Goal: Task Accomplishment & Management: Manage account settings

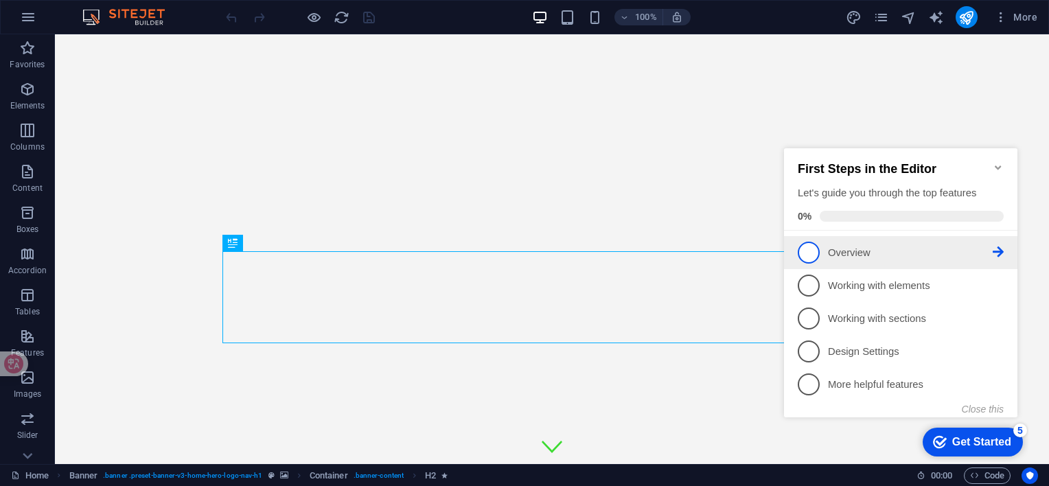
click at [854, 253] on p "Overview - incomplete" at bounding box center [910, 253] width 165 height 14
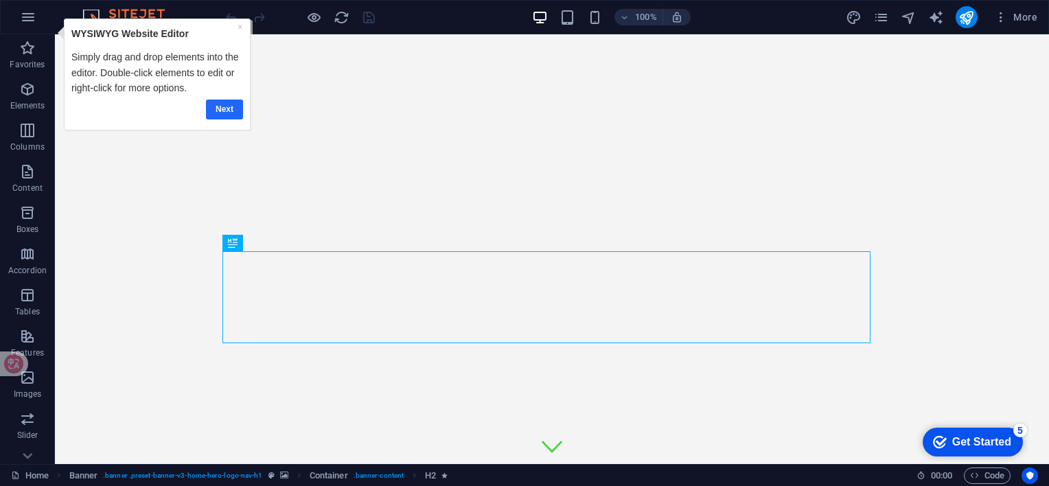
click at [233, 109] on link "Next" at bounding box center [224, 109] width 37 height 20
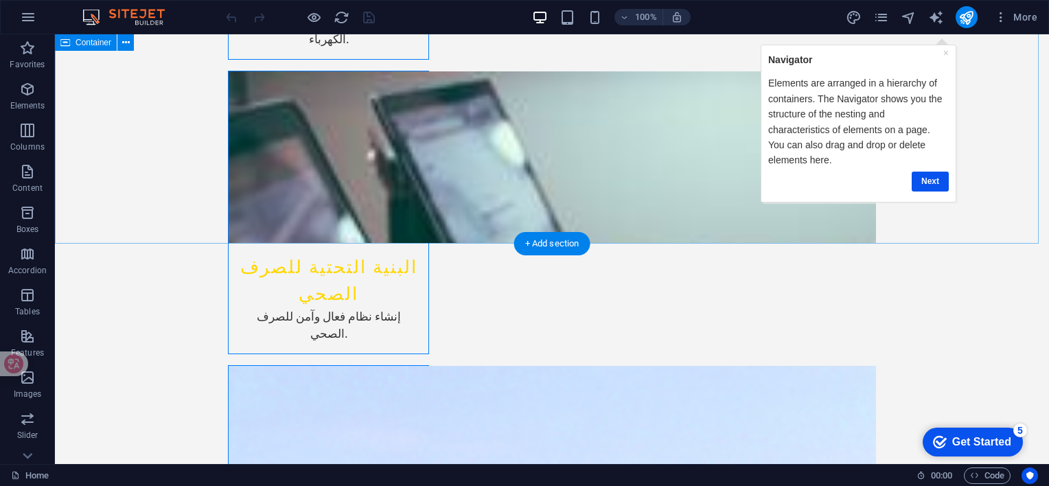
scroll to position [2222, 0]
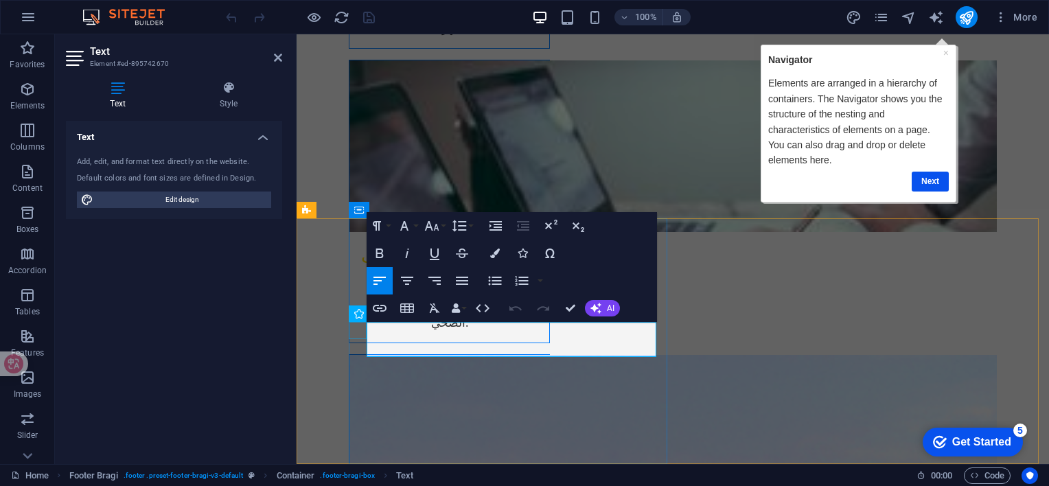
scroll to position [2174, 0]
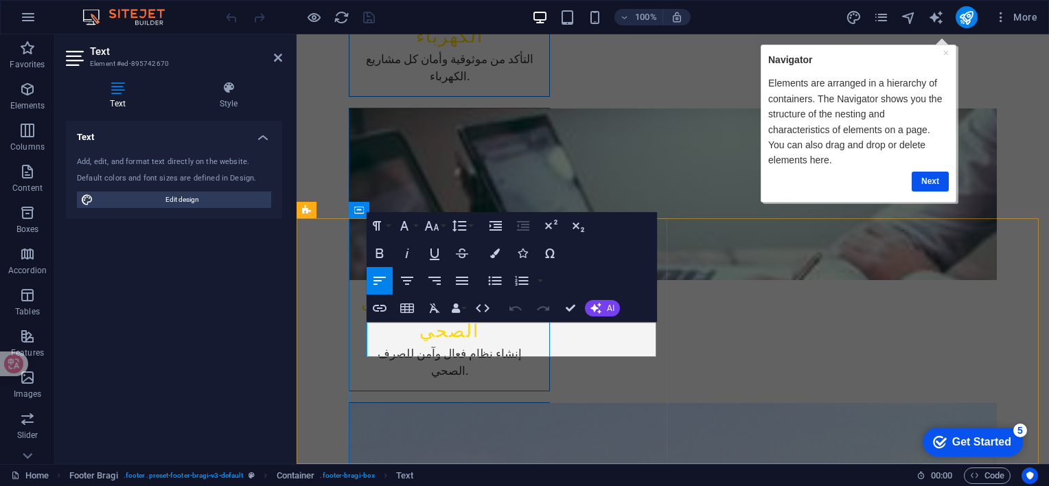
drag, startPoint x: 635, startPoint y: 331, endPoint x: 657, endPoint y: 332, distance: 22.0
drag, startPoint x: 599, startPoint y: 433, endPoint x: 838, endPoint y: 435, distance: 239.7
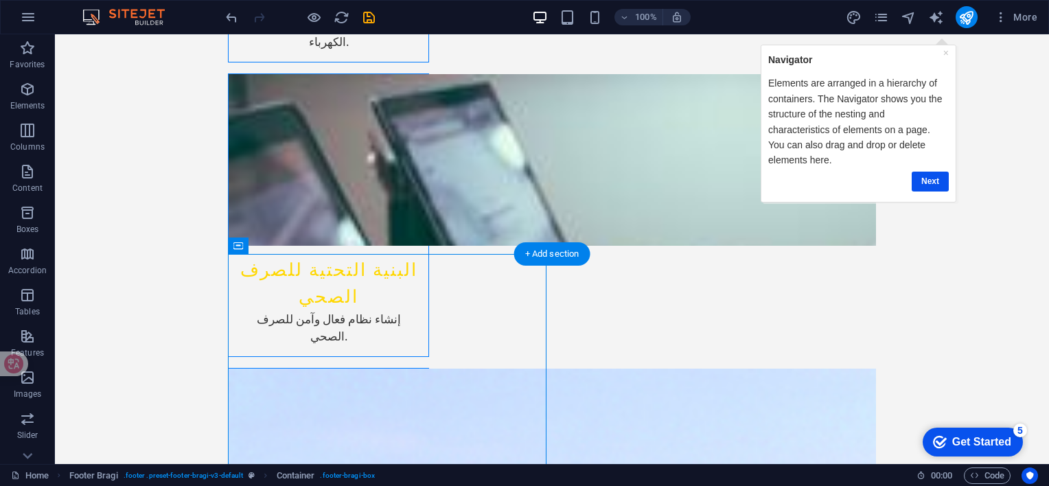
scroll to position [2222, 0]
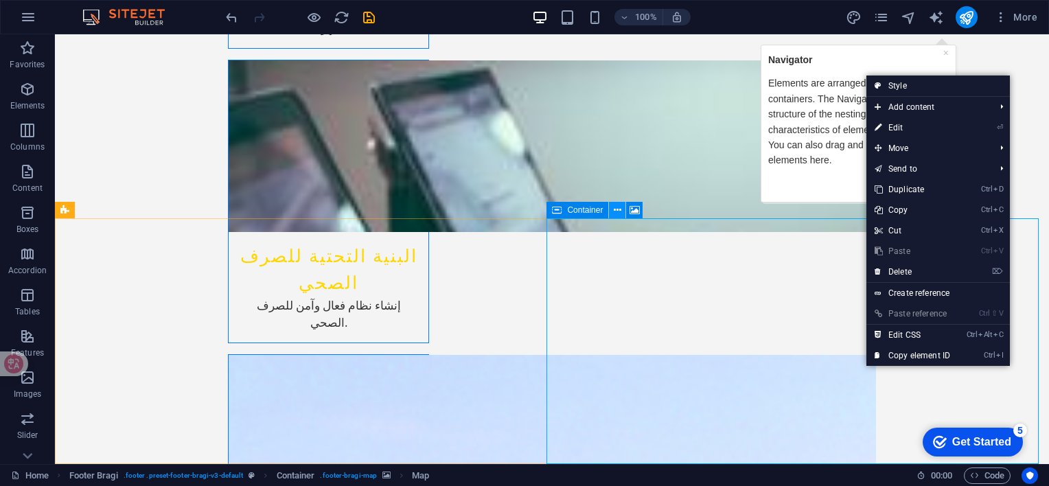
click at [617, 211] on icon at bounding box center [618, 210] width 8 height 14
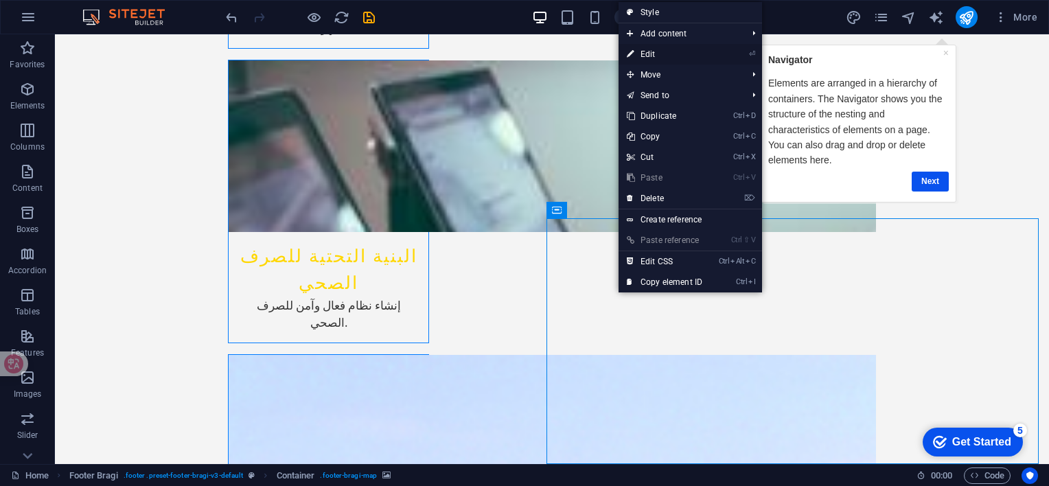
click at [657, 56] on link "⏎ Edit" at bounding box center [665, 54] width 92 height 21
select select "px"
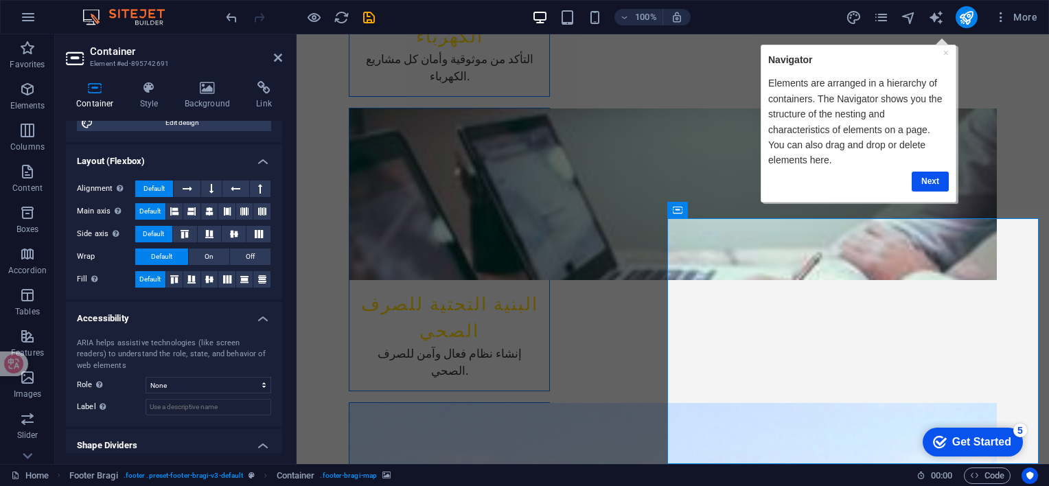
scroll to position [222, 0]
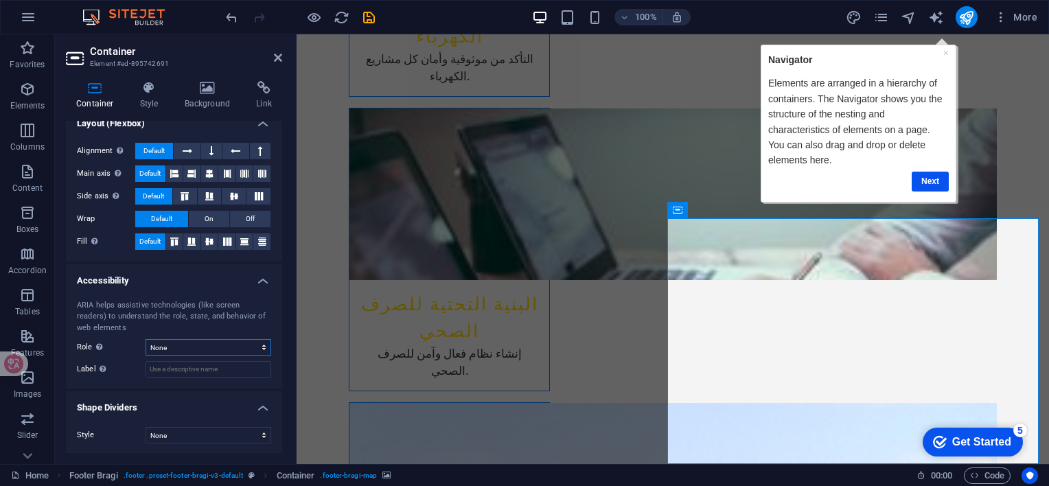
click at [259, 345] on select "None Alert Article Banner Comment Complementary Dialog Footer Header Marquee Pr…" at bounding box center [209, 347] width 126 height 16
click at [755, 209] on icon at bounding box center [756, 210] width 10 height 14
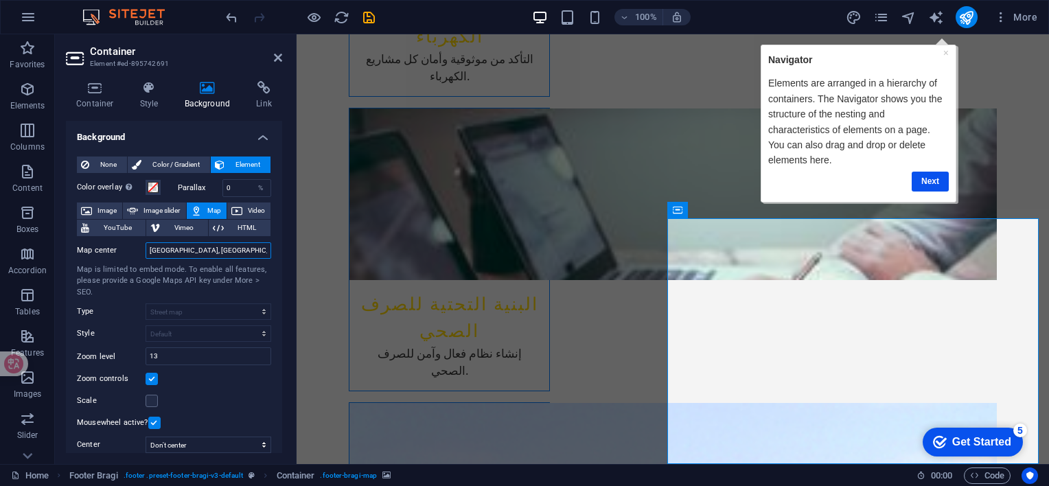
drag, startPoint x: 190, startPoint y: 250, endPoint x: 225, endPoint y: 247, distance: 35.1
click at [225, 247] on input "[GEOGRAPHIC_DATA], [GEOGRAPHIC_DATA]" at bounding box center [209, 250] width 126 height 16
type input "شارع طيبة متفرع من طريق [PERSON_NAME] , 12345 الرياض"
click at [238, 290] on div "Map is limited to embed mode. To enable all features, please provide a Google M…" at bounding box center [174, 281] width 194 height 34
click at [928, 171] on link "Next" at bounding box center [929, 181] width 37 height 20
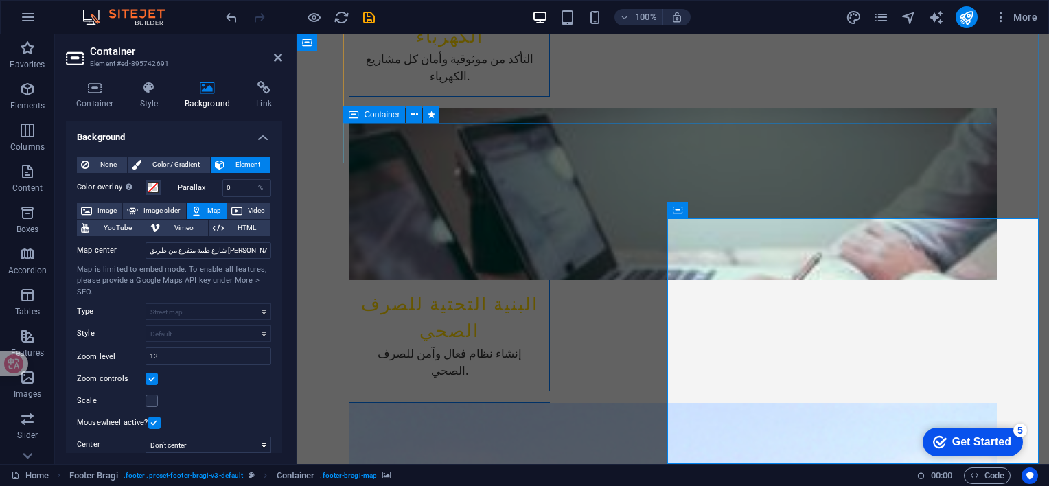
scroll to position [0, 0]
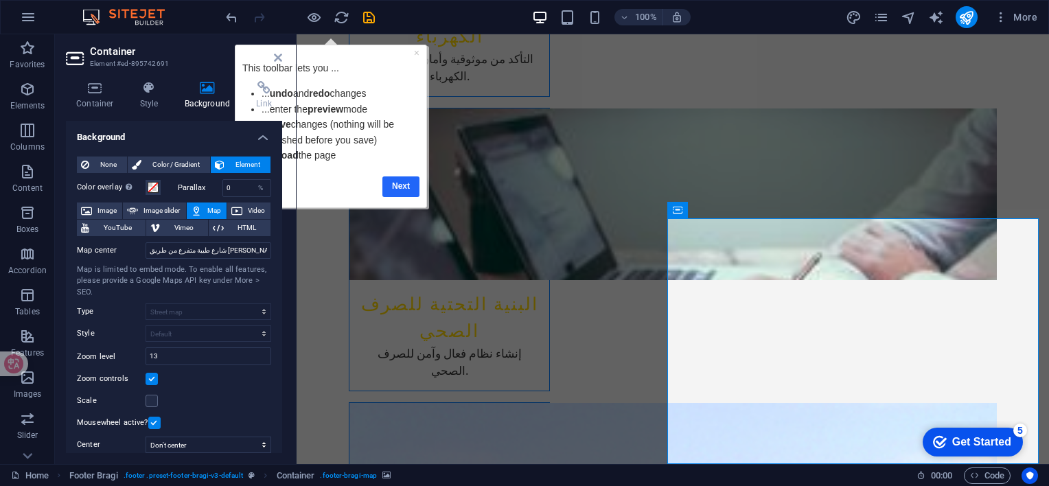
click at [407, 183] on link "Next" at bounding box center [401, 186] width 37 height 20
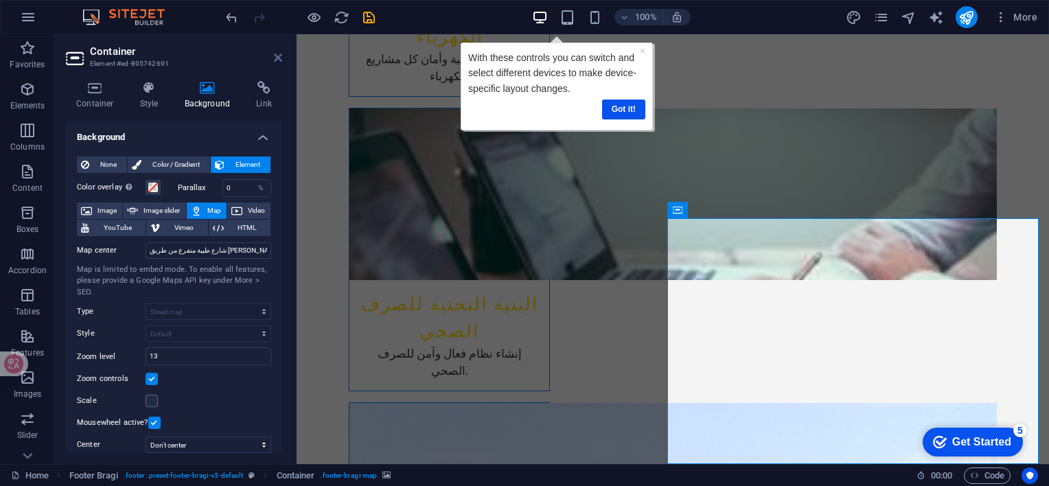
click at [277, 55] on icon at bounding box center [278, 57] width 8 height 11
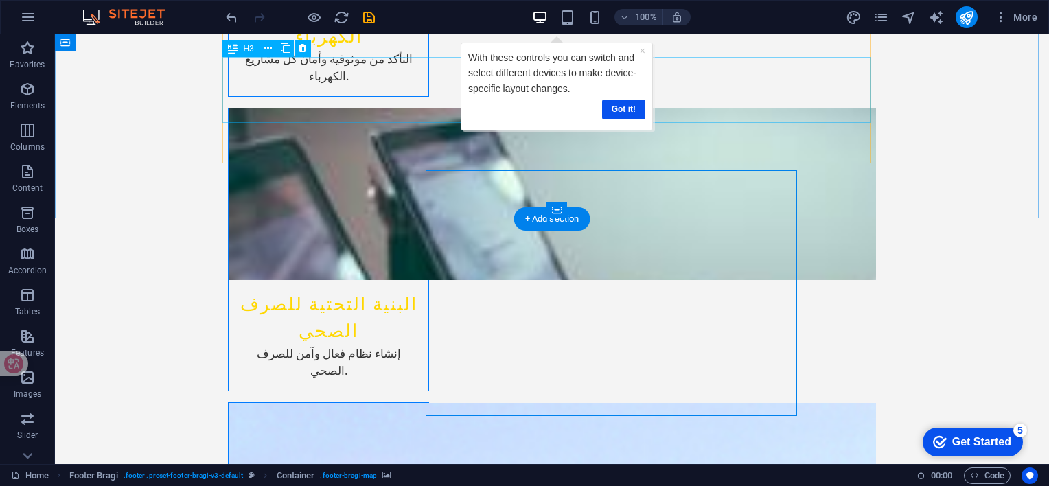
scroll to position [2222, 0]
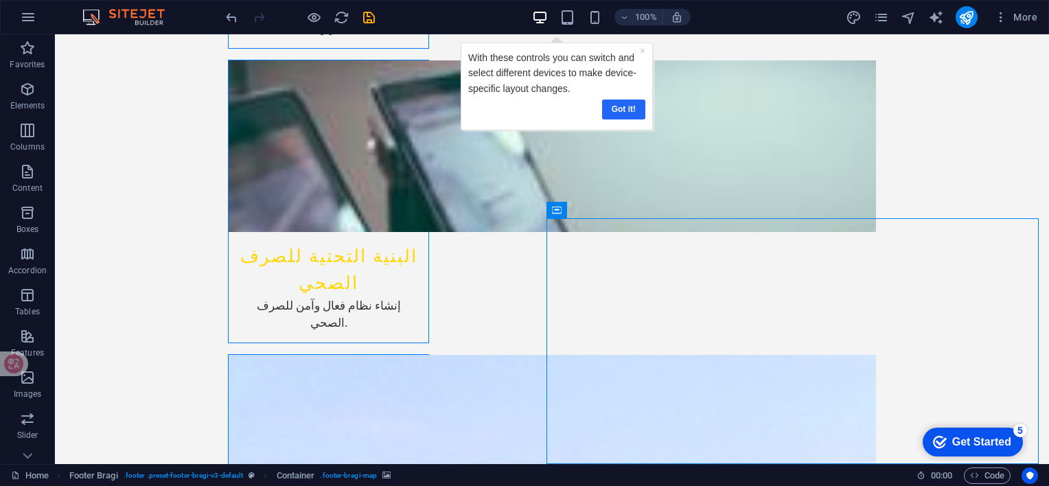
click at [635, 109] on link "Got it!" at bounding box center [623, 109] width 43 height 20
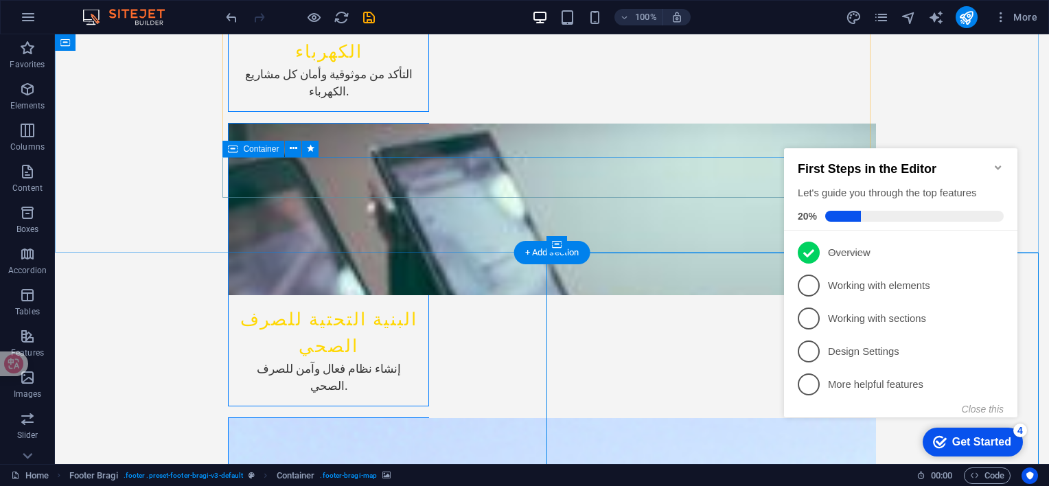
scroll to position [2154, 0]
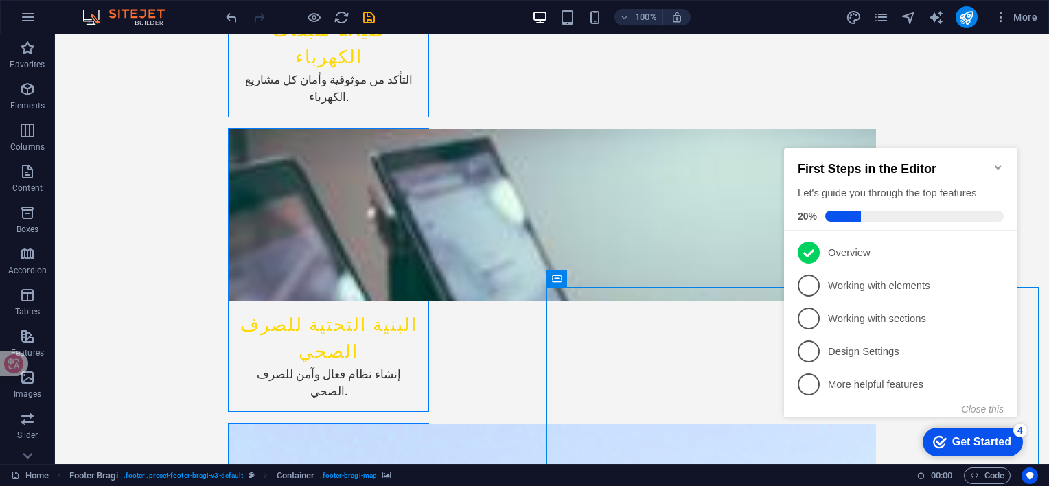
click at [1003, 162] on icon "Minimize checklist" at bounding box center [998, 167] width 11 height 11
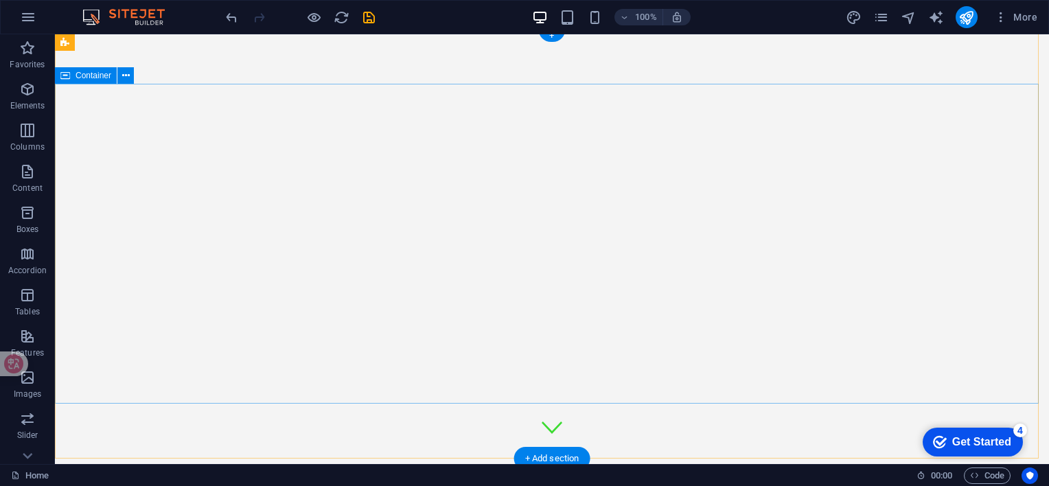
scroll to position [0, 0]
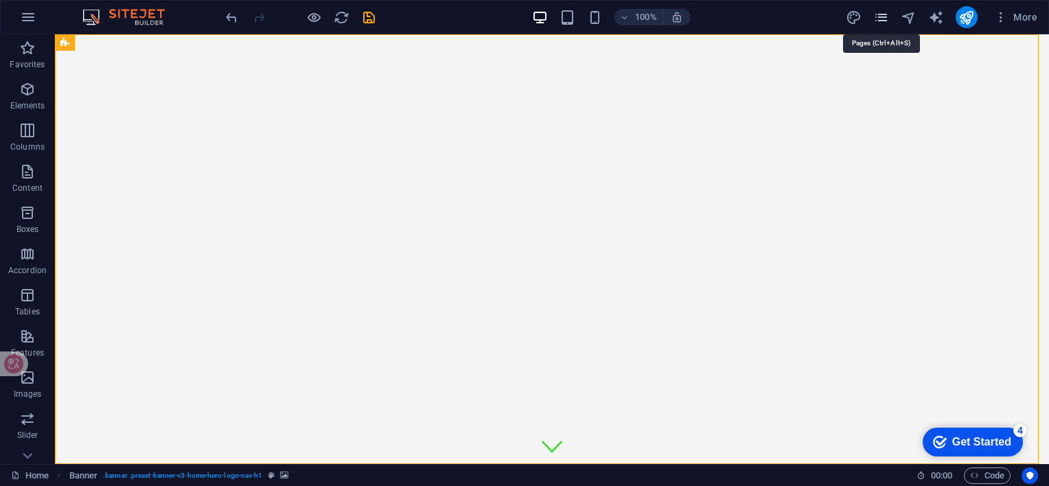
click at [885, 18] on icon "pages" at bounding box center [882, 18] width 16 height 16
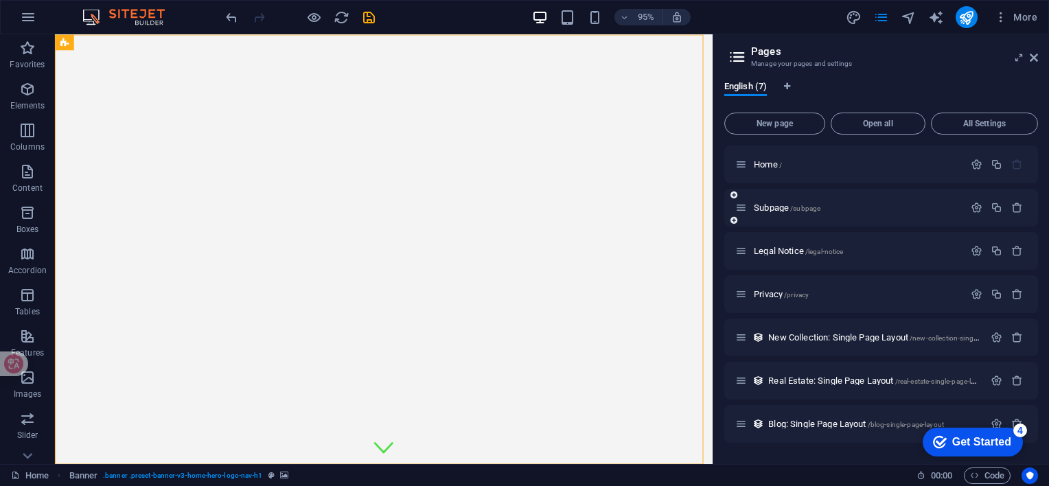
click at [850, 220] on div "Subpage /subpage" at bounding box center [881, 208] width 314 height 38
click at [977, 165] on icon "button" at bounding box center [977, 165] width 12 height 12
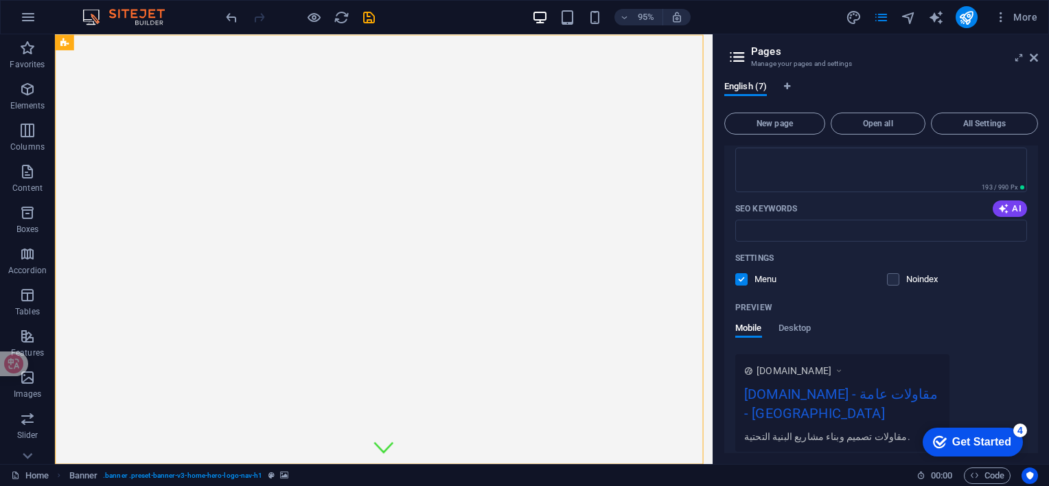
scroll to position [275, 0]
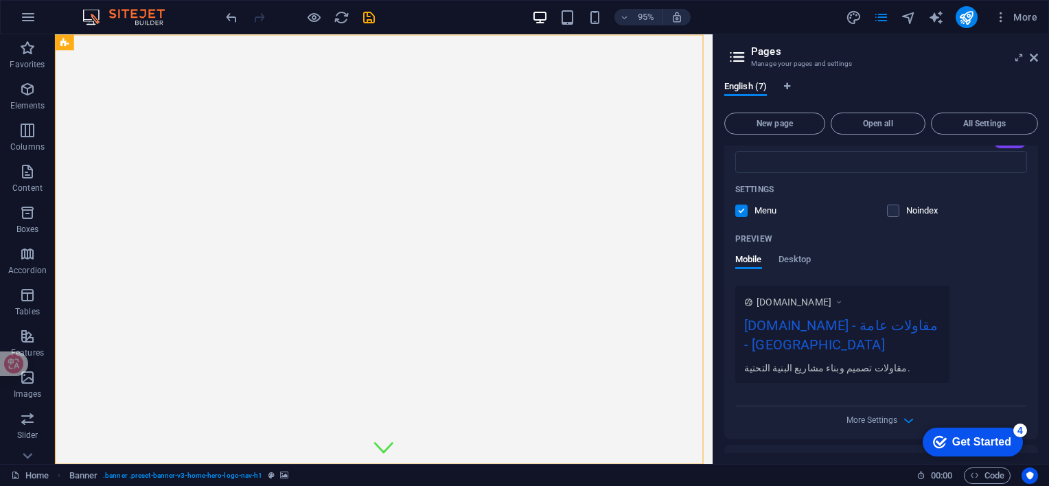
click at [850, 365] on div "مقاولات تصميم وبناء مشاريع البنية التحتية." at bounding box center [842, 368] width 196 height 14
click at [767, 349] on div "[DOMAIN_NAME] - مقاولات عامة - [GEOGRAPHIC_DATA]" at bounding box center [842, 338] width 196 height 46
click at [779, 368] on div "مقاولات تصميم وبناء مشاريع البنية التحتية." at bounding box center [842, 368] width 196 height 14
click at [780, 368] on div "مقاولات تصميم وبناء مشاريع البنية التحتية." at bounding box center [842, 368] width 196 height 14
click at [797, 261] on span "Desktop" at bounding box center [795, 260] width 33 height 19
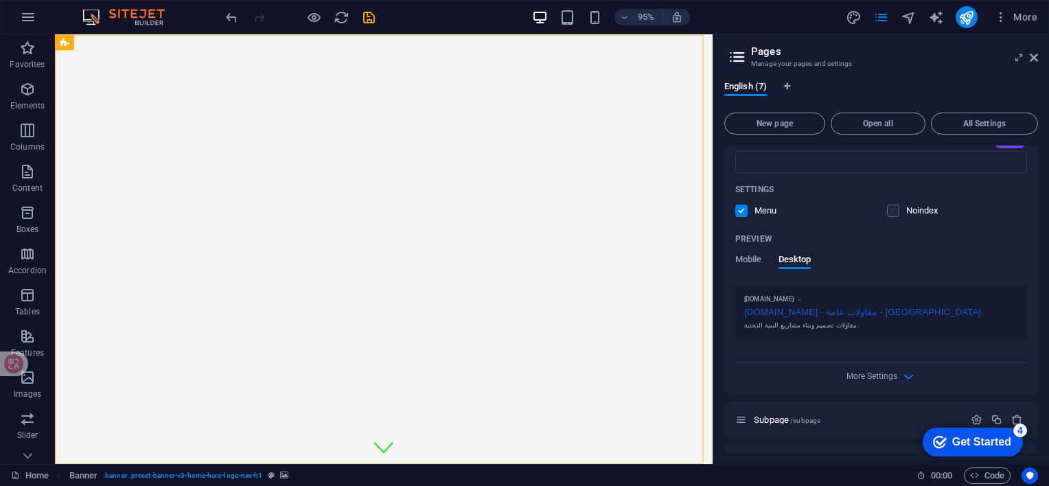
click at [876, 311] on div "[DOMAIN_NAME] - مقاولات عامة - [GEOGRAPHIC_DATA]" at bounding box center [881, 311] width 274 height 14
click at [751, 257] on span "Mobile" at bounding box center [748, 260] width 27 height 19
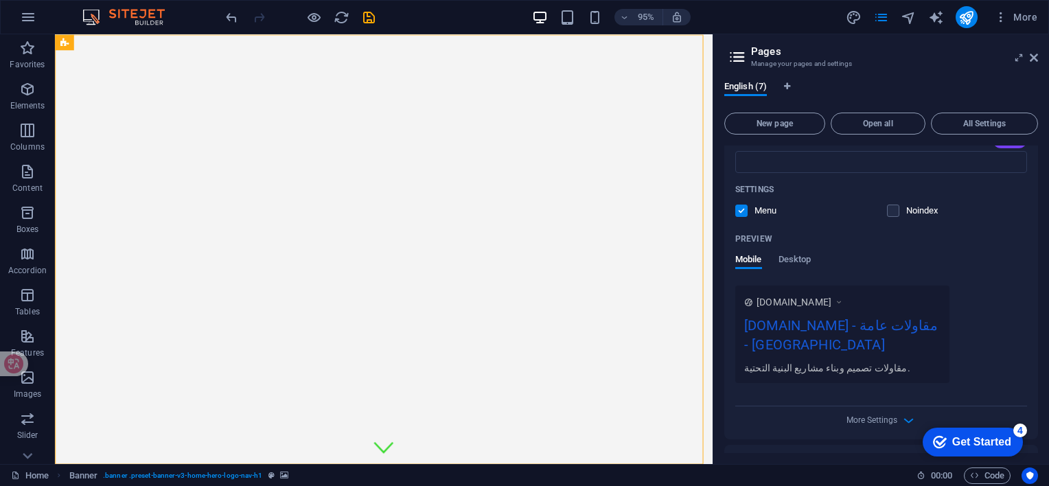
click at [777, 343] on div "[DOMAIN_NAME] - مقاولات عامة - [GEOGRAPHIC_DATA]" at bounding box center [842, 338] width 196 height 46
click at [895, 210] on label at bounding box center [893, 211] width 12 height 12
click at [0, 0] on input "checkbox" at bounding box center [0, 0] width 0 height 0
click at [893, 211] on label at bounding box center [893, 211] width 12 height 12
click at [0, 0] on input "checkbox" at bounding box center [0, 0] width 0 height 0
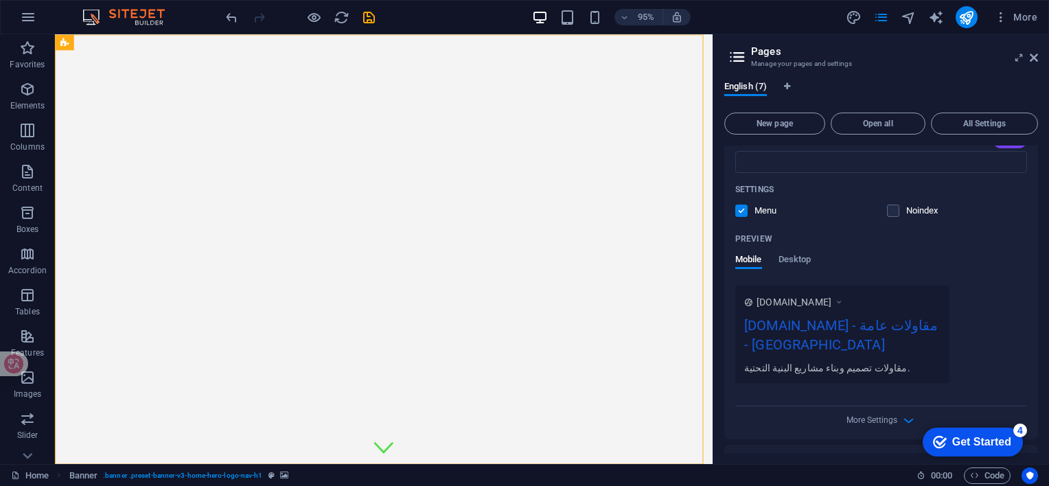
click at [793, 341] on div "[DOMAIN_NAME] - مقاولات عامة - [GEOGRAPHIC_DATA]" at bounding box center [842, 338] width 196 height 46
click at [780, 347] on div "[DOMAIN_NAME] - مقاولات عامة - [GEOGRAPHIC_DATA]" at bounding box center [842, 338] width 196 height 46
click at [781, 348] on div "[DOMAIN_NAME] - مقاولات عامة - [GEOGRAPHIC_DATA]" at bounding box center [842, 338] width 196 height 46
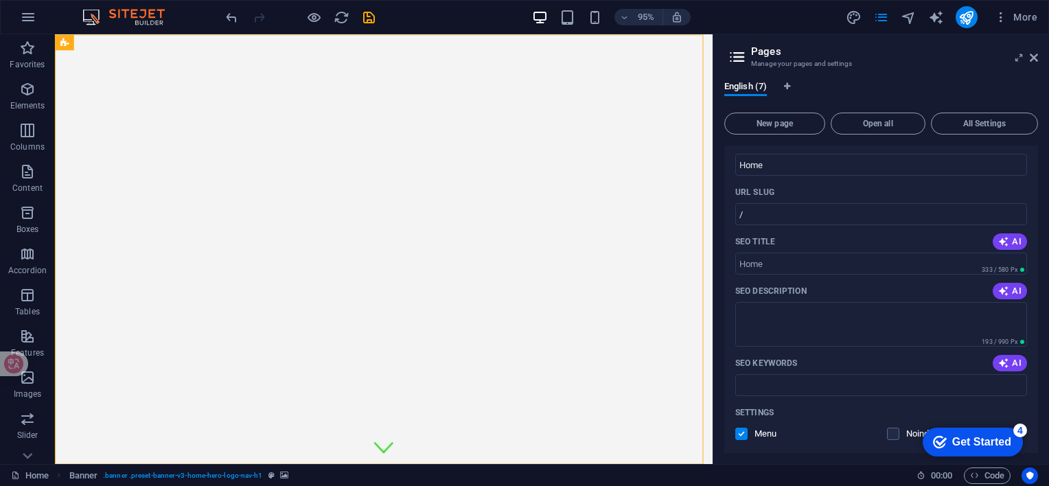
scroll to position [0, 0]
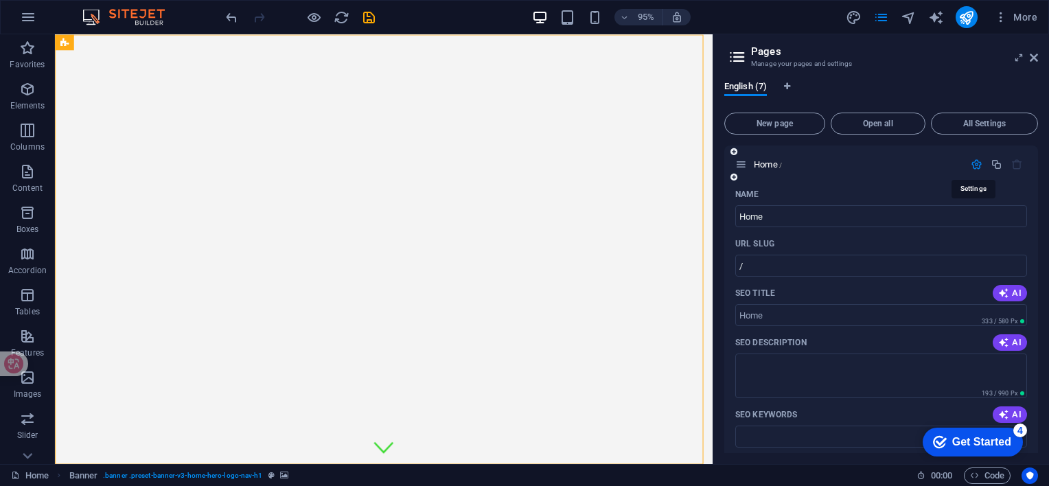
click at [973, 165] on icon "button" at bounding box center [977, 165] width 12 height 12
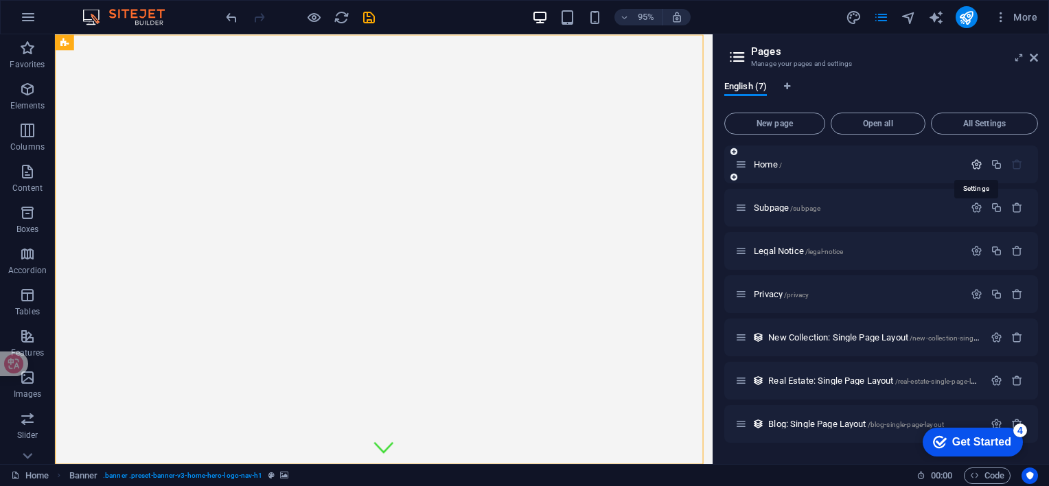
click at [974, 167] on icon "button" at bounding box center [977, 165] width 12 height 12
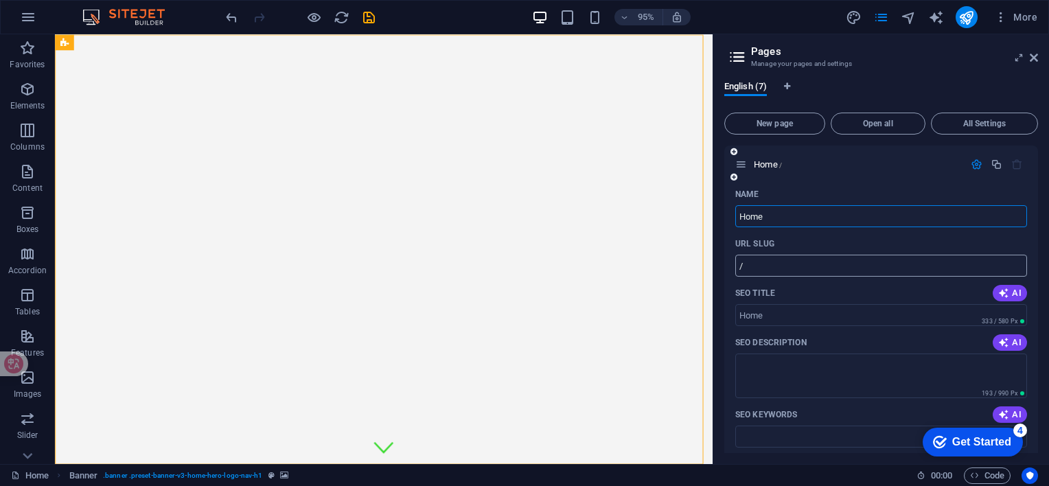
click at [856, 264] on input "/" at bounding box center [881, 266] width 292 height 22
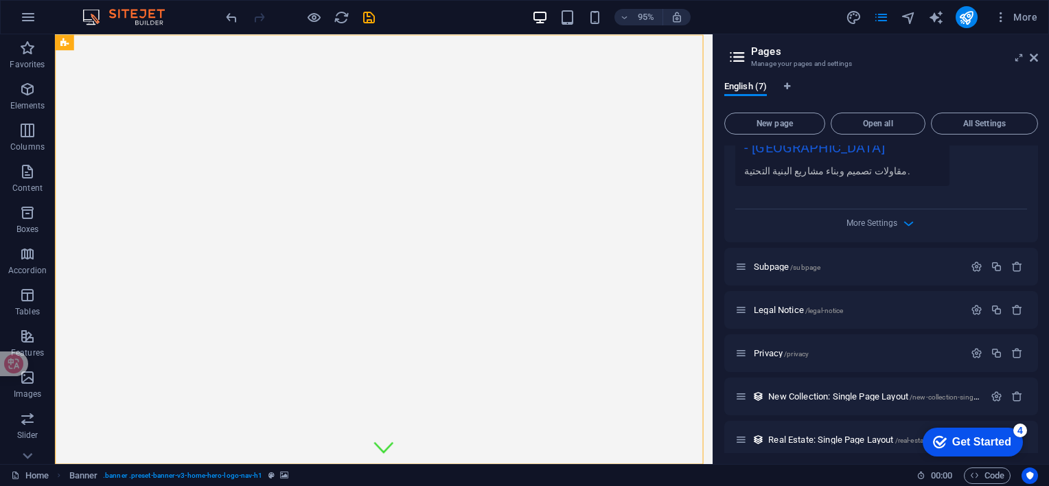
scroll to position [481, 0]
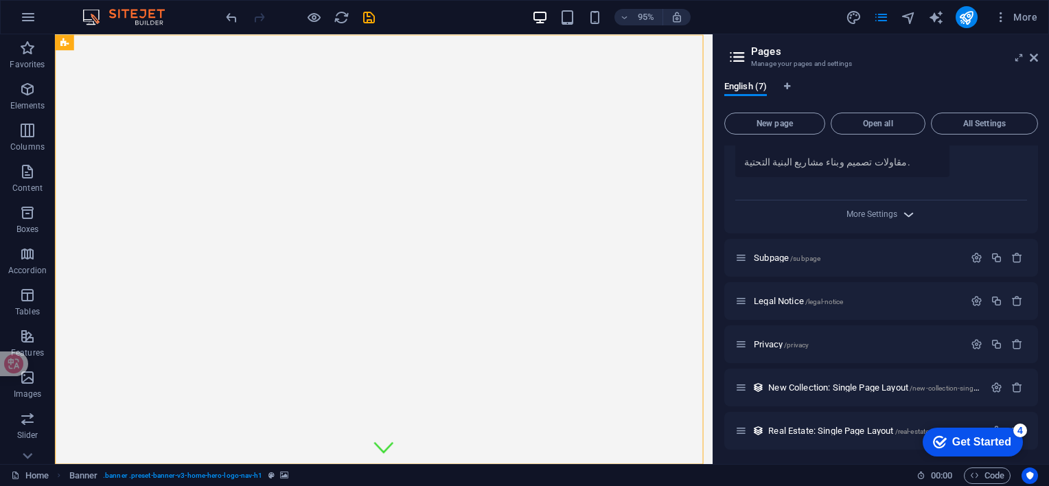
click at [904, 214] on icon "button" at bounding box center [909, 215] width 16 height 16
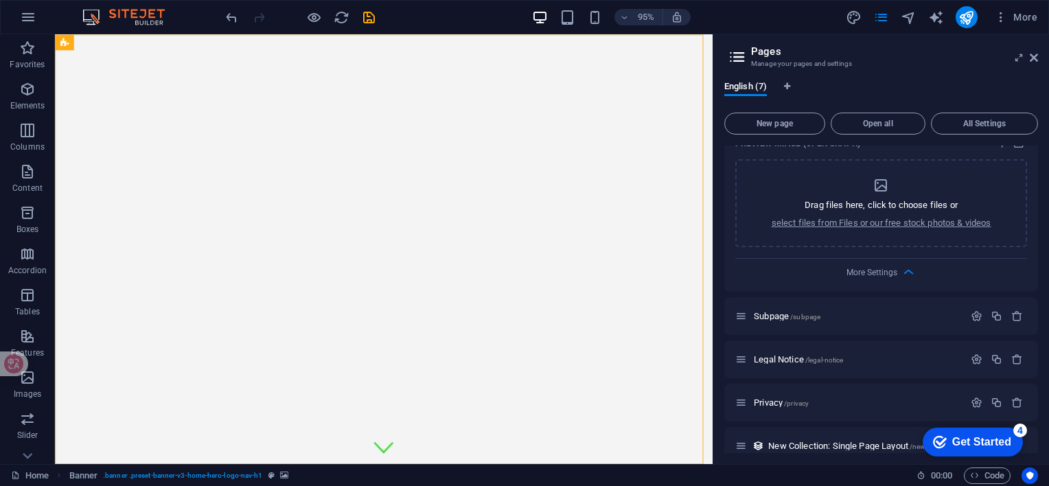
scroll to position [687, 0]
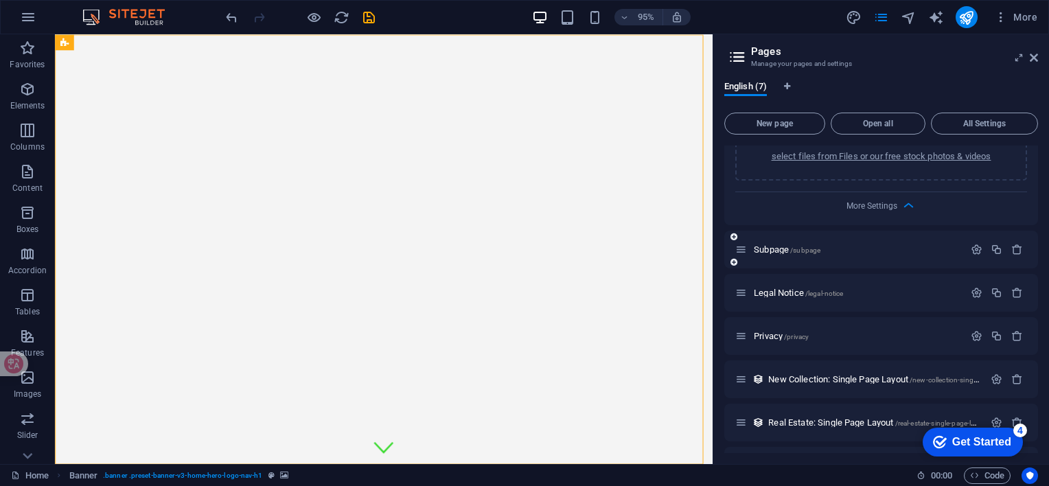
click at [918, 254] on div "Subpage /subpage" at bounding box center [849, 250] width 229 height 16
click at [971, 247] on icon "button" at bounding box center [977, 250] width 12 height 12
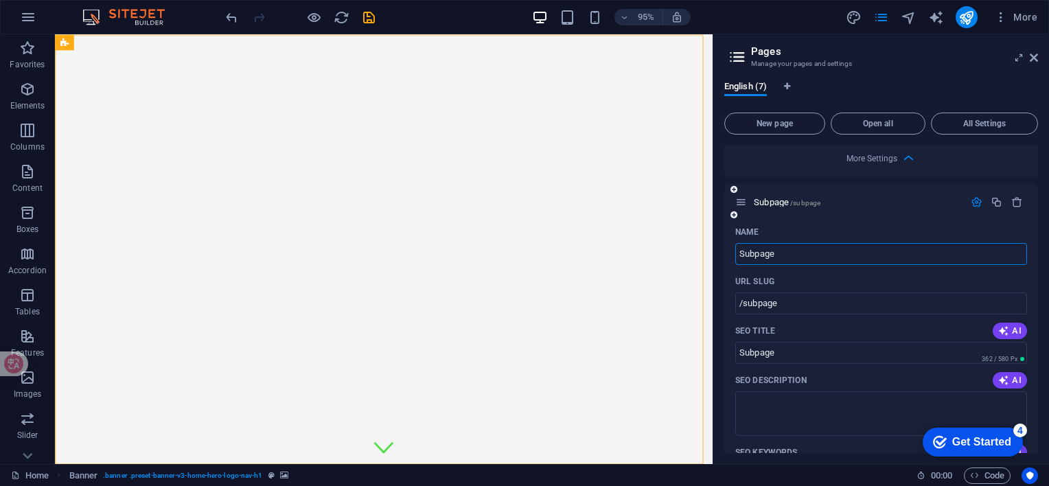
scroll to position [755, 0]
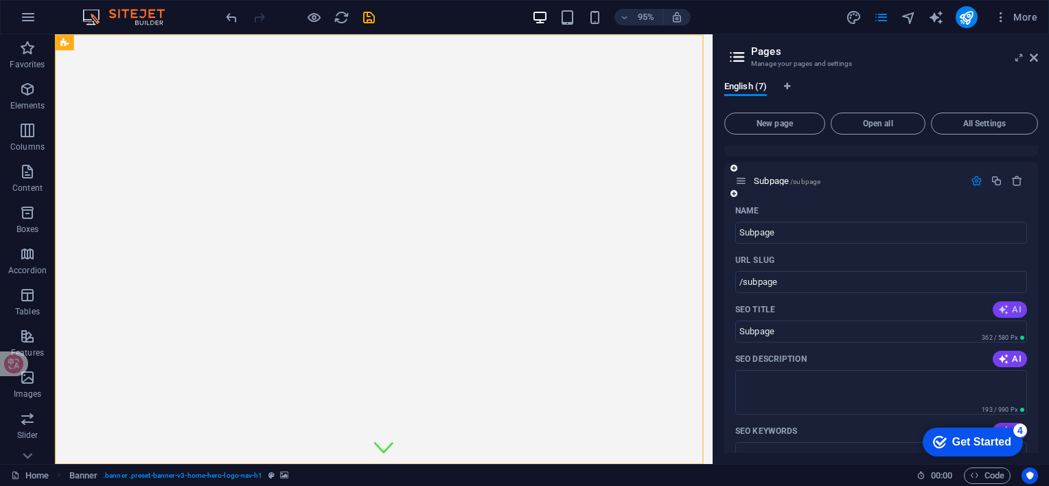
click at [1004, 307] on icon "button" at bounding box center [1004, 309] width 11 height 11
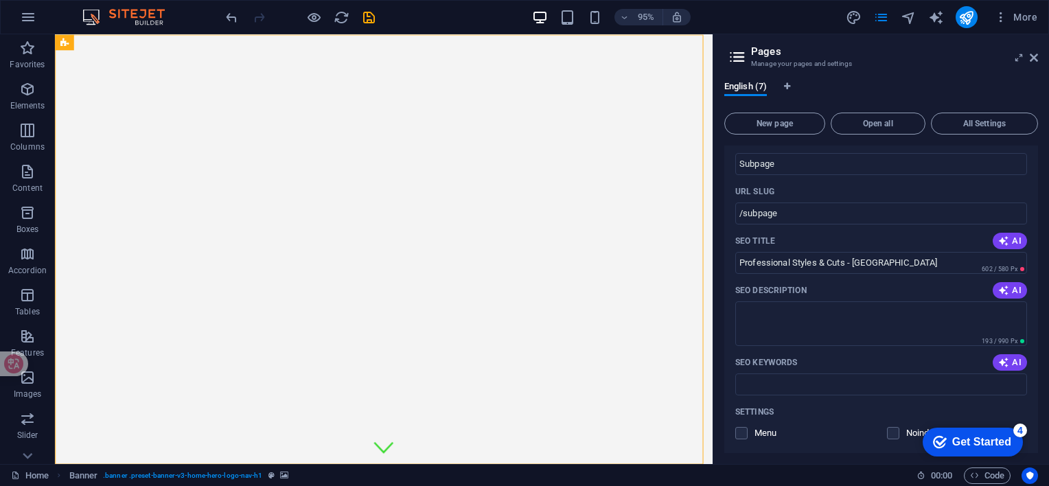
scroll to position [687, 0]
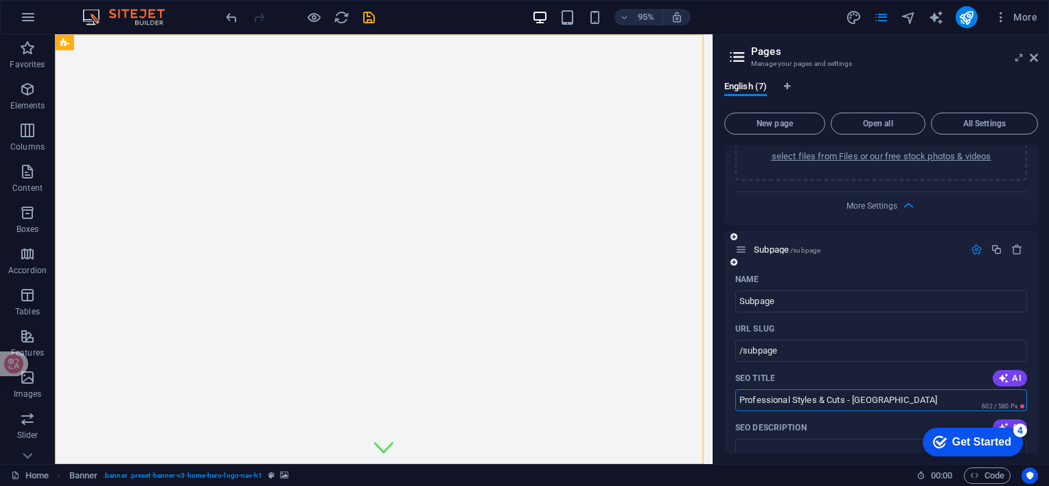
drag, startPoint x: 847, startPoint y: 399, endPoint x: 733, endPoint y: 397, distance: 113.3
drag, startPoint x: 807, startPoint y: 403, endPoint x: 718, endPoint y: 407, distance: 88.7
click at [718, 407] on div "English (7) New page Open all All Settings Home / Name Home ​ URL SLUG / ​ SEO …" at bounding box center [882, 267] width 336 height 394
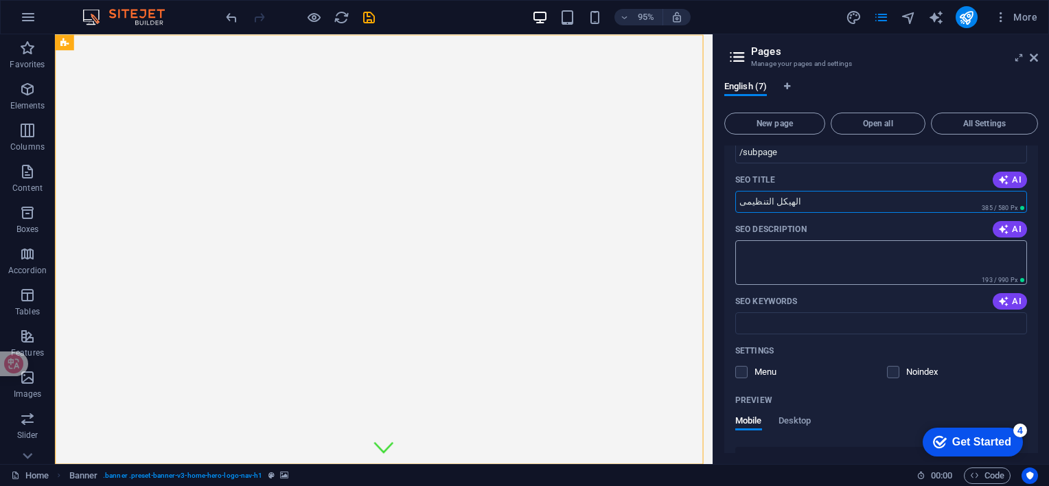
scroll to position [893, 0]
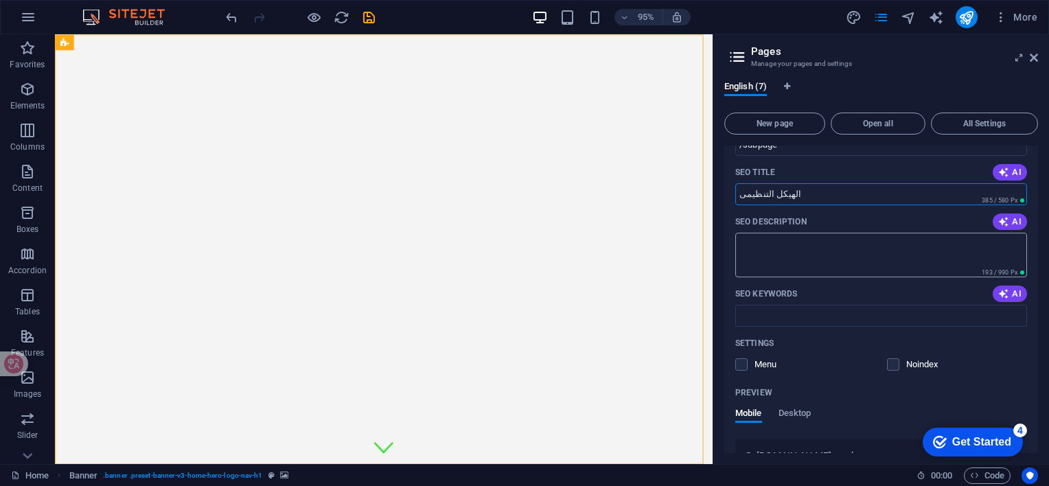
type input "الهيكل التنظيمى"
click at [858, 247] on textarea "SEO Description" at bounding box center [881, 255] width 292 height 45
drag, startPoint x: 764, startPoint y: 247, endPoint x: 778, endPoint y: 247, distance: 13.8
click at [778, 247] on textarea "المدير العام - نائب المدير العام - المكتب الفنى - المكتب التنفيذى -" at bounding box center [881, 255] width 292 height 45
type textarea "المدير العام - نائب المدير العام - المكتب الفنى - الفريق التنفيذى"
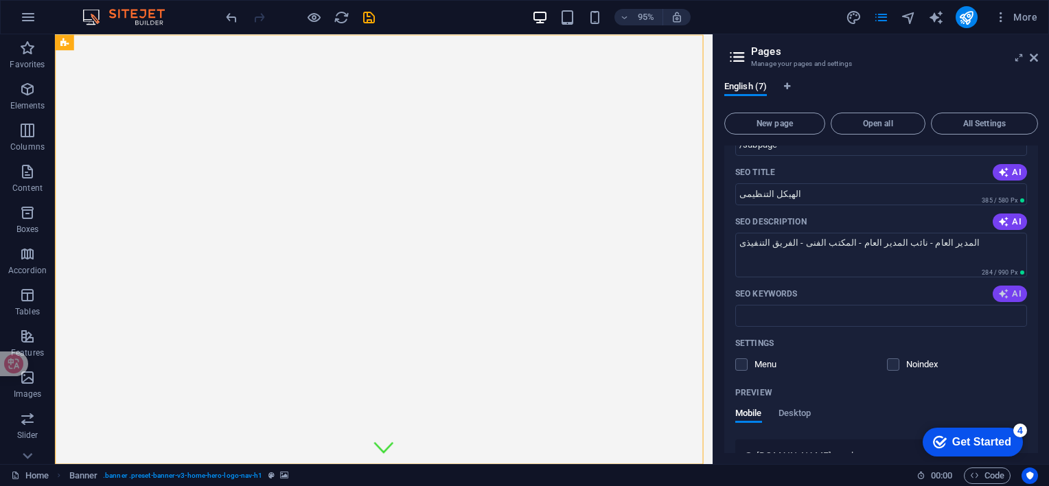
click at [1014, 290] on span "AI" at bounding box center [1010, 293] width 23 height 11
click at [831, 315] on input "professional hairstyles, Riyadh haircuts, styling services, hair salon Riyadh, …" at bounding box center [881, 316] width 292 height 22
click at [854, 317] on input "خدمات انشاء وتطوير وصيانة الطرق, شبكات المياه والحريق, شبكات الصرف الصحى, شبكات…" at bounding box center [881, 316] width 292 height 22
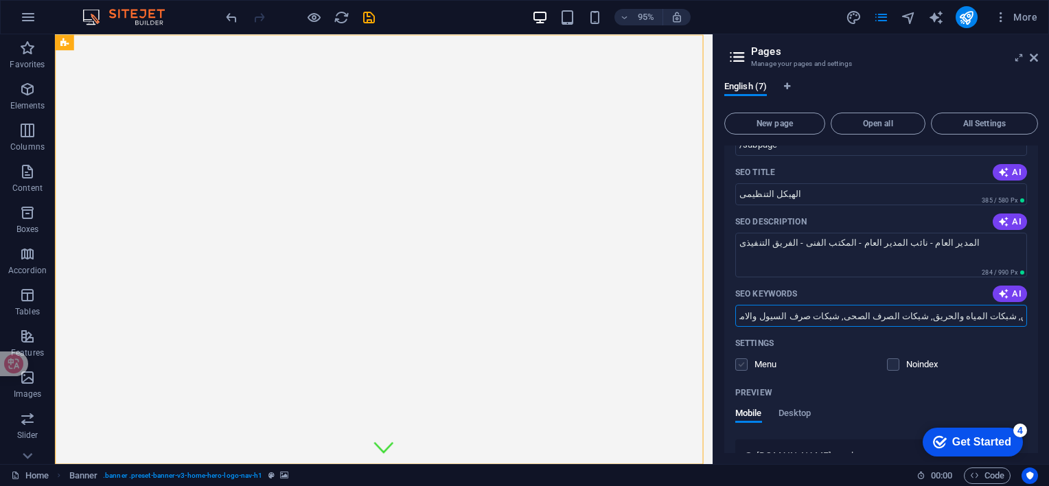
type input "خدمات انشاء وتطوير وصيانة الطرق, شبكات المياه والحريق, شبكات الصرف الصحى, شبكات…"
click at [744, 363] on label at bounding box center [741, 364] width 12 height 12
click at [0, 0] on input "checkbox" at bounding box center [0, 0] width 0 height 0
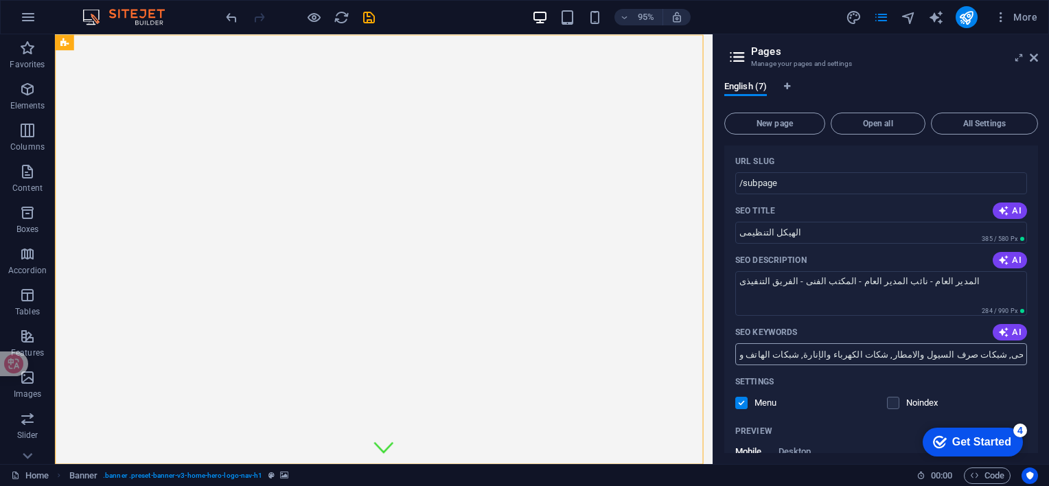
scroll to position [824, 0]
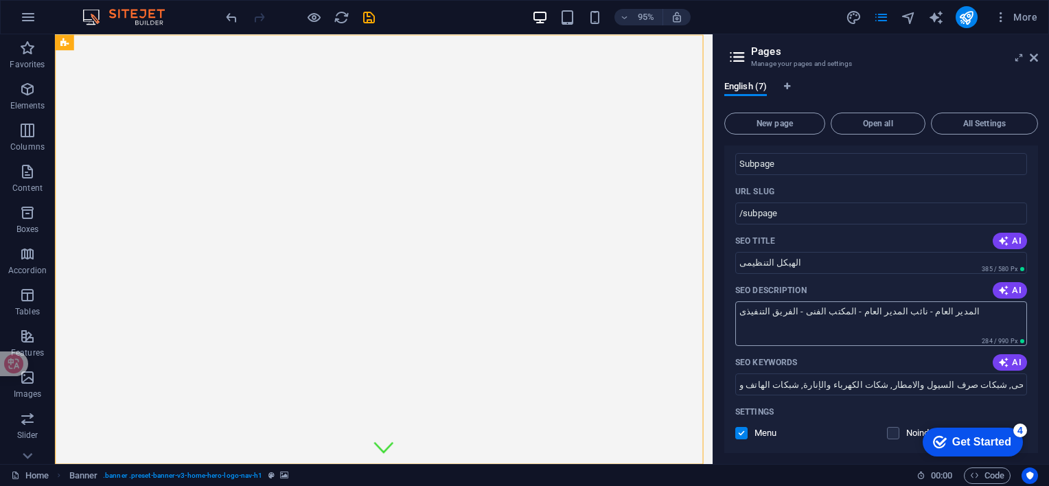
click at [882, 311] on textarea "المدير العام - نائب المدير العام - المكتب الفنى - الفريق التنفيذى" at bounding box center [881, 323] width 292 height 45
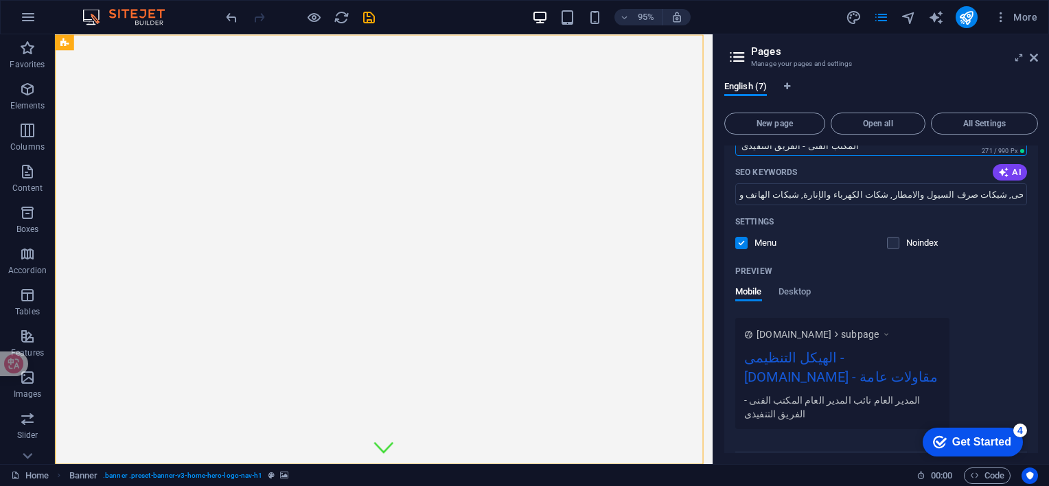
scroll to position [961, 0]
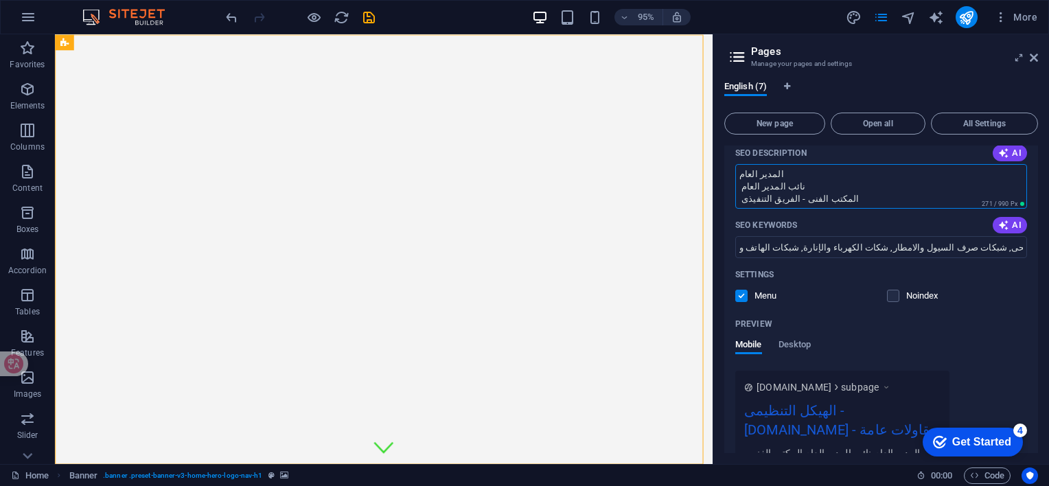
type textarea "المدير العام نائب المدير العام المكتب الفنى - الفريق التنفيذى"
click at [827, 268] on div "Settings" at bounding box center [881, 275] width 292 height 22
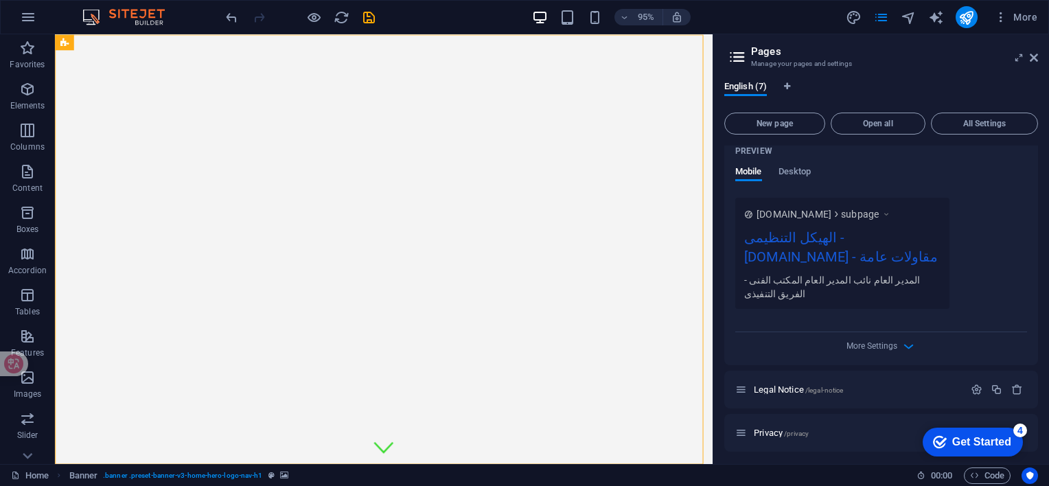
scroll to position [1047, 0]
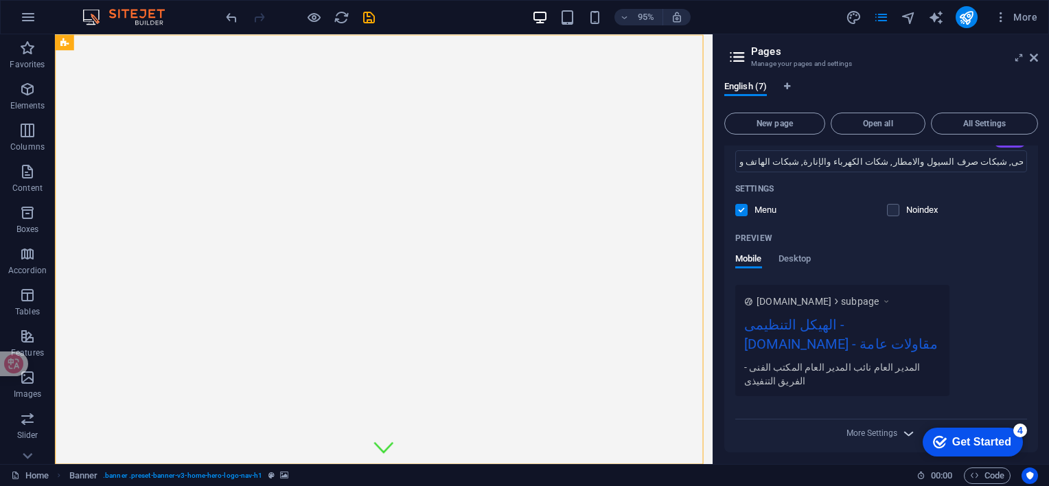
click at [906, 426] on icon "button" at bounding box center [909, 434] width 16 height 16
click at [882, 315] on div "الهيكل التنظيمى - [DOMAIN_NAME] - مقاولات عامة" at bounding box center [842, 338] width 196 height 46
click at [860, 361] on div "المدير العام نائب المدير العام المكتب الفنى - الفريق التنفيذى" at bounding box center [842, 374] width 196 height 28
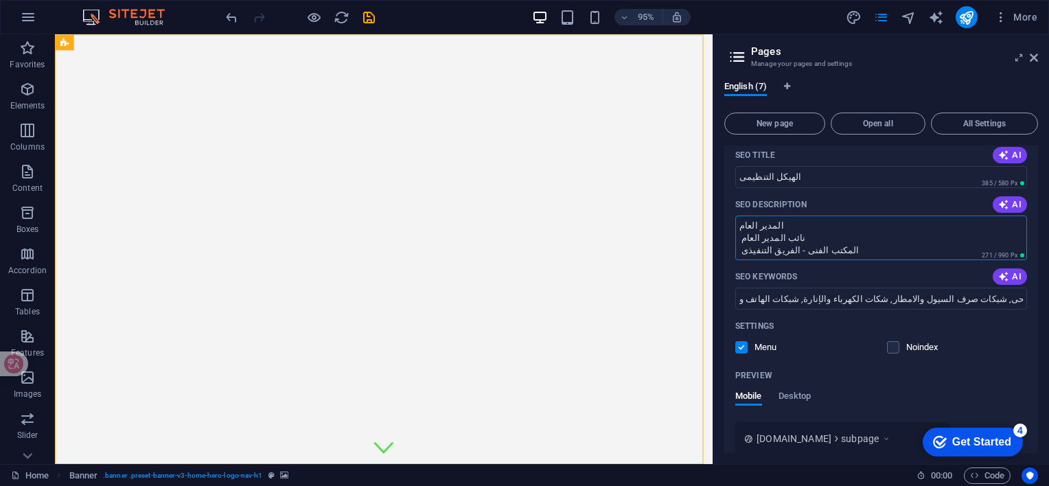
click at [784, 247] on textarea "المدير العام نائب المدير العام المكتب الفنى - الفريق التنفيذى" at bounding box center [881, 238] width 292 height 45
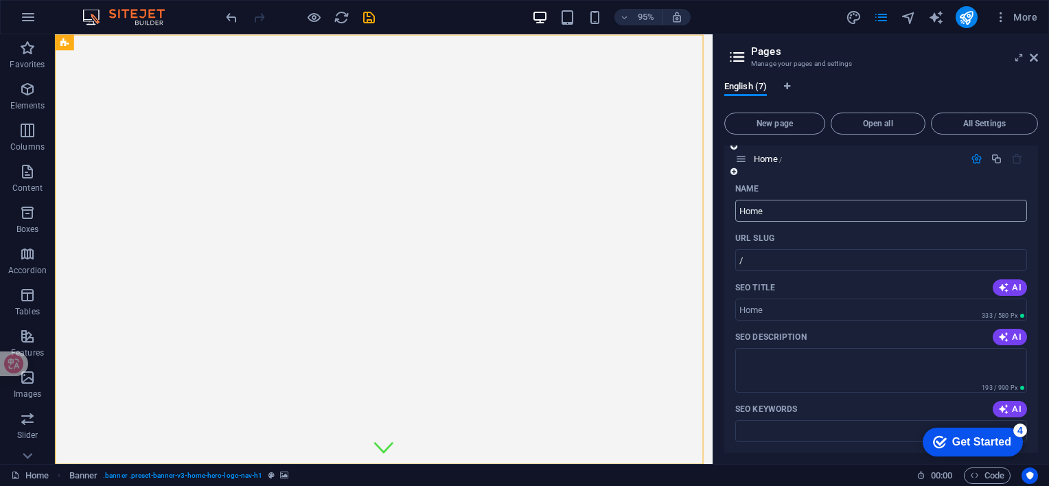
scroll to position [0, 0]
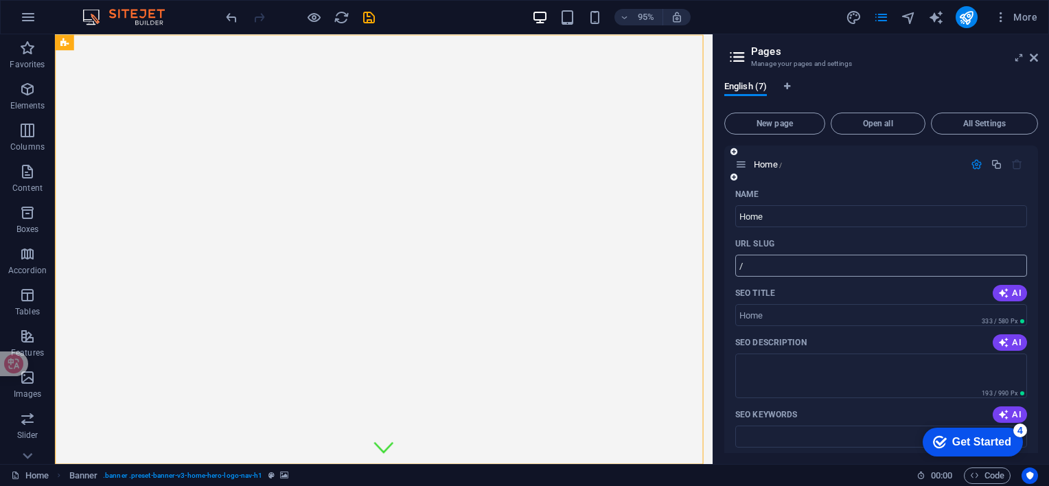
click at [775, 269] on input "/" at bounding box center [881, 266] width 292 height 22
type input "/"
click at [1010, 294] on span "AI" at bounding box center [1010, 293] width 23 height 11
type input "NHZ General Contracting Services"
click at [1009, 337] on span "AI" at bounding box center [1010, 342] width 23 height 11
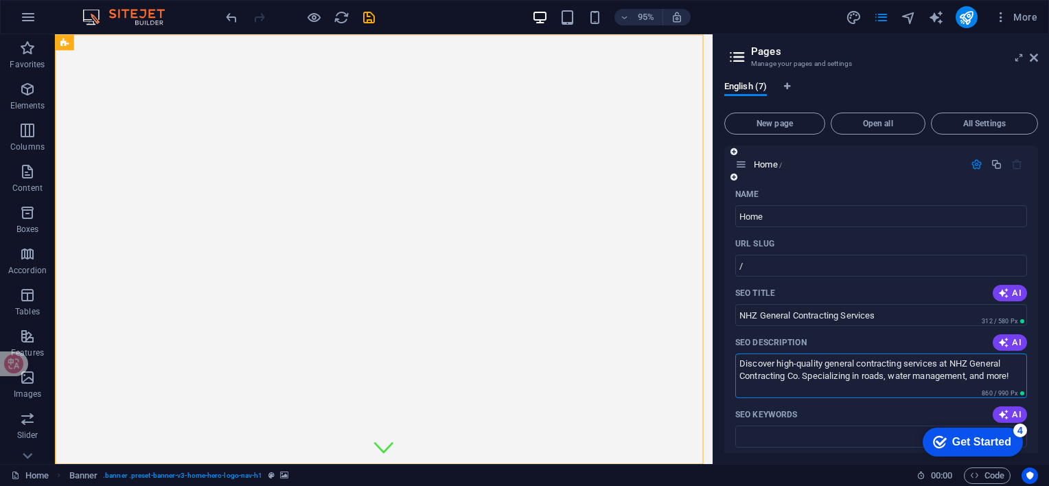
drag, startPoint x: 977, startPoint y: 377, endPoint x: 1014, endPoint y: 376, distance: 37.8
click at [1014, 376] on textarea "Discover high-quality general contracting services at NHZ General Contracting C…" at bounding box center [881, 376] width 292 height 45
click at [919, 378] on textarea "Discover high-quality general contracting services at NHZ General Contracting C…" at bounding box center [881, 376] width 292 height 45
click at [986, 383] on textarea "Discover high-quality general contracting services at NHZ General Contracting C…" at bounding box center [881, 376] width 292 height 45
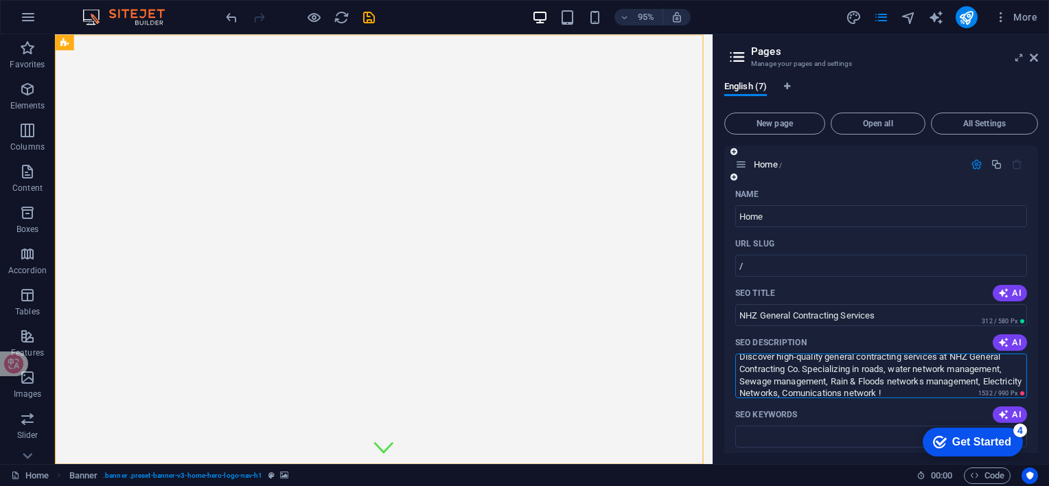
drag, startPoint x: 846, startPoint y: 390, endPoint x: 855, endPoint y: 418, distance: 28.9
click at [855, 418] on div "SEO Keywords AI" at bounding box center [881, 415] width 292 height 22
click at [931, 397] on textarea "Discover high-quality general contracting services at NHZ General Contracting C…" at bounding box center [881, 376] width 292 height 45
click at [819, 409] on div "SEO Keywords AI" at bounding box center [881, 415] width 292 height 22
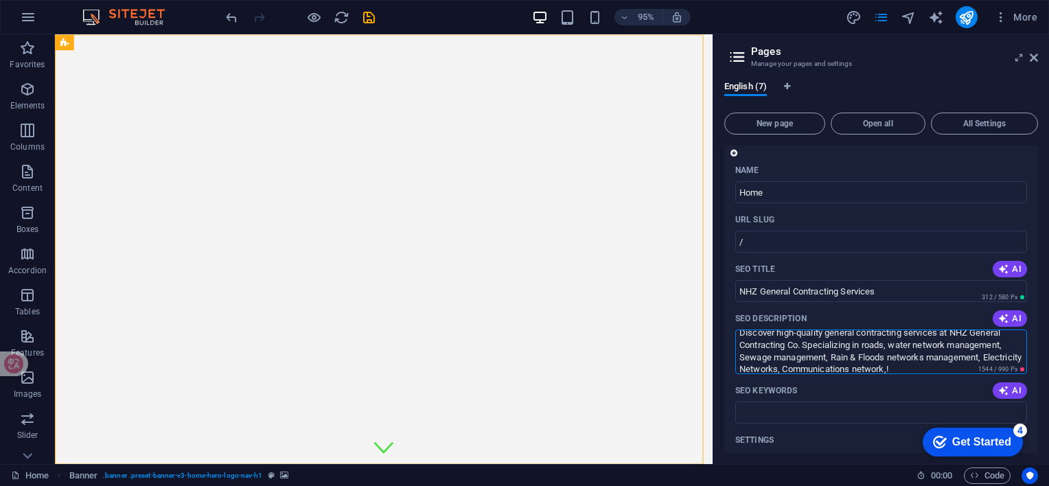
scroll to position [0, 0]
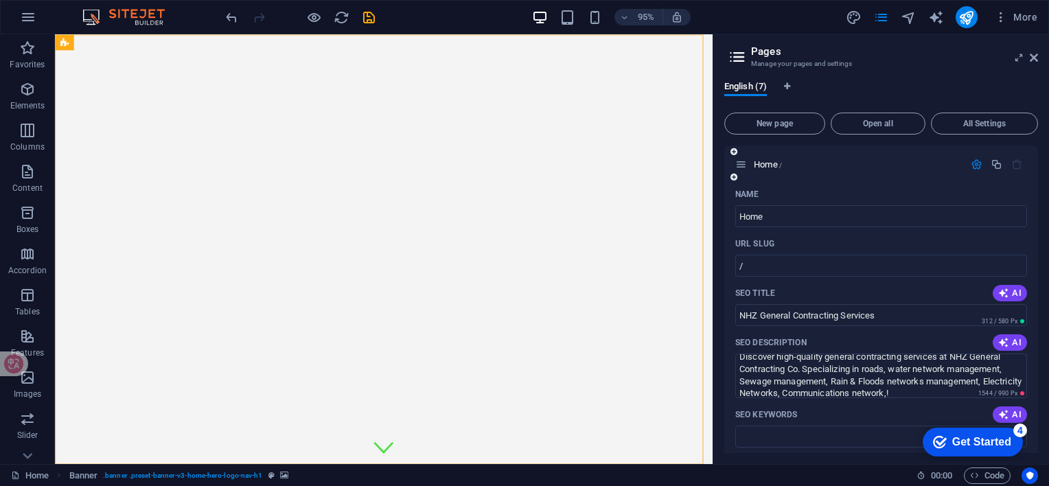
click at [919, 407] on div "SEO Keywords AI" at bounding box center [881, 415] width 292 height 22
click at [1009, 343] on span "AI" at bounding box center [1010, 342] width 23 height 11
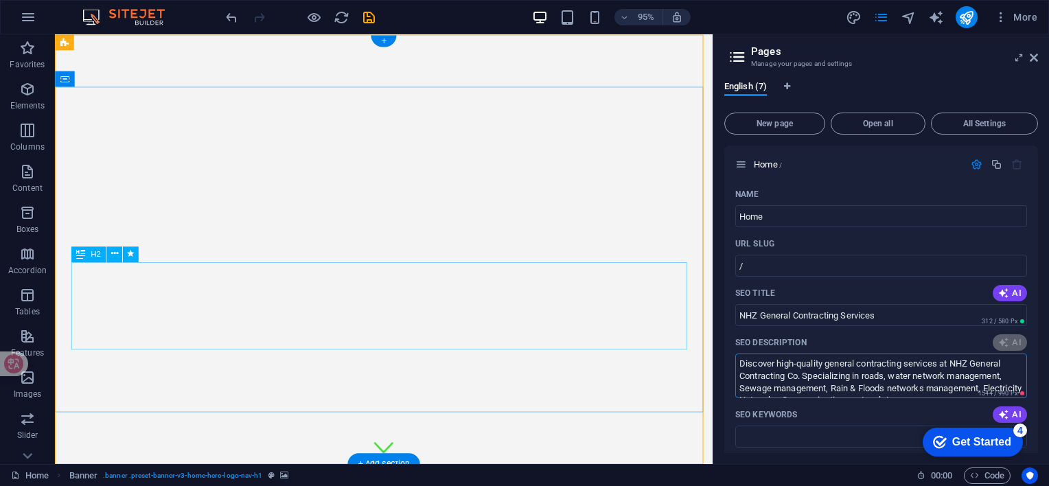
drag, startPoint x: 1005, startPoint y: 429, endPoint x: 744, endPoint y: 350, distance: 273.5
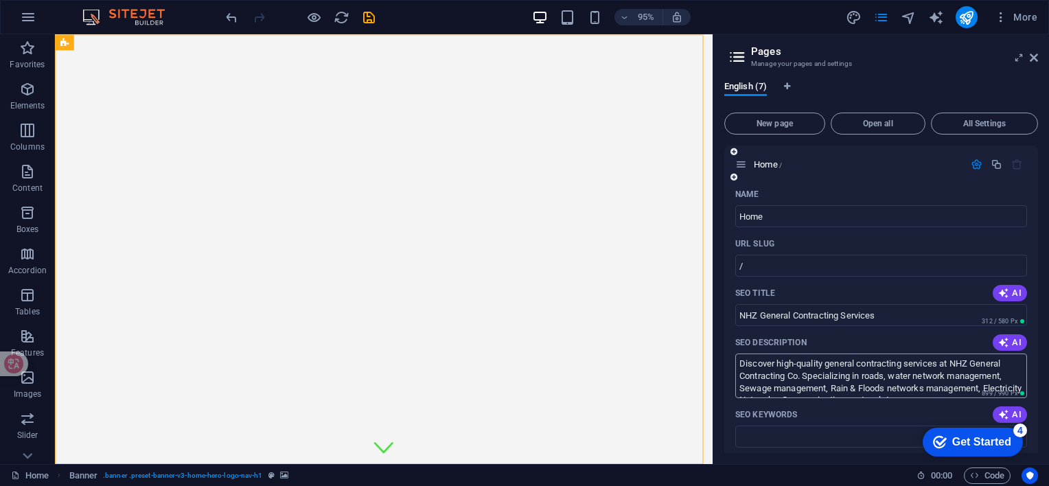
type textarea "Welcome to NHZ General Contracting Co! We provide high-quality construction ser…"
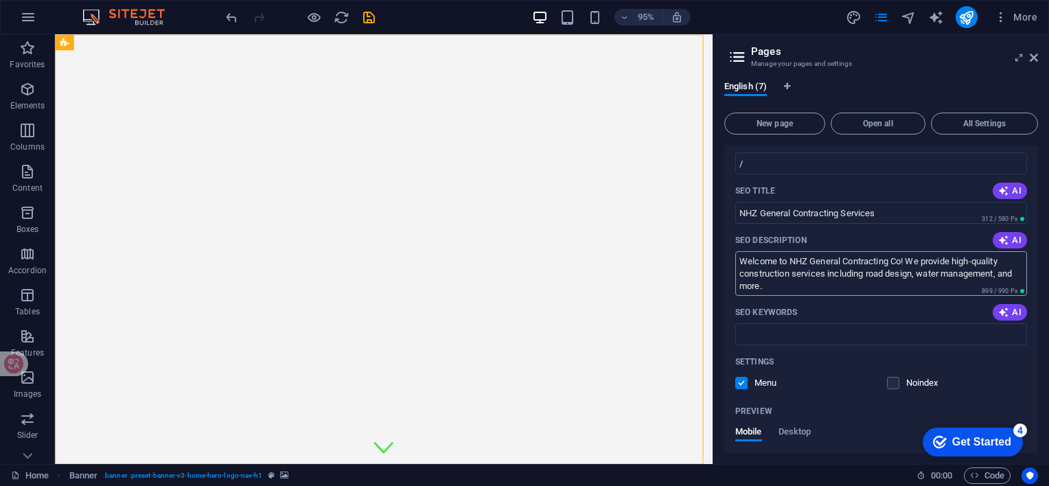
scroll to position [137, 0]
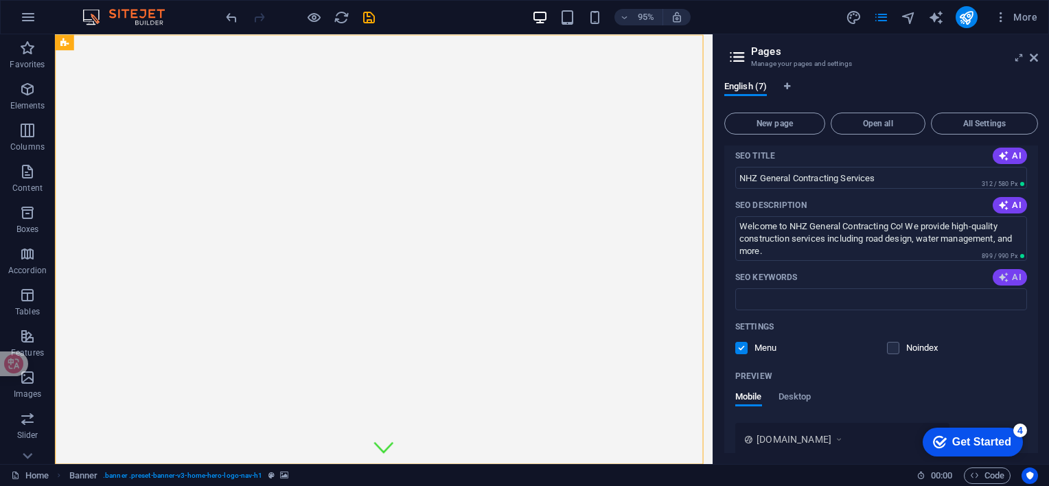
click at [1009, 283] on span "AI" at bounding box center [1010, 277] width 23 height 11
type input "NHZ General Contracting, construction services, project management, water syste…"
click at [979, 300] on input "NHZ General Contracting, construction services, project management, water syste…" at bounding box center [881, 299] width 292 height 22
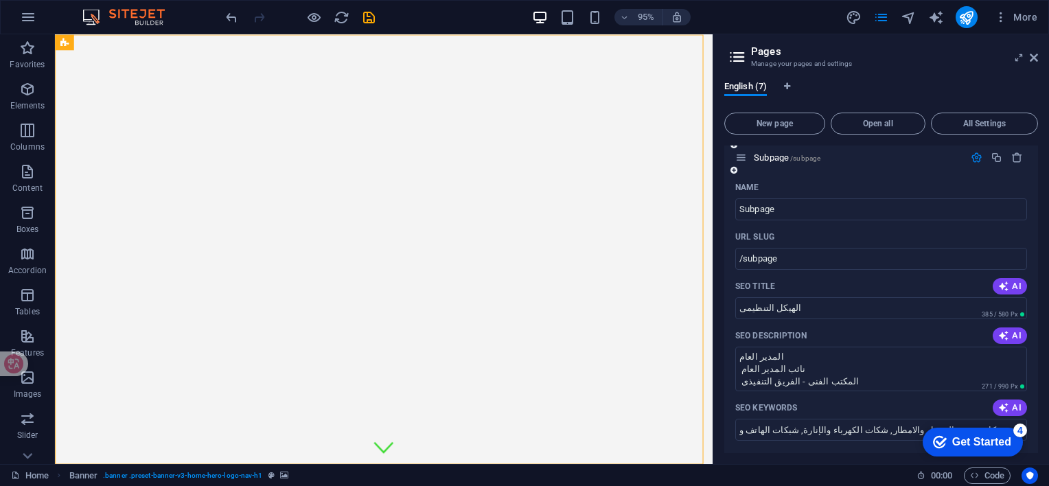
scroll to position [893, 0]
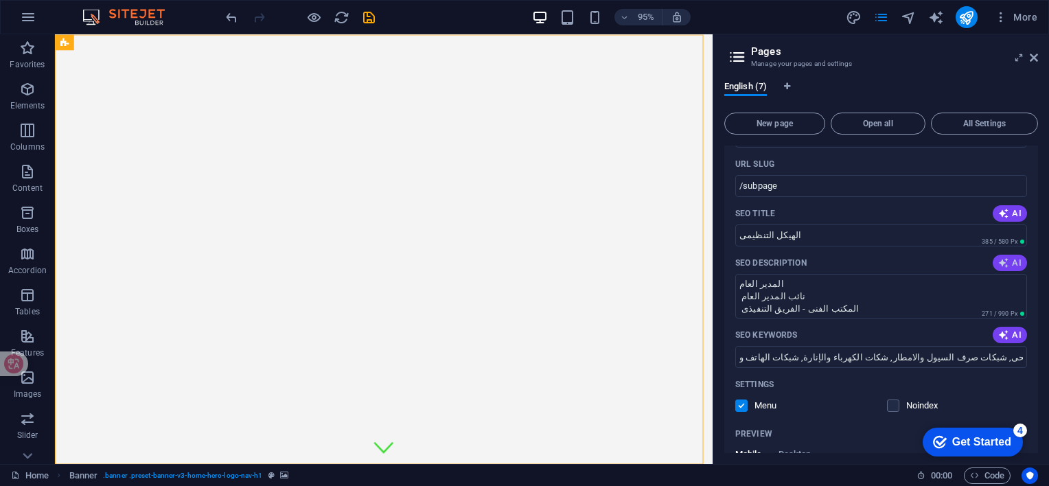
click at [1011, 263] on span "AI" at bounding box center [1010, 263] width 23 height 11
type textarea "Discover expert styles and precision cuts at our salon in [GEOGRAPHIC_DATA]. Ca…"
click at [1012, 209] on span "AI" at bounding box center [1010, 213] width 23 height 11
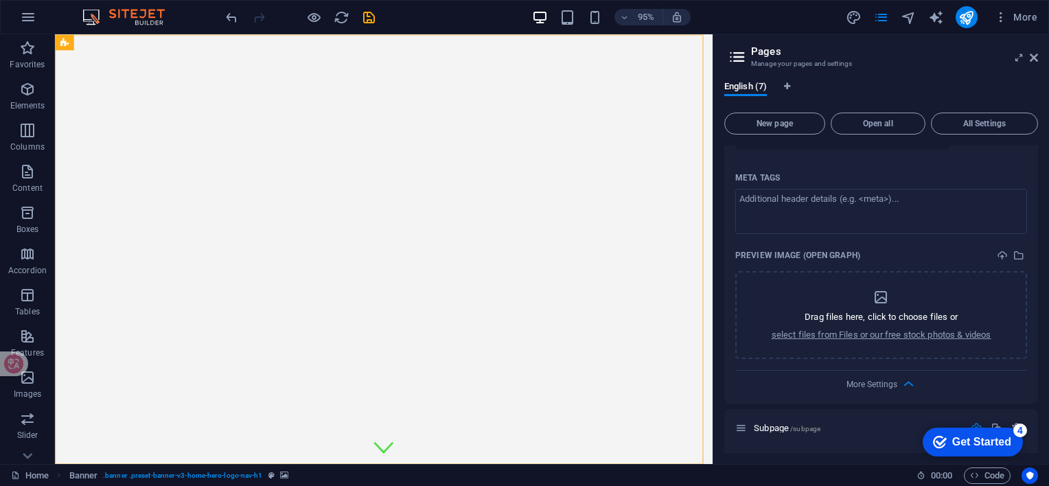
scroll to position [687, 0]
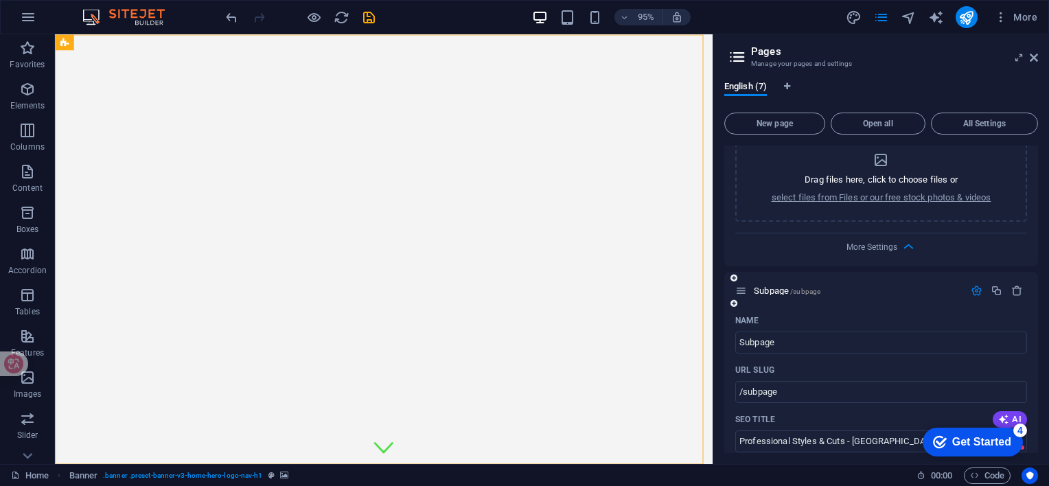
click at [775, 286] on span "Subpage /subpage" at bounding box center [787, 291] width 67 height 10
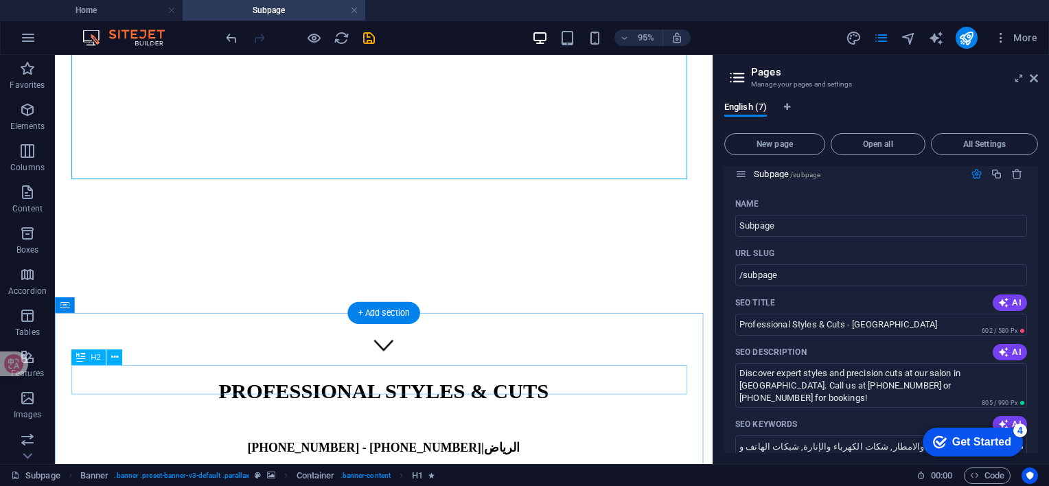
scroll to position [190, 0]
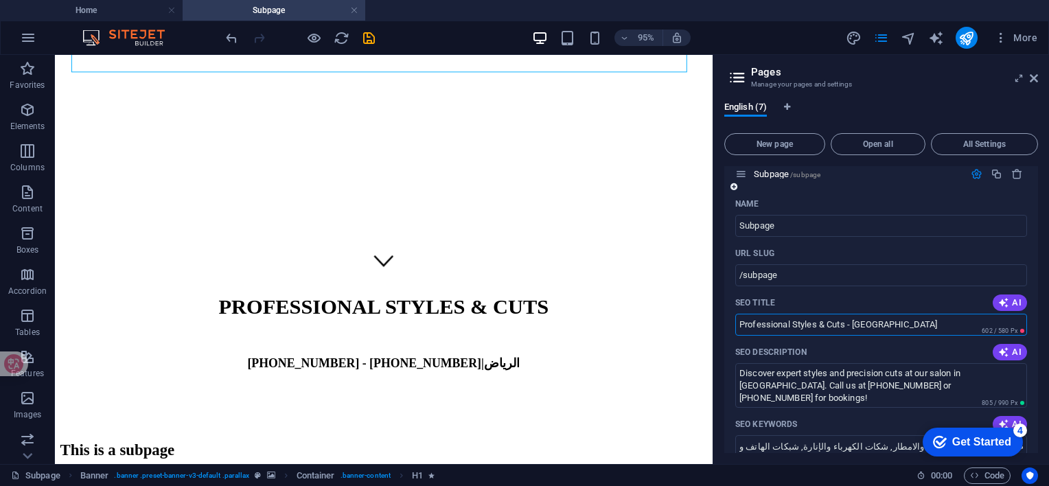
drag, startPoint x: 794, startPoint y: 324, endPoint x: 845, endPoint y: 328, distance: 50.9
click at [845, 328] on input "Professional Styles & Cuts - [GEOGRAPHIC_DATA]" at bounding box center [881, 325] width 292 height 22
type input "Professional executing infrastructure & Construction Projects - [GEOGRAPHIC_DAT…"
click at [846, 375] on textarea "Discover expert styles and precision cuts at our salon in [GEOGRAPHIC_DATA]. Ca…" at bounding box center [881, 385] width 292 height 45
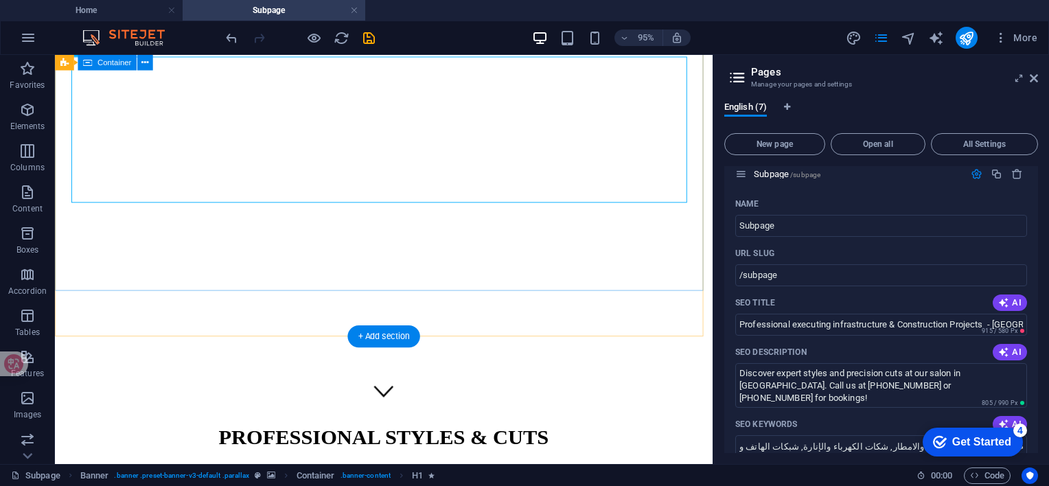
scroll to position [0, 0]
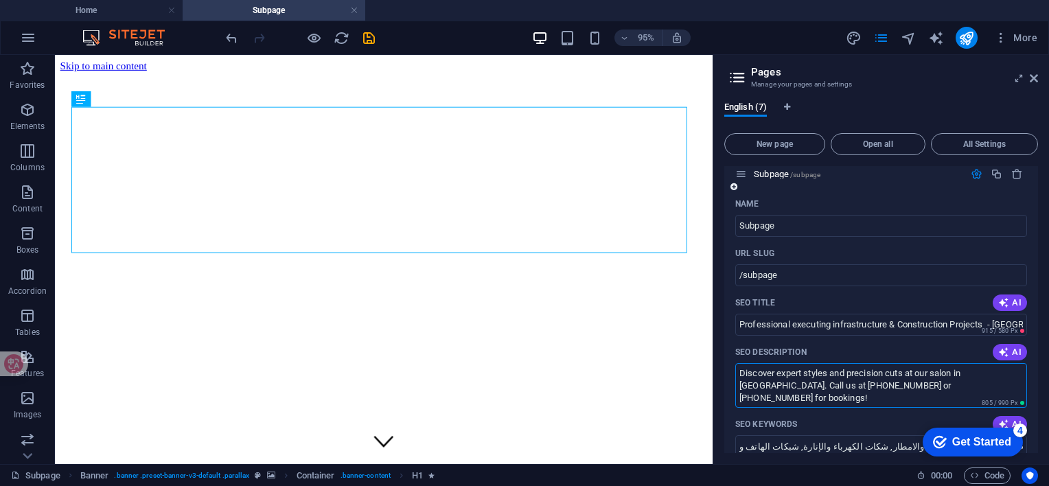
click at [784, 380] on textarea "Discover expert styles and precision cuts at our salon in [GEOGRAPHIC_DATA]. Ca…" at bounding box center [881, 385] width 292 height 45
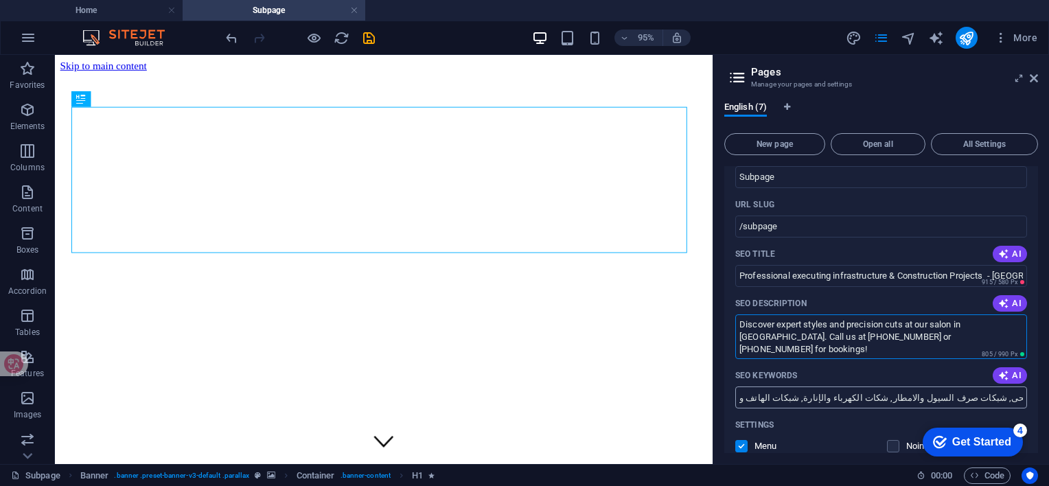
scroll to position [893, 0]
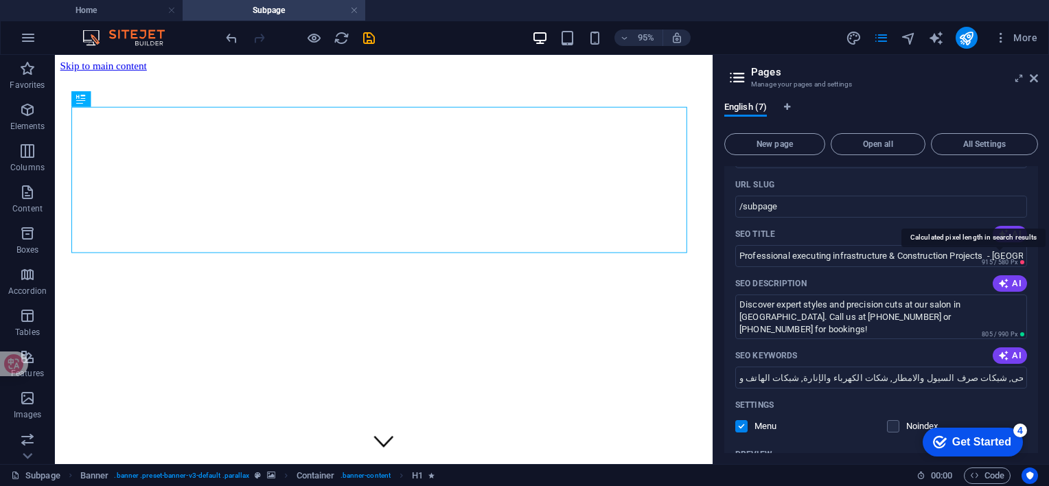
click at [1013, 259] on span "915 / 580 Px" at bounding box center [1000, 262] width 36 height 7
click at [1022, 262] on span "915 / 580 Px" at bounding box center [1003, 263] width 48 height 10
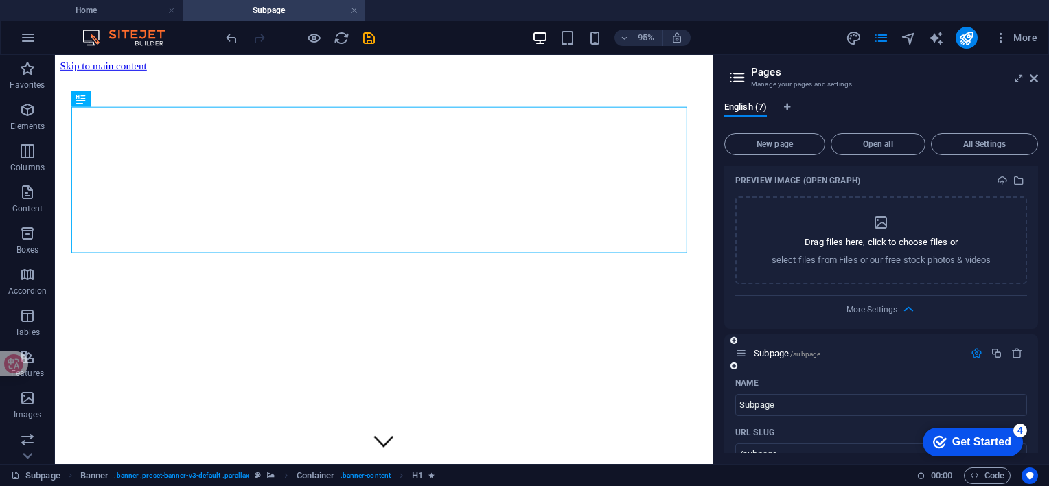
scroll to position [755, 0]
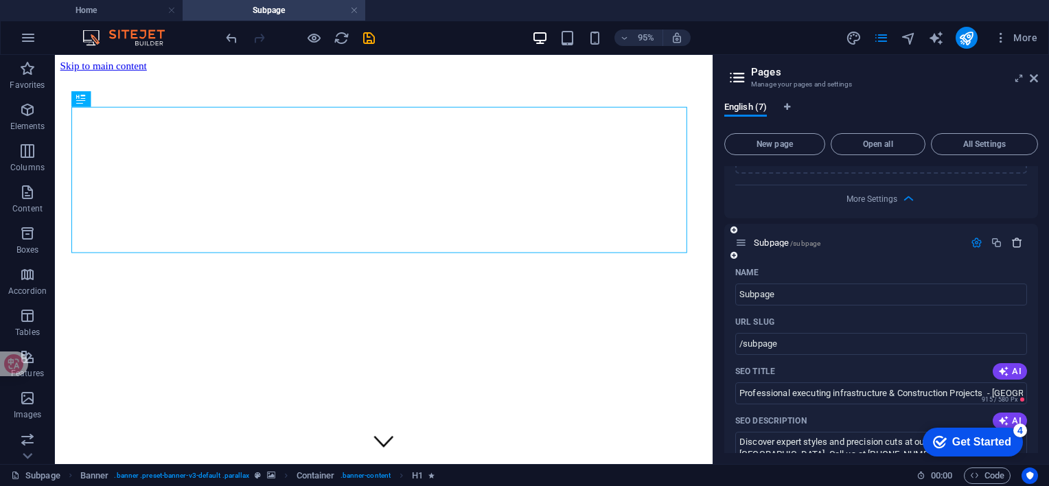
click at [1016, 238] on icon "button" at bounding box center [1018, 243] width 12 height 12
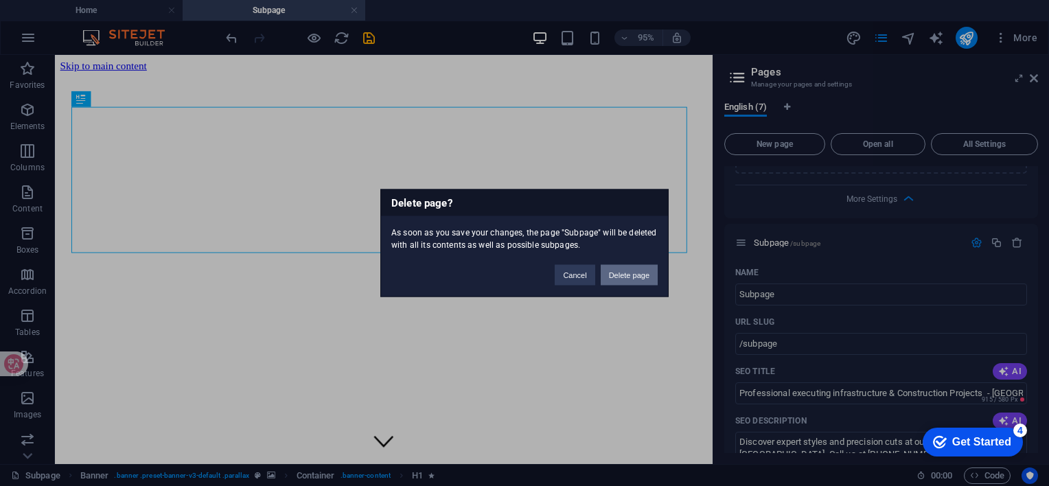
click at [643, 267] on button "Delete page" at bounding box center [629, 275] width 57 height 21
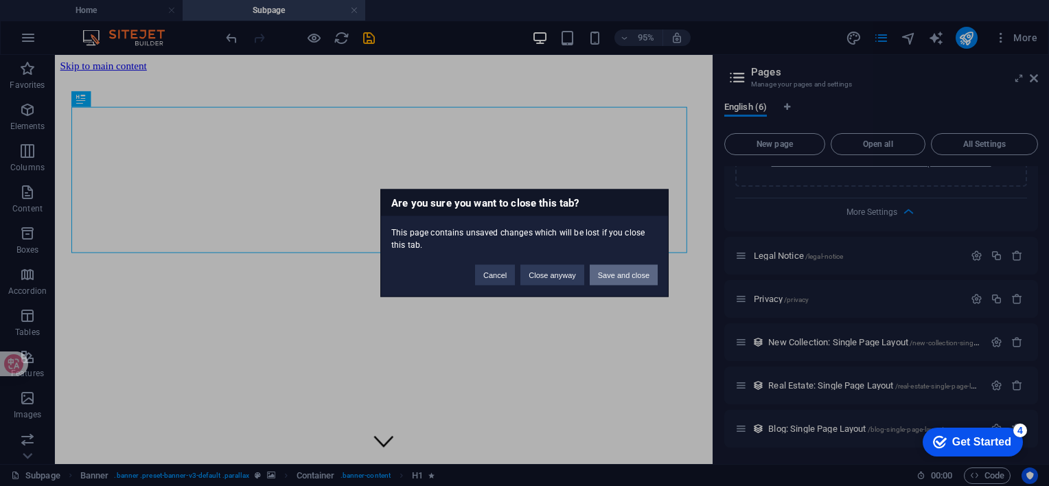
scroll to position [741, 0]
click at [608, 279] on button "Save and close" at bounding box center [624, 275] width 68 height 21
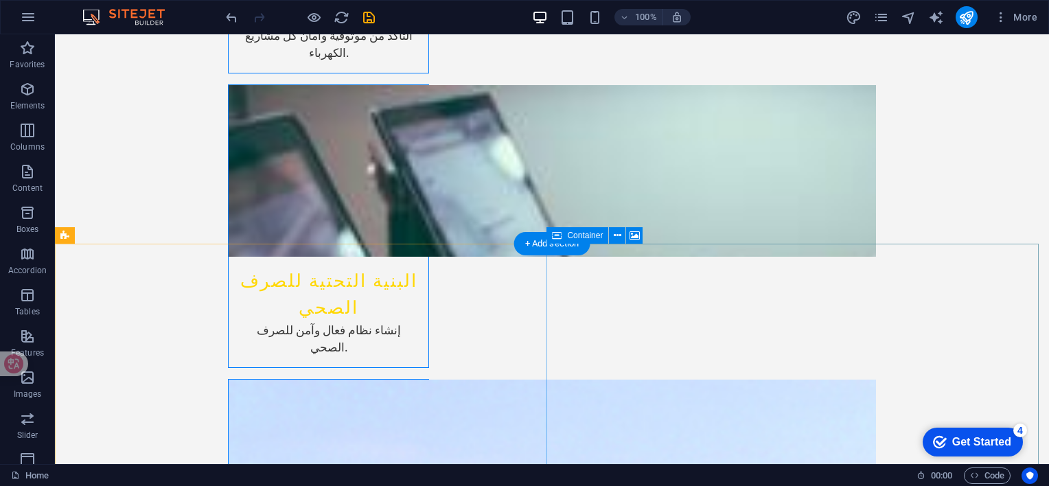
scroll to position [2222, 0]
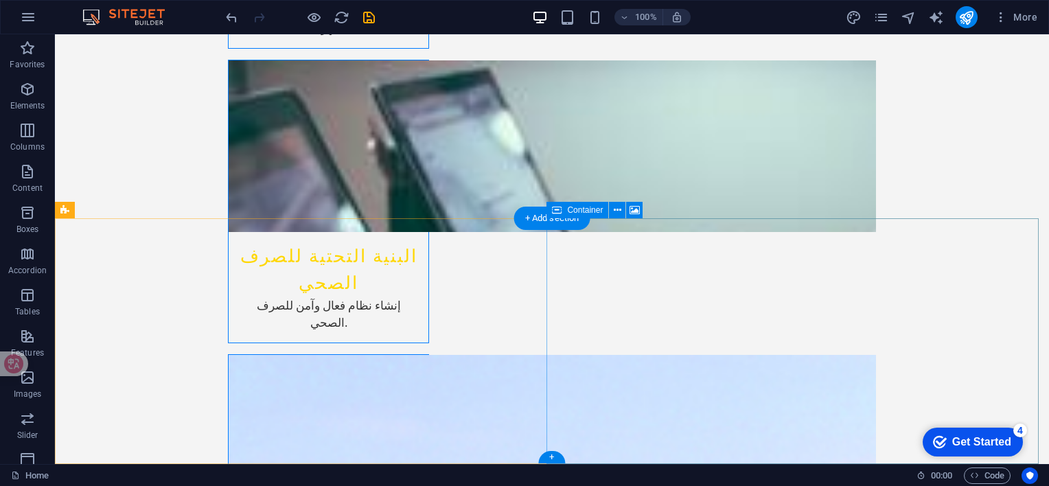
drag, startPoint x: 753, startPoint y: 358, endPoint x: 781, endPoint y: 379, distance: 34.8
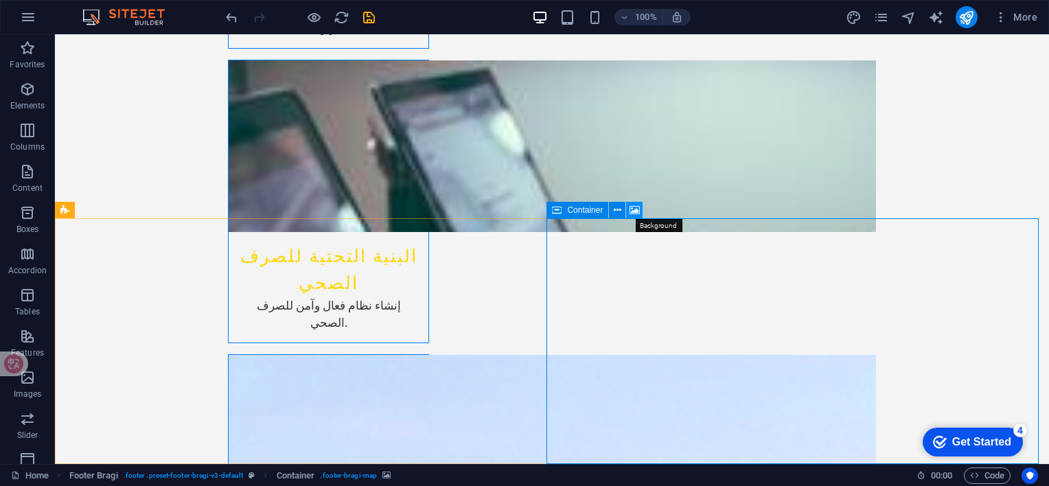
click at [636, 209] on icon at bounding box center [635, 210] width 10 height 14
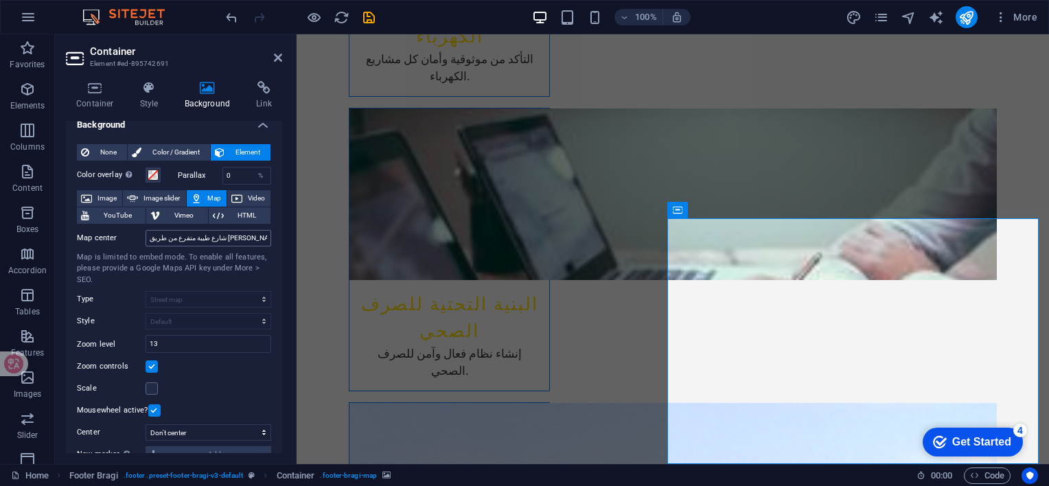
scroll to position [0, 0]
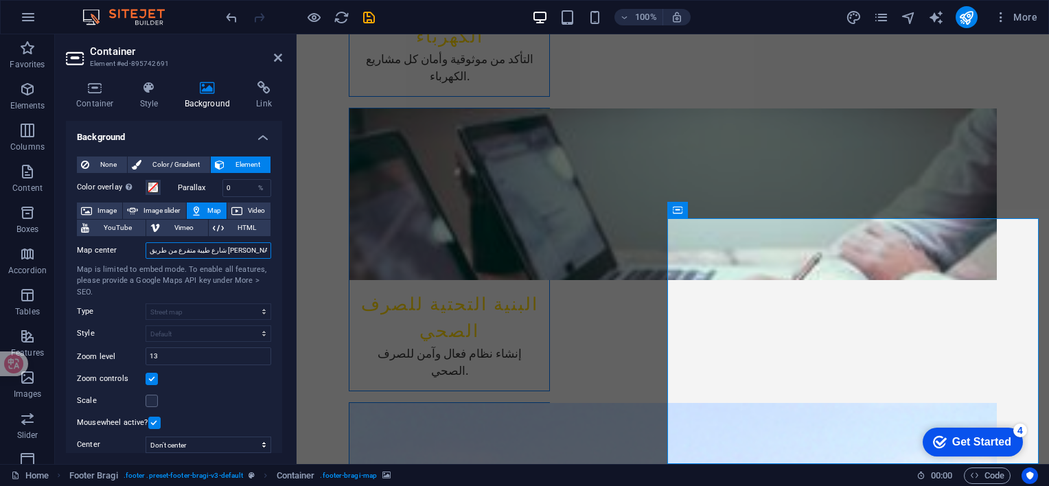
click at [189, 253] on input "شارع طيبة متفرع من طريق [PERSON_NAME] , 12345 الرياض" at bounding box center [209, 250] width 126 height 16
click at [184, 251] on input "شارع طيبة متفرع من طريق [PERSON_NAME] , 12345 الرياض" at bounding box center [209, 250] width 126 height 16
click at [178, 255] on input "شارع طيبة متفرع من طريق [PERSON_NAME] , 12345 الرياض" at bounding box center [209, 250] width 126 height 16
drag, startPoint x: 170, startPoint y: 252, endPoint x: 187, endPoint y: 255, distance: 17.5
click at [187, 255] on input "شارع طيبة متفرع من طريق [PERSON_NAME] , 12345 الرياض" at bounding box center [209, 250] width 126 height 16
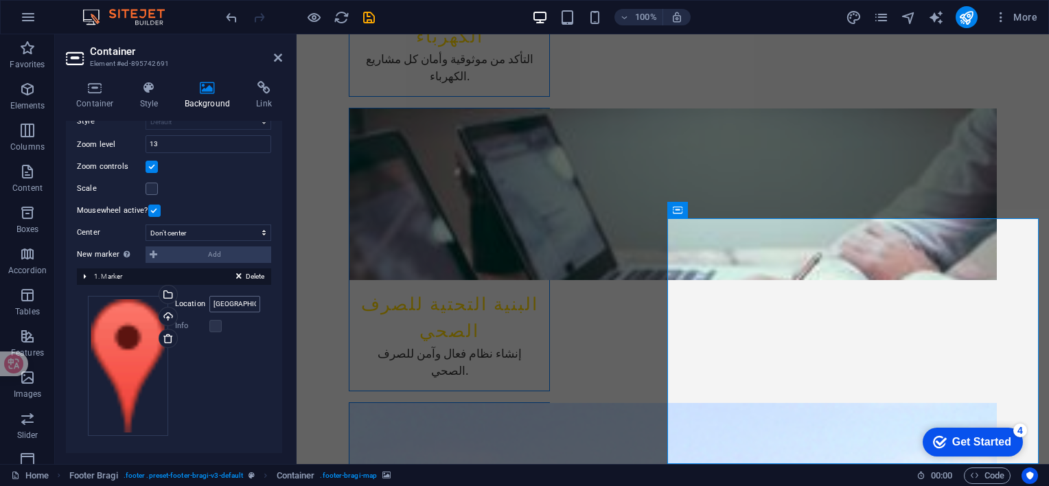
scroll to position [214, 0]
click at [217, 322] on label at bounding box center [215, 325] width 12 height 12
click at [212, 321] on label at bounding box center [215, 325] width 12 height 12
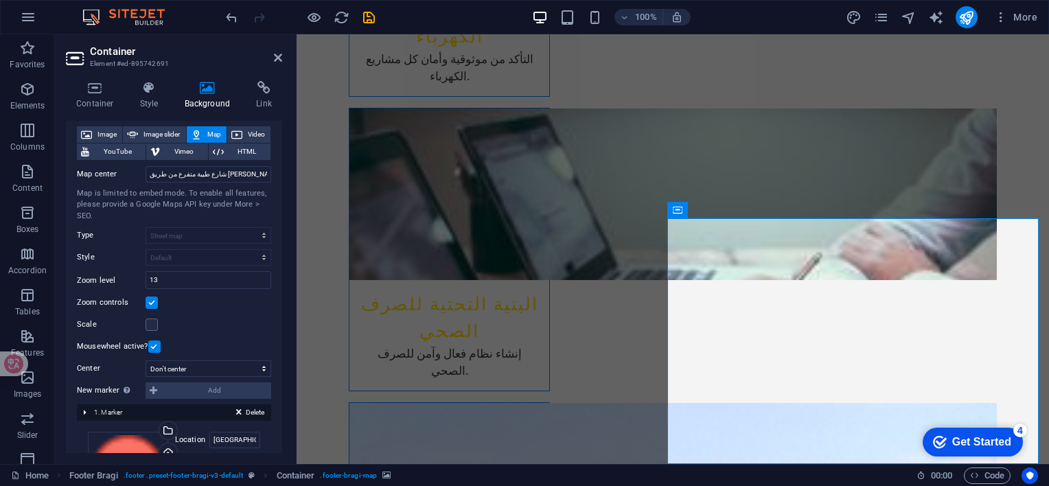
scroll to position [8, 0]
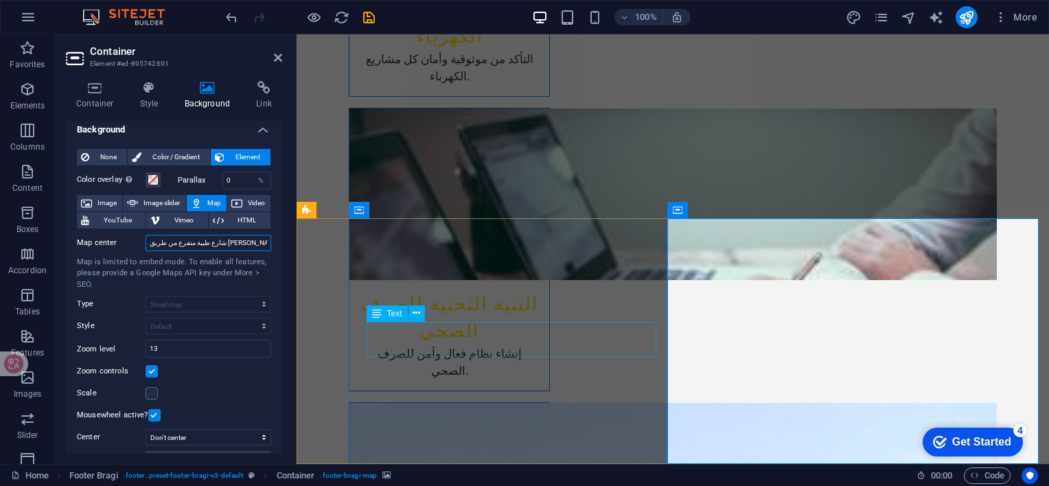
type input "شارع طيبة متفرع من طريق [PERSON_NAME] , 13313 الرياض"
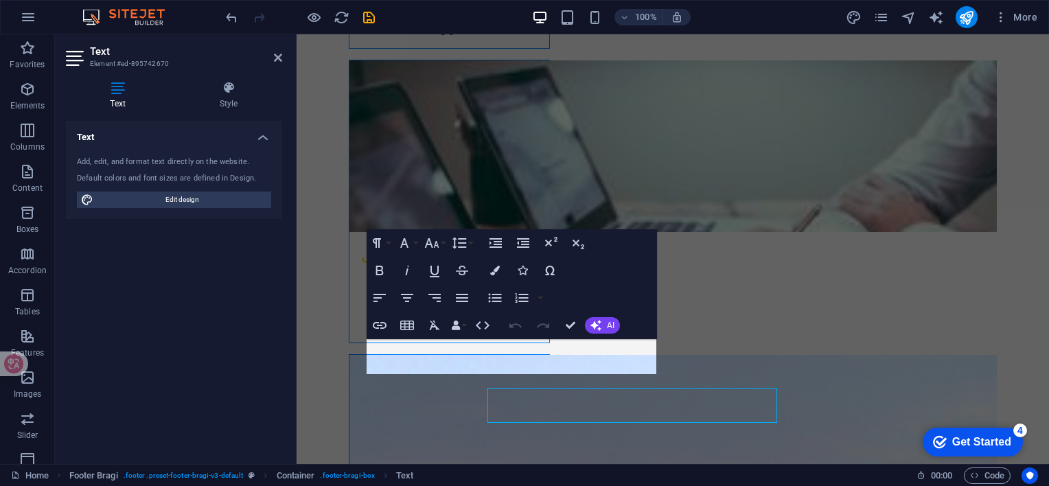
scroll to position [2174, 0]
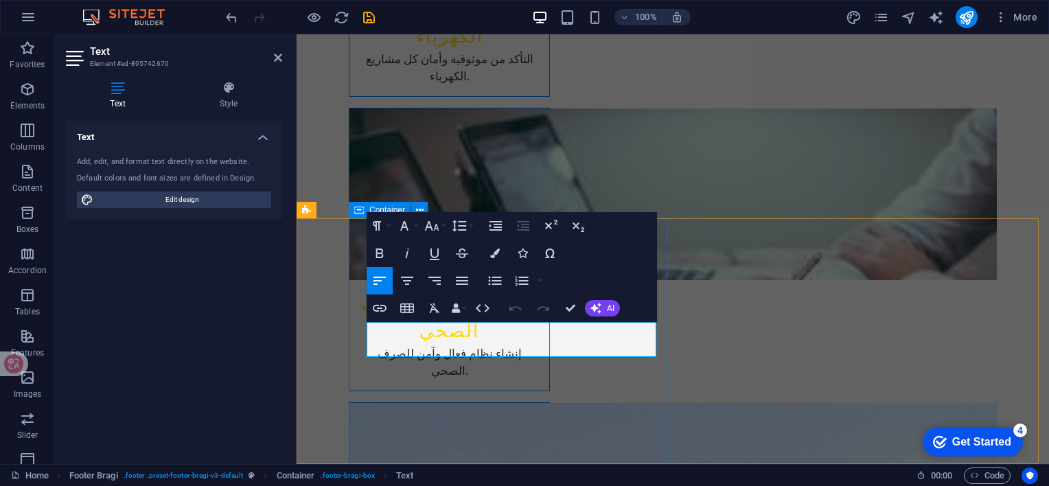
drag, startPoint x: 625, startPoint y: 345, endPoint x: 661, endPoint y: 345, distance: 36.4
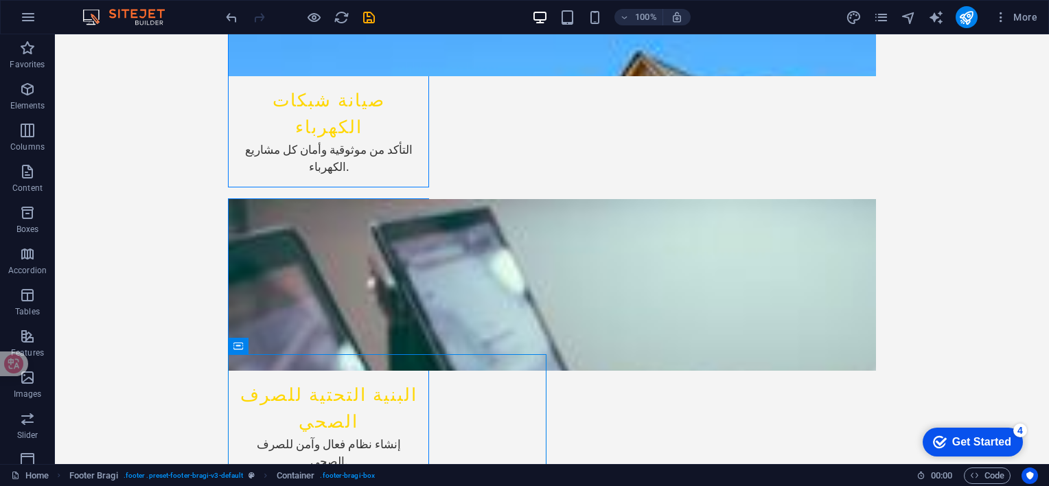
scroll to position [2222, 0]
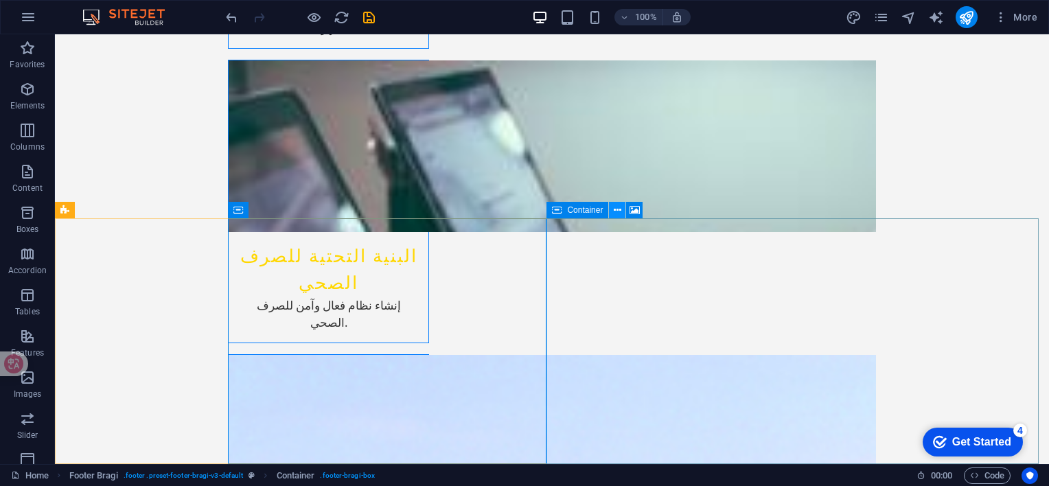
click at [622, 209] on button at bounding box center [617, 210] width 16 height 16
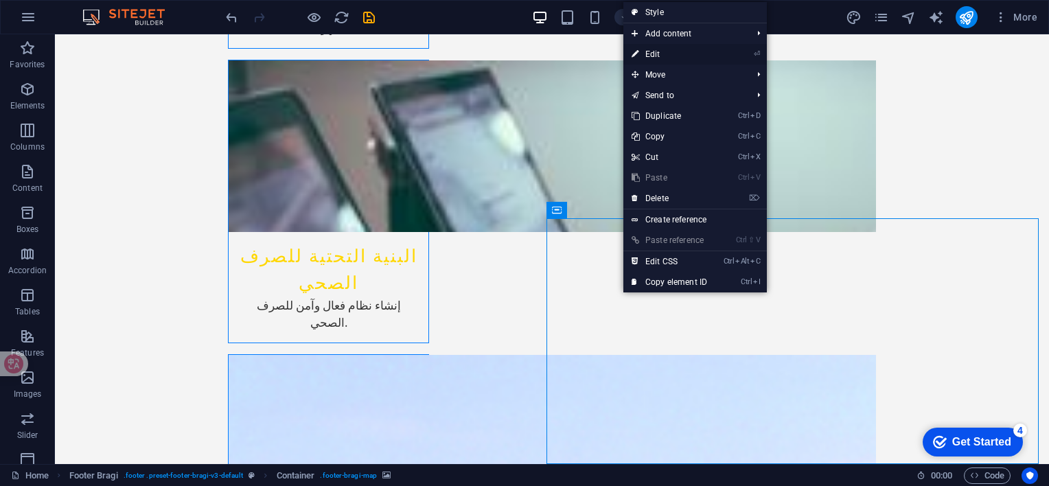
click at [654, 55] on link "⏎ Edit" at bounding box center [670, 54] width 92 height 21
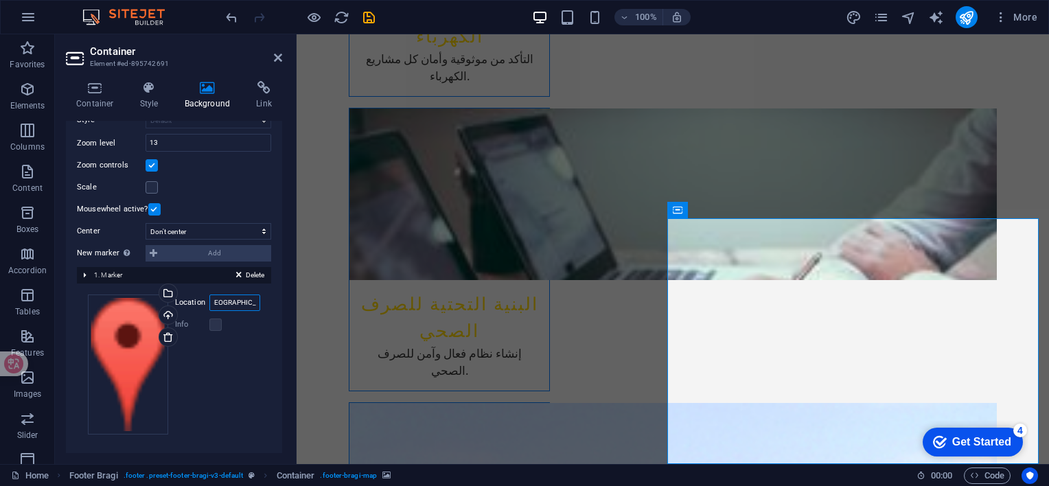
scroll to position [0, 27]
click at [230, 302] on input "[GEOGRAPHIC_DATA], [GEOGRAPHIC_DATA]" at bounding box center [234, 303] width 51 height 16
click at [231, 300] on input "[GEOGRAPHIC_DATA], [GEOGRAPHIC_DATA]" at bounding box center [234, 303] width 51 height 16
drag, startPoint x: 227, startPoint y: 301, endPoint x: 239, endPoint y: 301, distance: 11.7
click at [239, 301] on input "[GEOGRAPHIC_DATA], [GEOGRAPHIC_DATA]" at bounding box center [234, 303] width 51 height 16
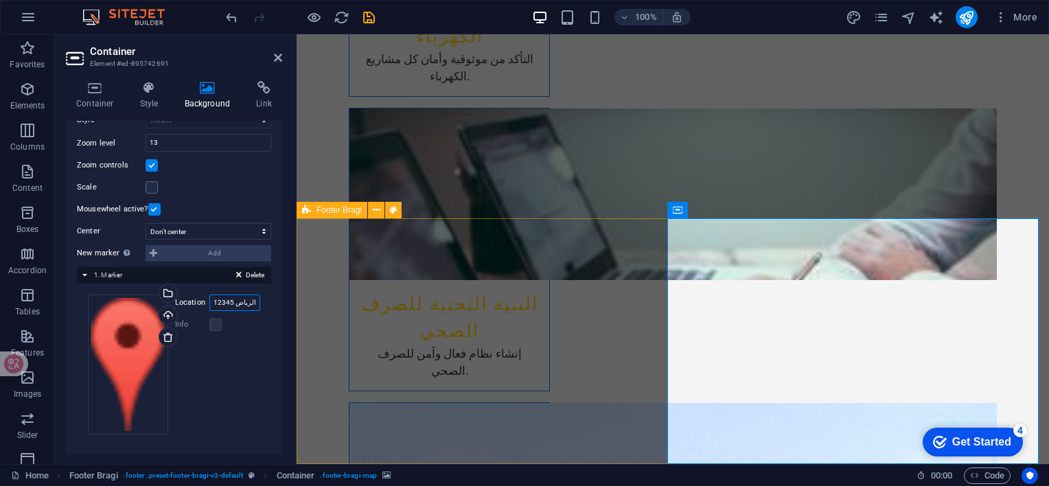
scroll to position [0, 0]
drag, startPoint x: 215, startPoint y: 297, endPoint x: 233, endPoint y: 298, distance: 18.6
click at [233, 298] on input ", 12345 الرياض" at bounding box center [234, 303] width 51 height 16
drag, startPoint x: 212, startPoint y: 300, endPoint x: 201, endPoint y: 299, distance: 11.1
click at [206, 299] on div "Location , [GEOGRAPHIC_DATA]" at bounding box center [217, 303] width 85 height 16
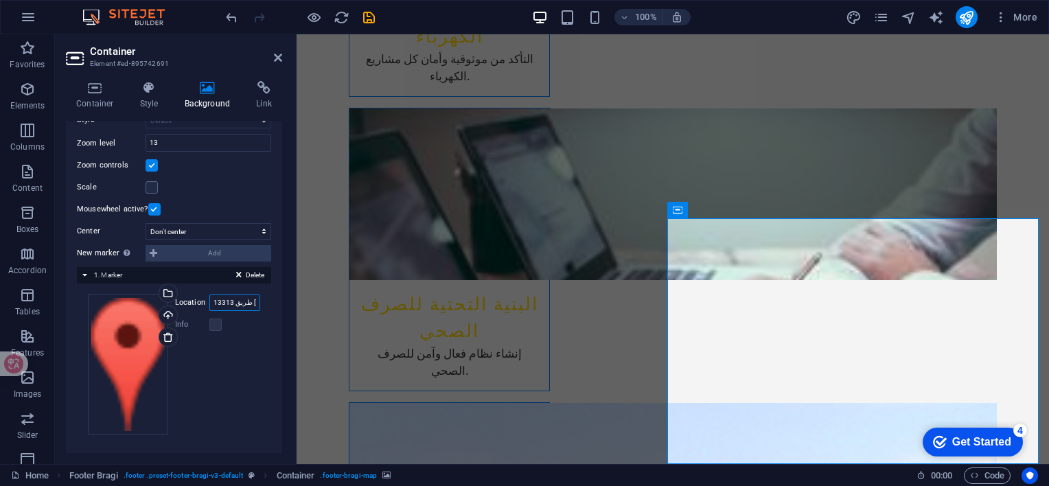
type input "13313 طريق [PERSON_NAME] [PERSON_NAME]"
click at [232, 371] on div "Drag files here, click to choose files or select files from Files or our free s…" at bounding box center [174, 365] width 172 height 140
click at [209, 323] on label at bounding box center [215, 325] width 12 height 12
click at [215, 323] on label at bounding box center [215, 325] width 12 height 12
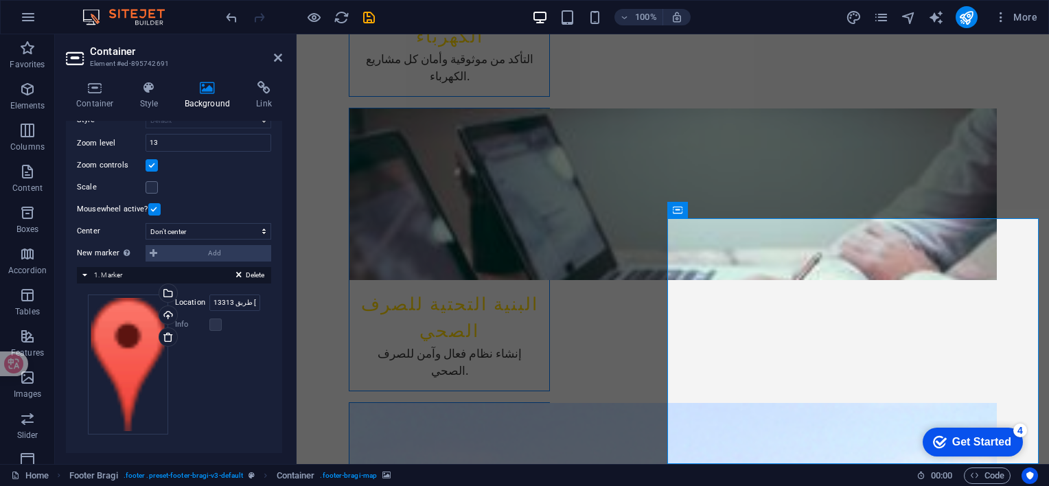
click at [220, 365] on div "Drag files here, click to choose files or select files from Files or our free s…" at bounding box center [174, 365] width 172 height 140
drag, startPoint x: 871, startPoint y: 339, endPoint x: 905, endPoint y: 390, distance: 61.9
drag, startPoint x: 905, startPoint y: 409, endPoint x: 909, endPoint y: 349, distance: 59.9
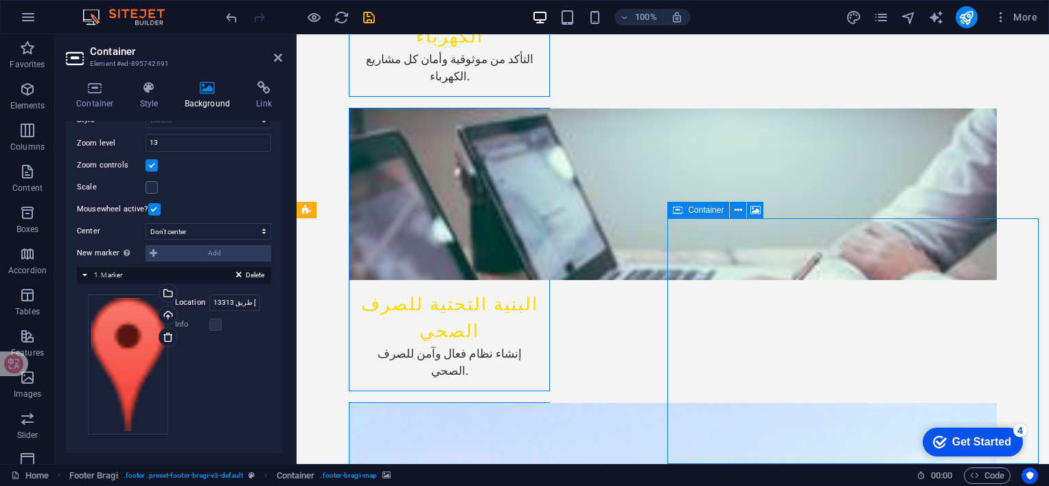
drag, startPoint x: 1000, startPoint y: 294, endPoint x: 926, endPoint y: 305, distance: 74.3
drag, startPoint x: 876, startPoint y: 339, endPoint x: 905, endPoint y: 297, distance: 50.3
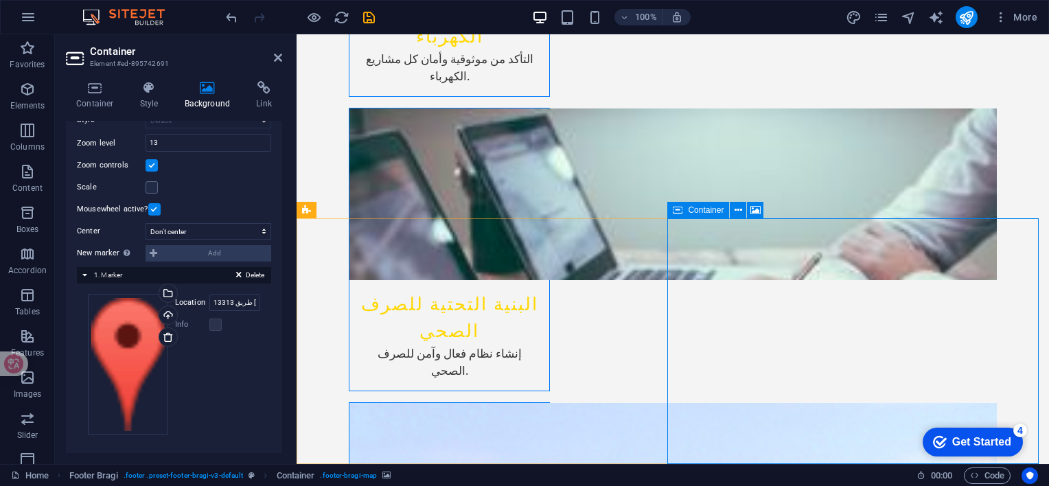
drag, startPoint x: 874, startPoint y: 355, endPoint x: 893, endPoint y: 336, distance: 27.7
click at [757, 212] on icon at bounding box center [756, 210] width 10 height 14
click at [738, 212] on icon at bounding box center [739, 210] width 8 height 14
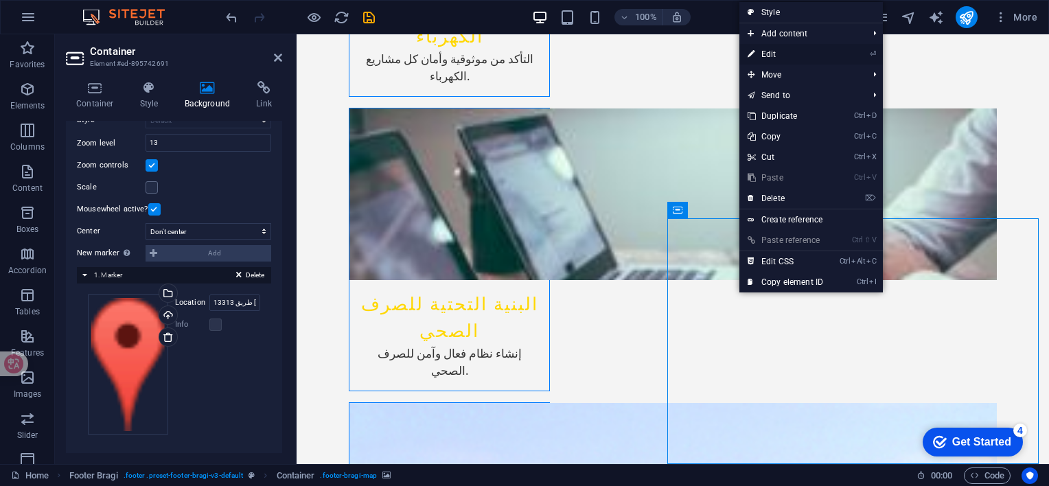
click at [772, 52] on link "⏎ Edit" at bounding box center [786, 54] width 92 height 21
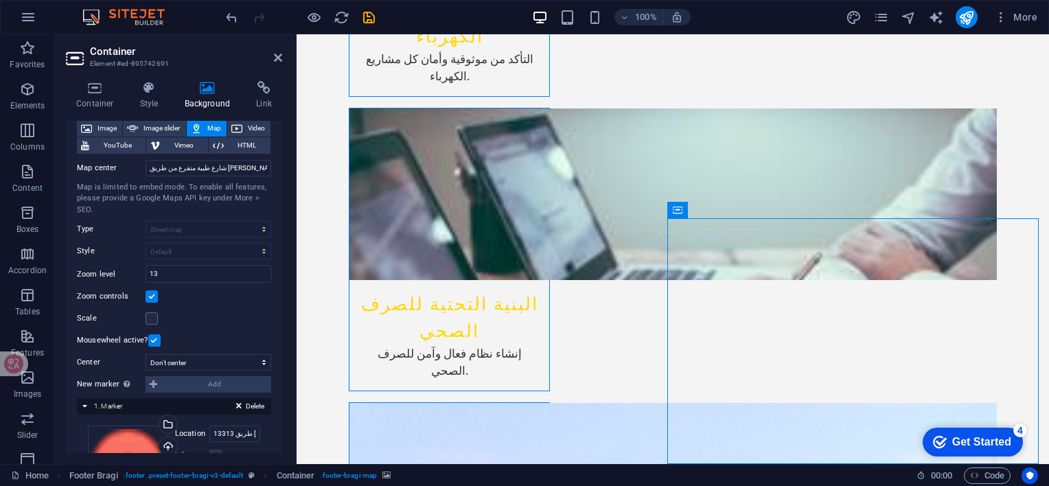
scroll to position [76, 0]
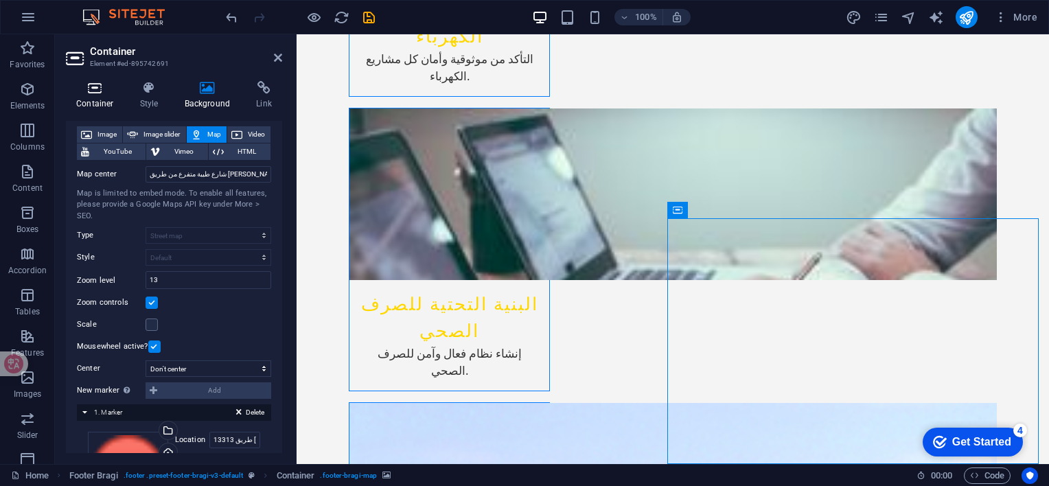
click at [104, 96] on h4 "Container" at bounding box center [98, 95] width 64 height 29
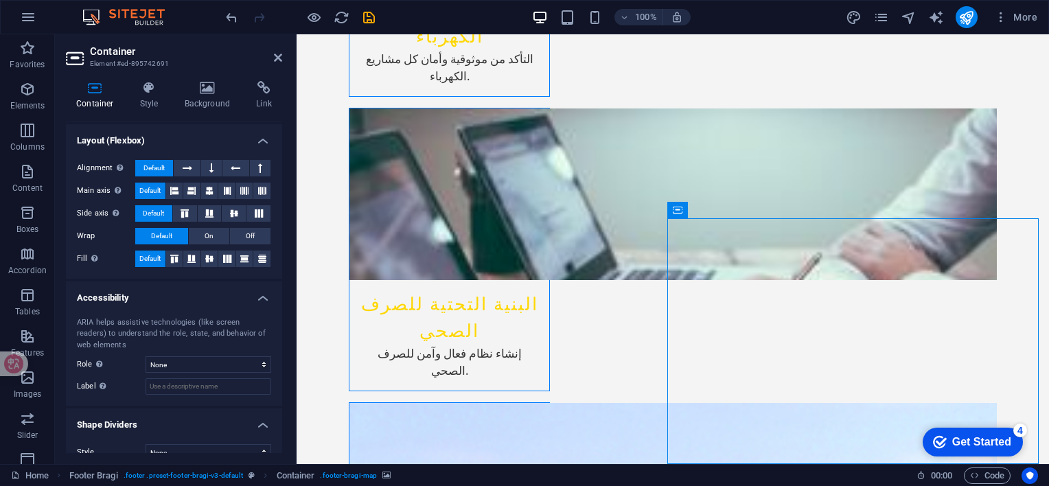
scroll to position [206, 0]
click at [262, 361] on select "None Alert Article Banner Comment Complementary Dialog Footer Header Marquee Pr…" at bounding box center [209, 363] width 126 height 16
click at [197, 427] on h4 "Shape Dividers" at bounding box center [174, 419] width 216 height 25
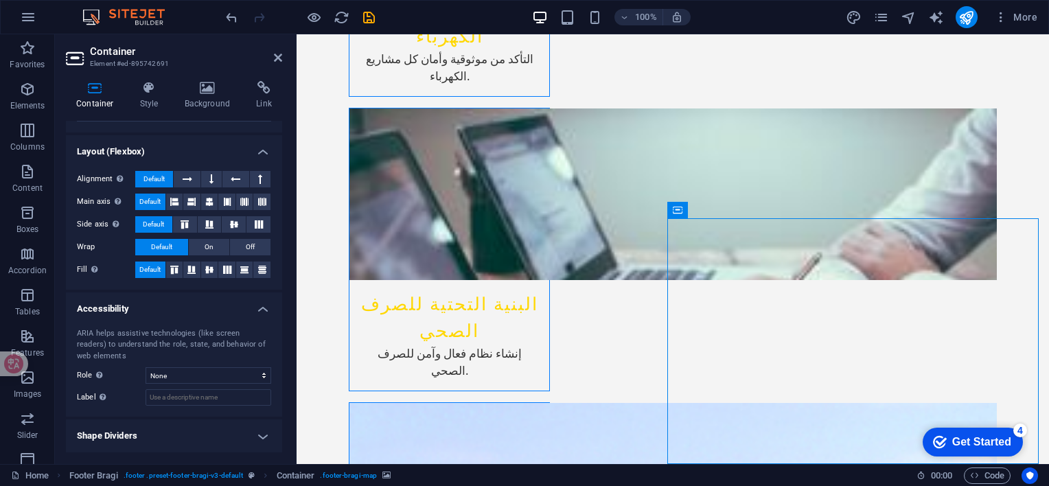
scroll to position [192, 0]
drag, startPoint x: 282, startPoint y: 378, endPoint x: 280, endPoint y: 437, distance: 59.1
click at [280, 437] on div "Container Style Background Link Size Height Default px rem % vh vw Min. height …" at bounding box center [174, 267] width 238 height 394
click at [259, 374] on select "None Alert Article Banner Comment Complementary Dialog Footer Header Marquee Pr…" at bounding box center [209, 377] width 126 height 16
click at [146, 369] on select "None Alert Article Banner Comment Complementary Dialog Footer Header Marquee Pr…" at bounding box center [209, 377] width 126 height 16
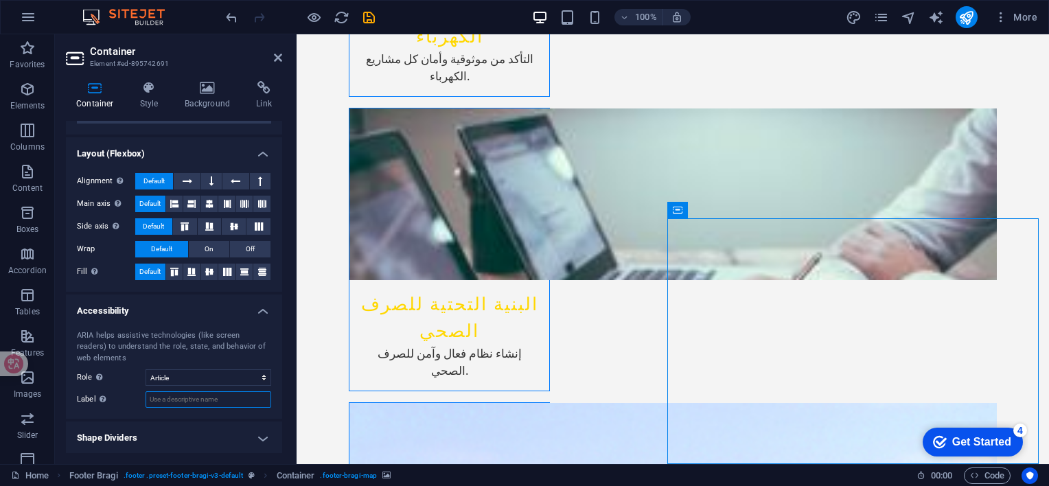
click at [245, 398] on input "Label Use the ARIA label to provide a clear and descriptive name for elements t…" at bounding box center [209, 399] width 126 height 16
click at [258, 369] on select "None Alert Article Banner Comment Complementary Dialog Footer Header Marquee Pr…" at bounding box center [209, 377] width 126 height 16
select select "none"
click at [146, 369] on select "None Alert Article Banner Comment Complementary Dialog Footer Header Marquee Pr…" at bounding box center [209, 377] width 126 height 16
click at [115, 383] on label "Role The ARIA role defines the purpose of an element. Here you can find all exp…" at bounding box center [111, 377] width 69 height 16
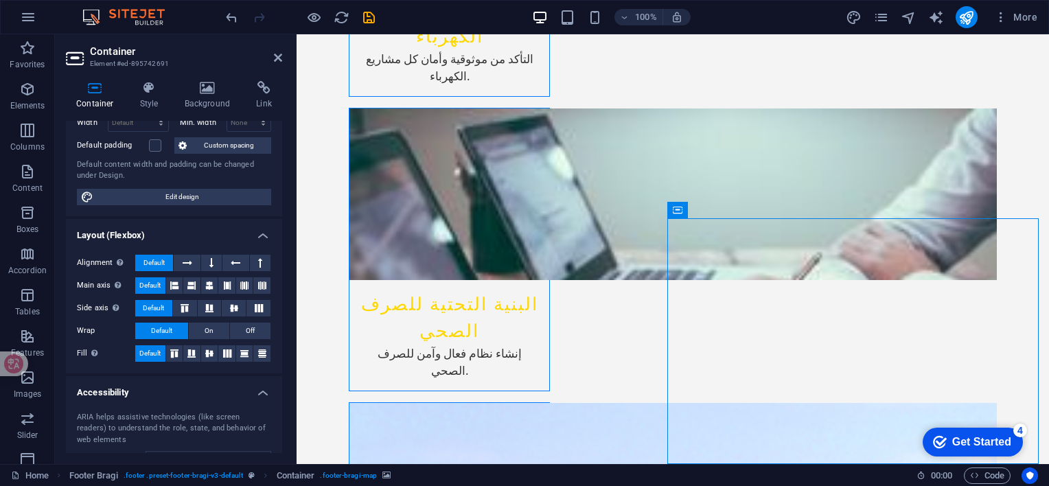
scroll to position [0, 0]
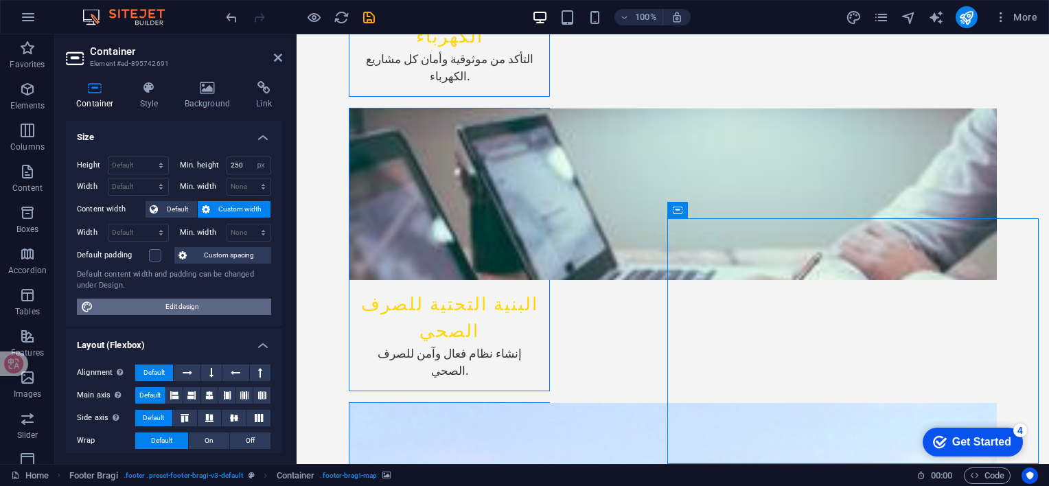
click at [189, 302] on span "Edit design" at bounding box center [183, 307] width 170 height 16
select select "px"
select select "200"
select select "px"
select select "rem"
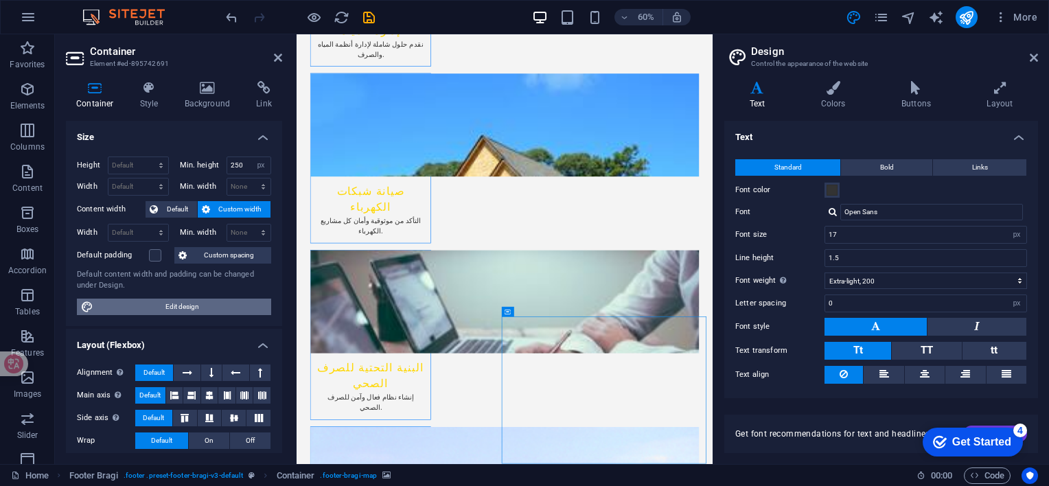
scroll to position [2162, 0]
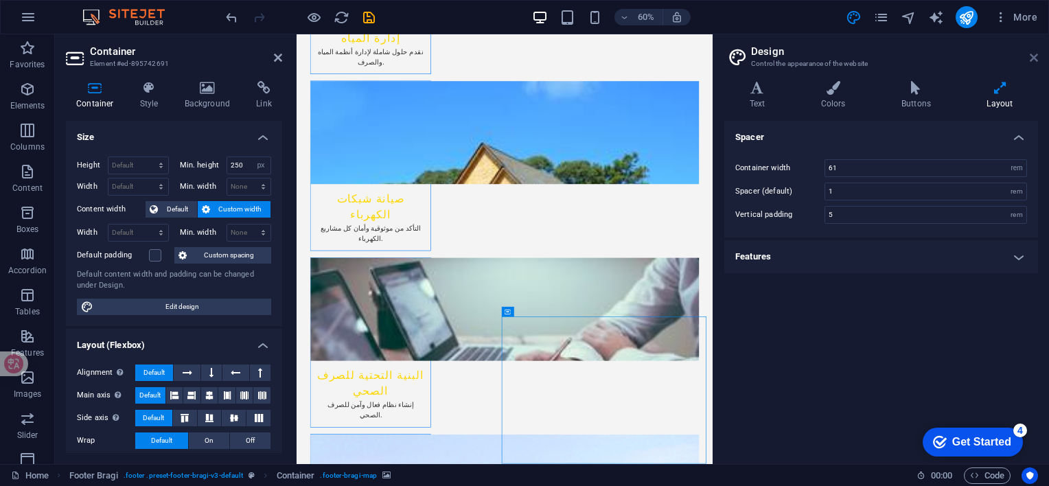
click at [1035, 55] on icon at bounding box center [1034, 57] width 8 height 11
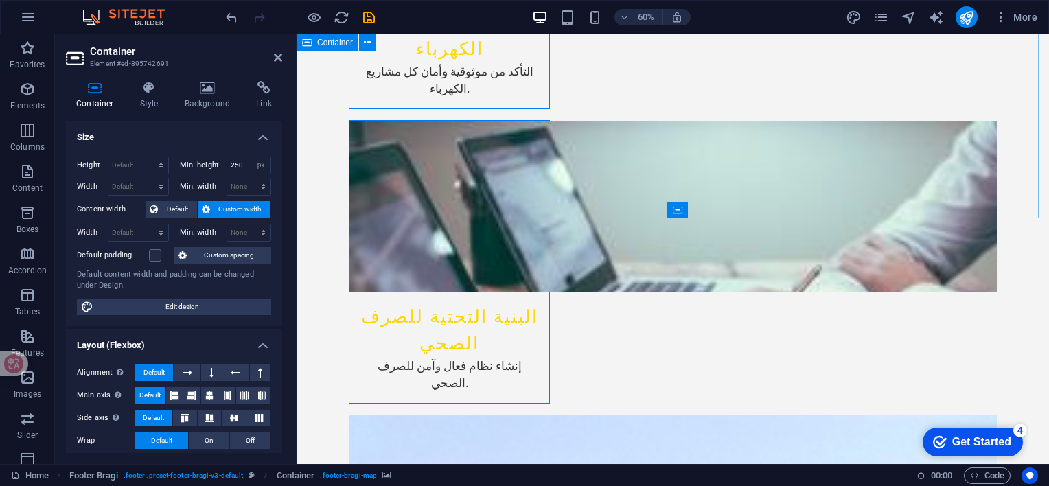
scroll to position [2174, 0]
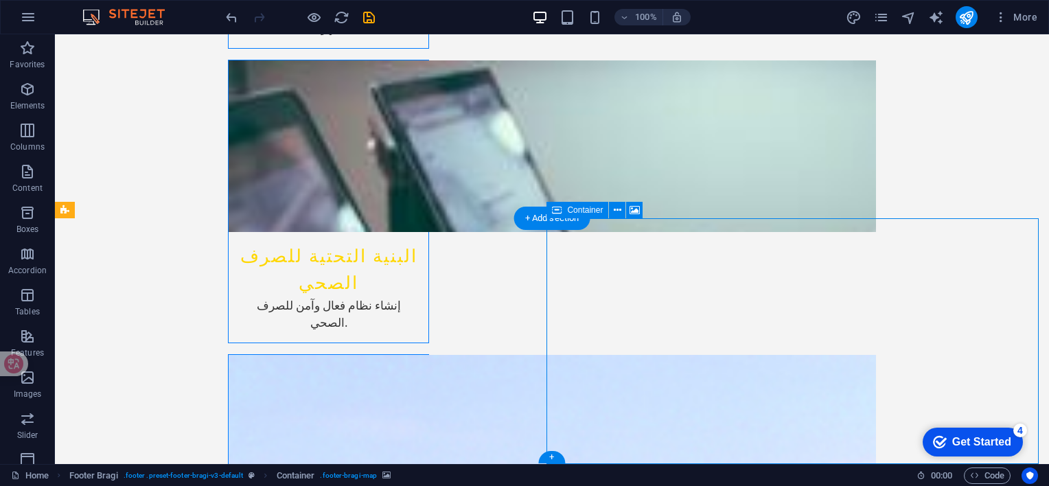
drag, startPoint x: 797, startPoint y: 334, endPoint x: 558, endPoint y: 336, distance: 239.7
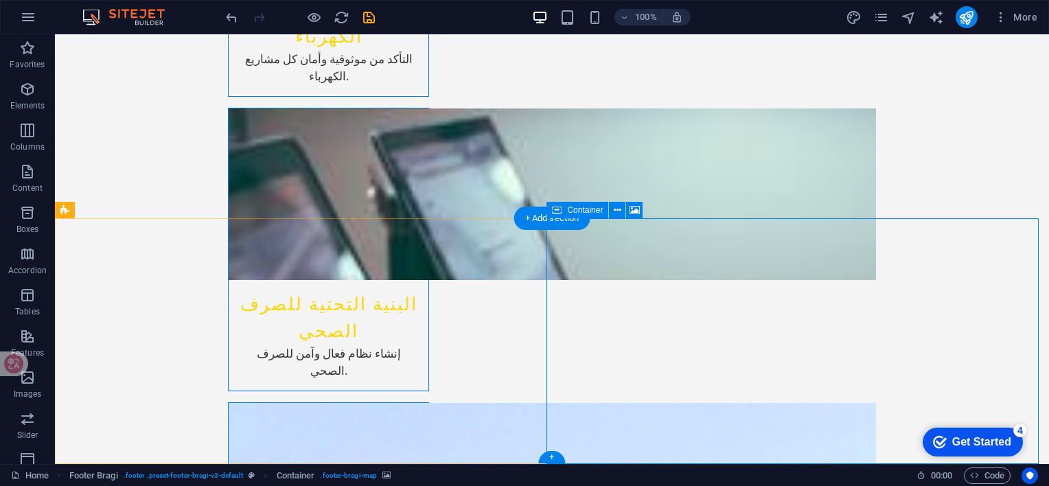
select select "px"
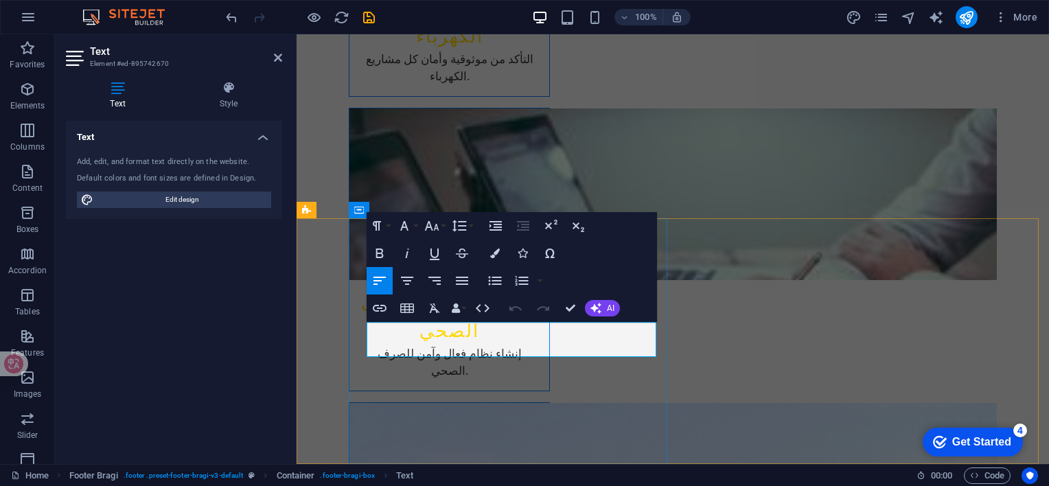
drag, startPoint x: 523, startPoint y: 332, endPoint x: 551, endPoint y: 332, distance: 27.5
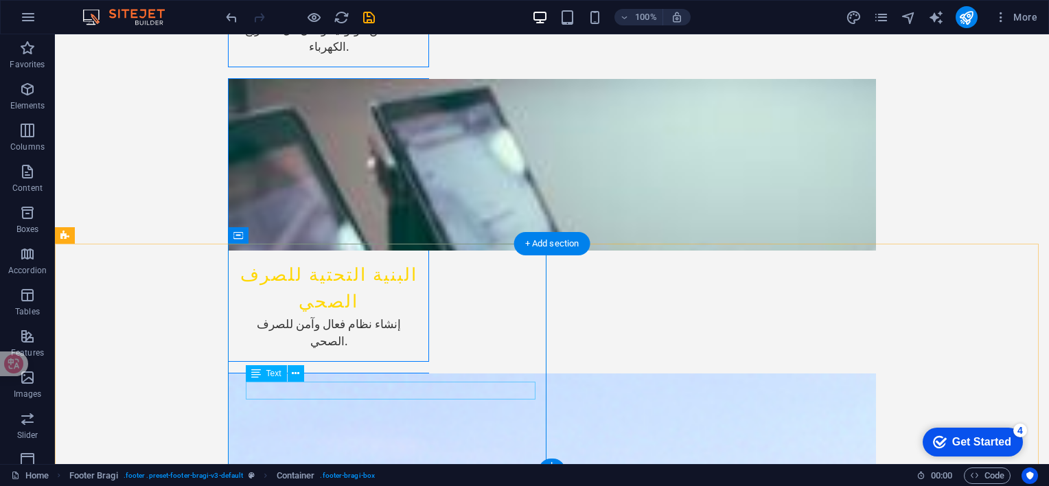
scroll to position [2205, 0]
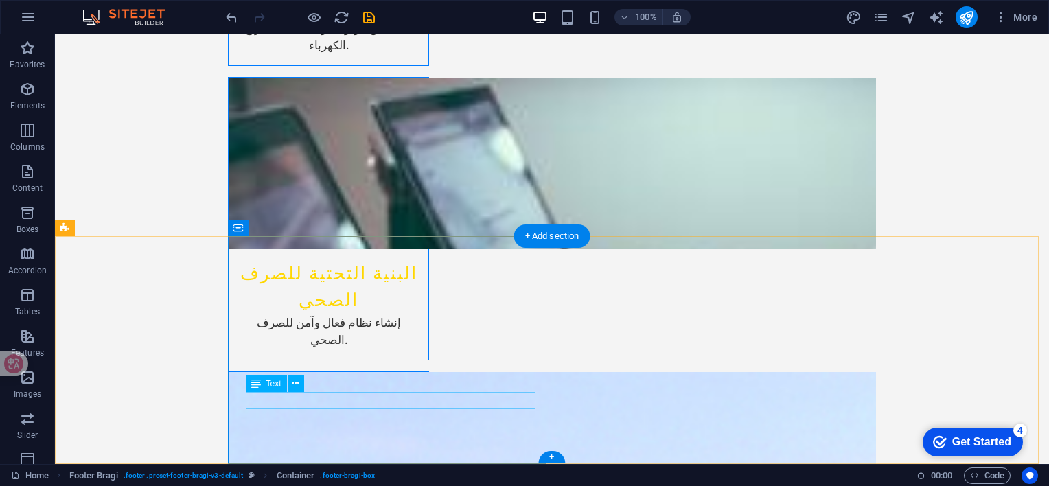
click at [299, 385] on icon at bounding box center [296, 383] width 8 height 14
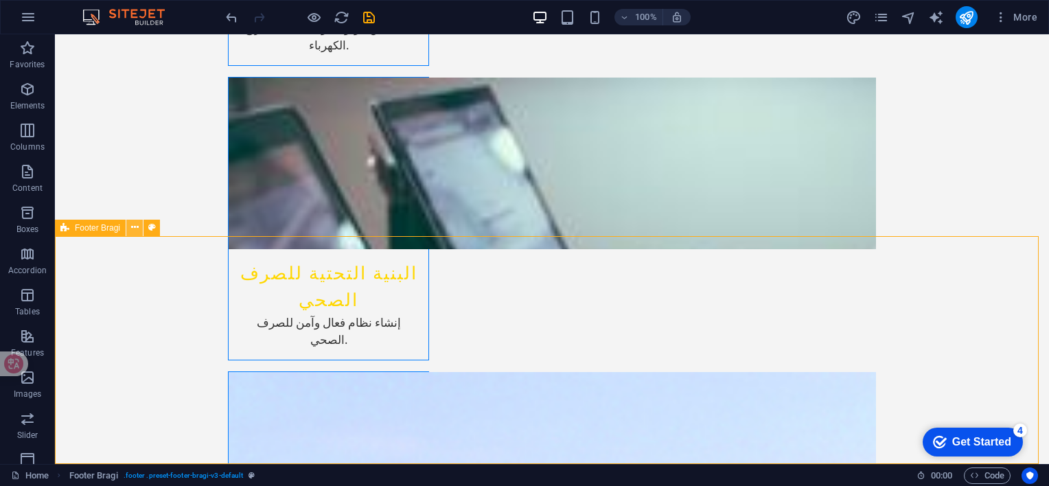
click at [137, 230] on icon at bounding box center [135, 227] width 8 height 14
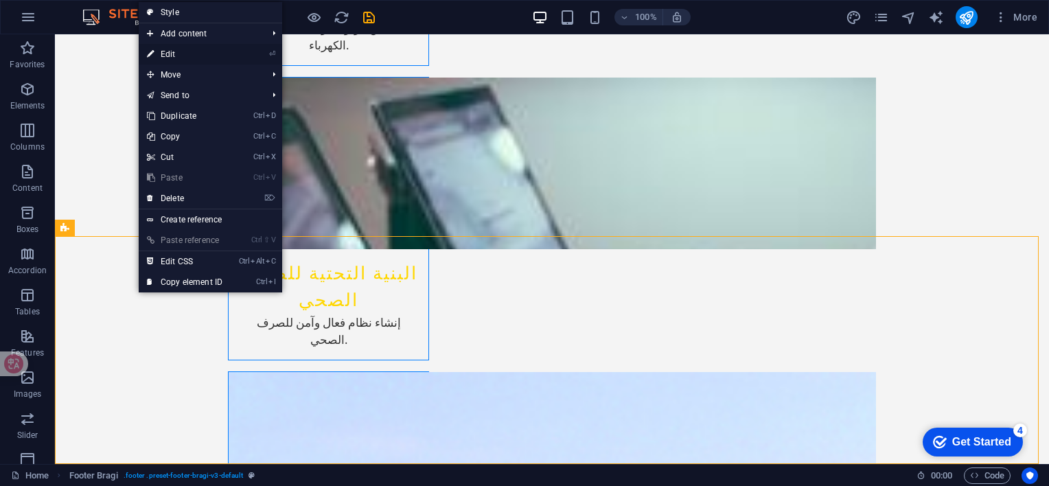
click at [183, 52] on link "⏎ Edit" at bounding box center [185, 54] width 92 height 21
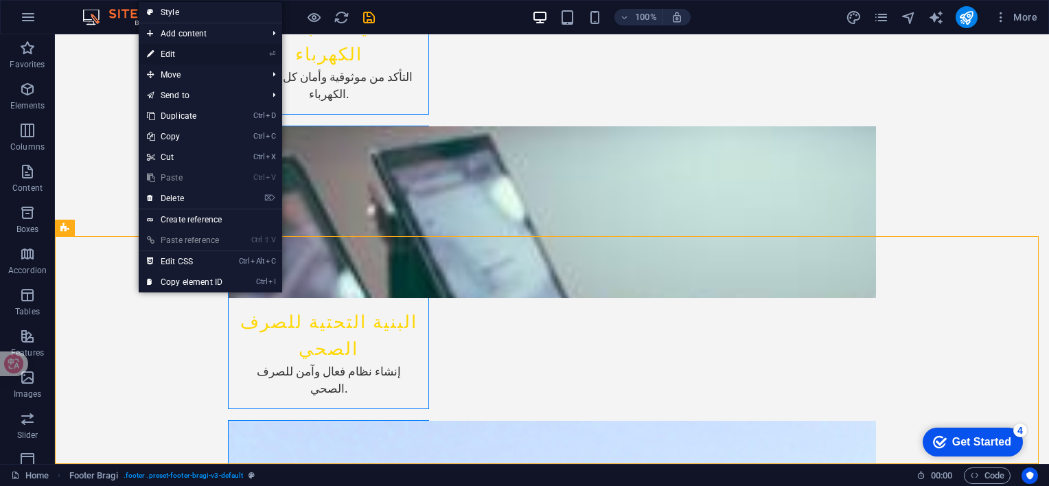
select select "footer"
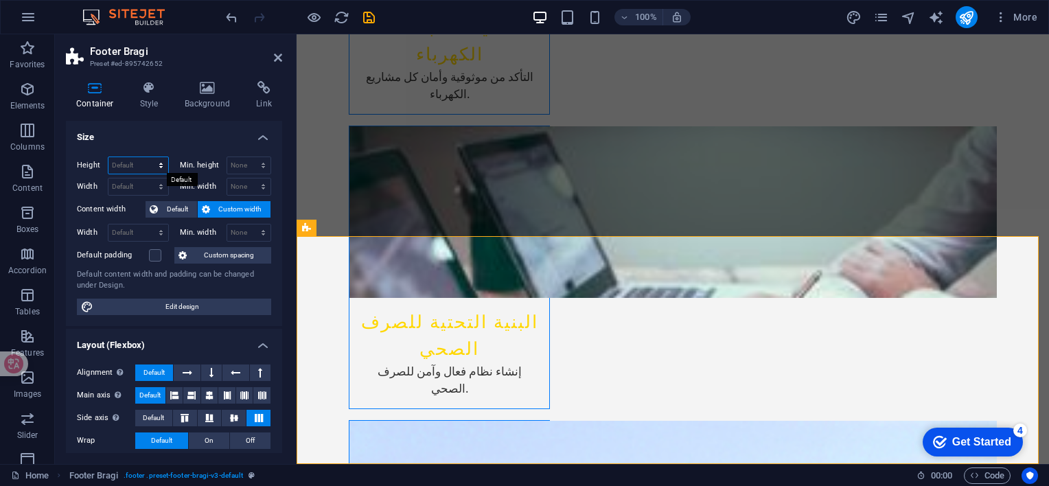
click at [146, 168] on select "Default px rem % vh vw" at bounding box center [139, 165] width 60 height 16
select select "%"
click at [147, 157] on select "Default px rem % vh vw" at bounding box center [139, 165] width 60 height 16
type input "1"
type input "90"
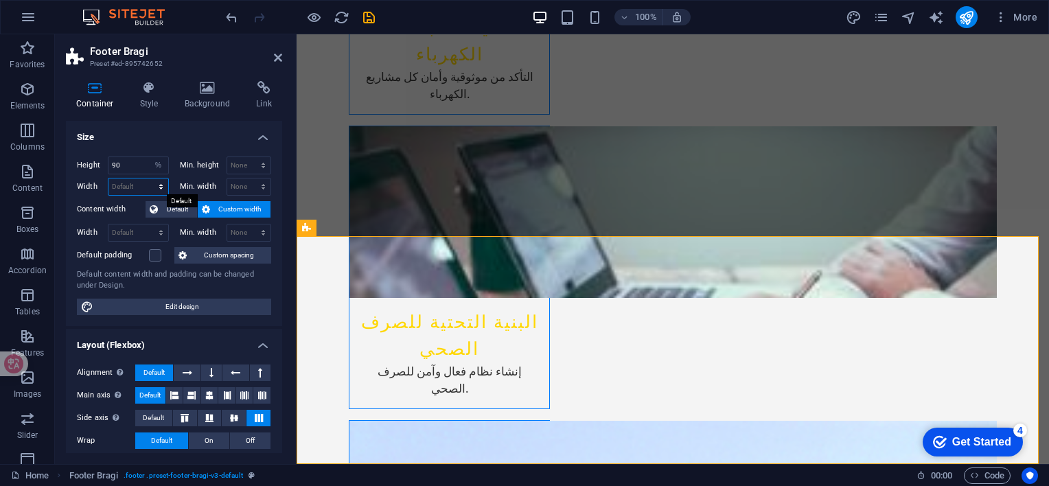
click at [140, 190] on select "Default px rem % em vh vw" at bounding box center [139, 187] width 60 height 16
select select "%"
click at [147, 179] on select "Default px rem % em vh vw" at bounding box center [139, 187] width 60 height 16
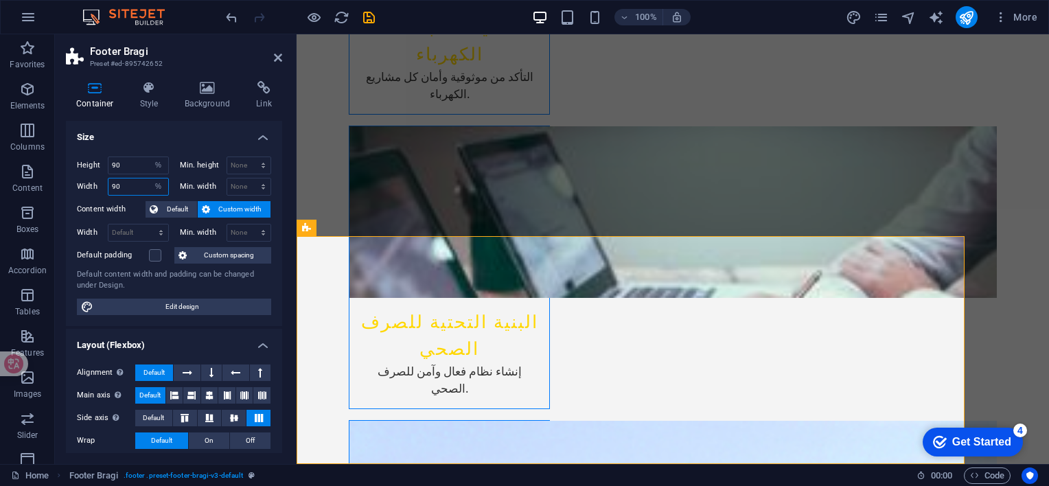
type input "9"
type input "100"
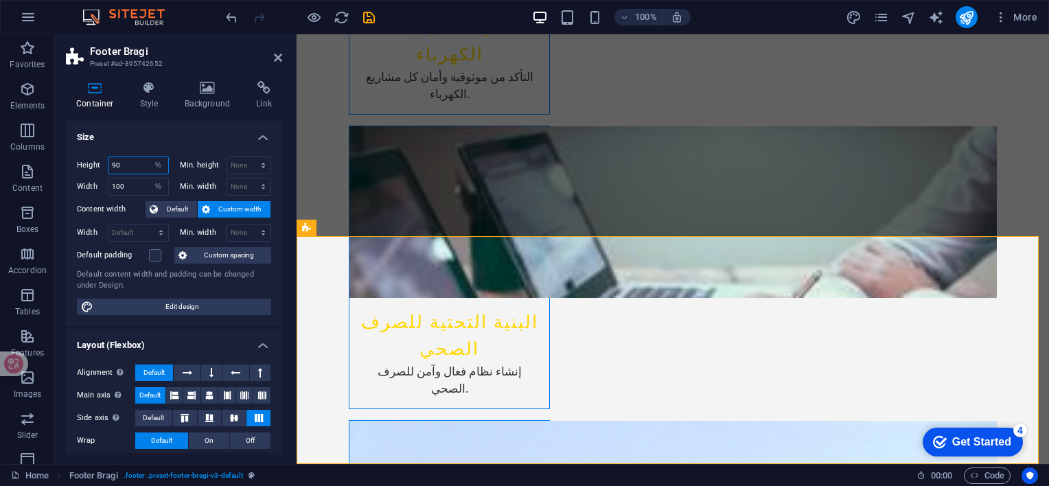
click at [128, 168] on input "90" at bounding box center [139, 165] width 60 height 16
drag, startPoint x: 126, startPoint y: 168, endPoint x: 99, endPoint y: 162, distance: 28.0
click at [99, 162] on div "Height 90 Default px rem % vh vw" at bounding box center [123, 166] width 92 height 18
drag, startPoint x: 127, startPoint y: 168, endPoint x: 101, endPoint y: 165, distance: 26.2
click at [101, 165] on div "Height 80 Default px rem % vh vw" at bounding box center [123, 166] width 92 height 18
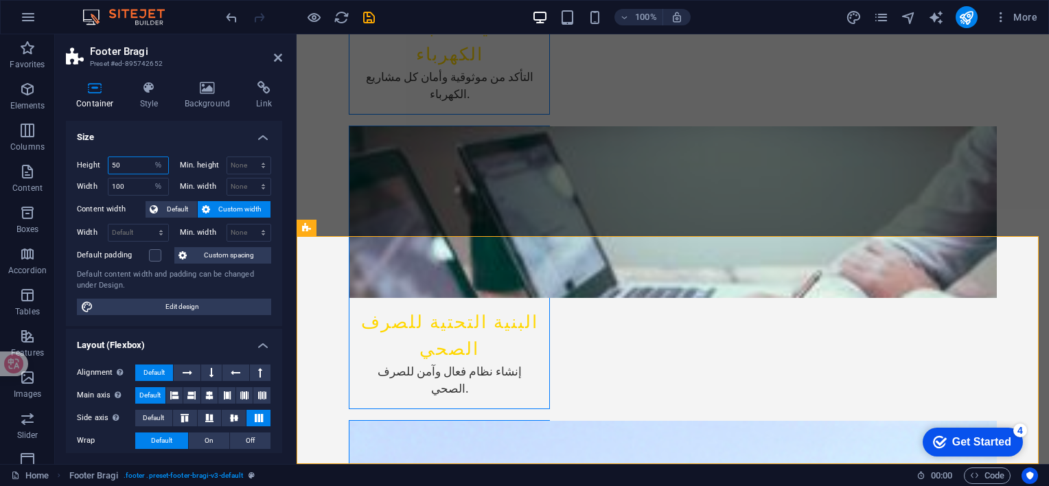
type input "50"
click at [246, 168] on select "None px rem % vh vw" at bounding box center [249, 165] width 44 height 16
select select "%"
click at [249, 157] on select "None px rem % vh vw" at bounding box center [249, 165] width 44 height 16
type input "50"
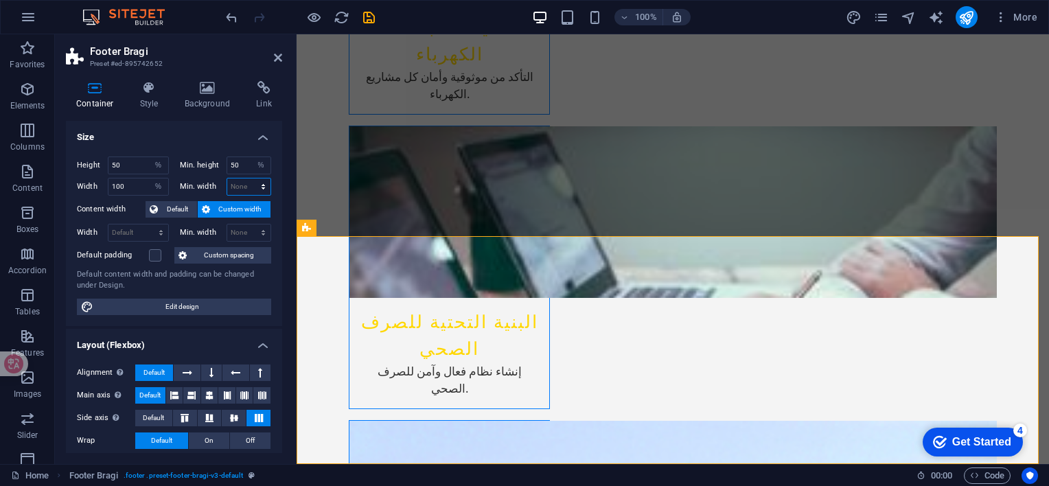
click at [244, 189] on select "None px rem % vh vw" at bounding box center [249, 187] width 44 height 16
select select "%"
click at [249, 179] on select "None px rem % vh vw" at bounding box center [249, 187] width 44 height 16
type input "100"
click at [149, 233] on select "Default px rem % em vh vw" at bounding box center [139, 233] width 60 height 16
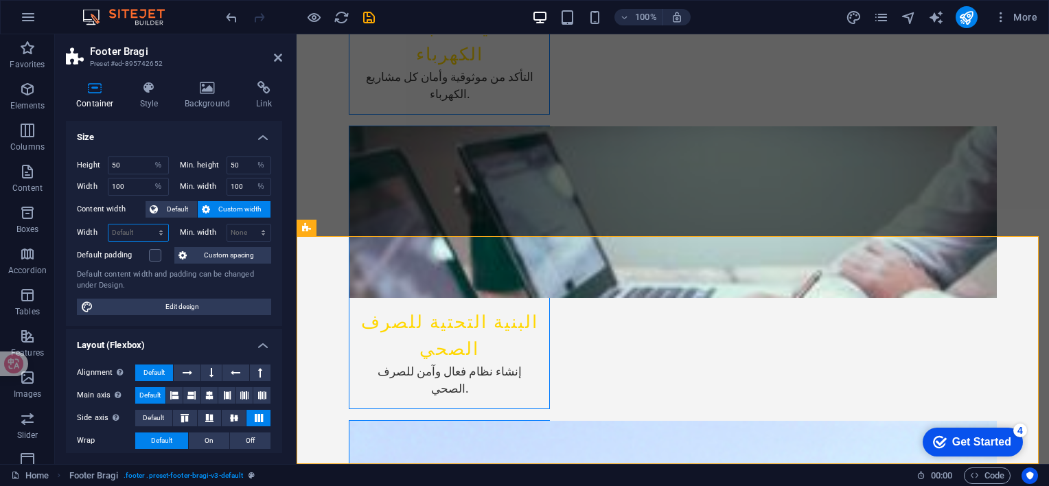
select select "%"
click at [147, 225] on select "Default px rem % em vh vw" at bounding box center [139, 233] width 60 height 16
type input "9"
type input "100"
click at [244, 232] on select "None px rem % vh vw" at bounding box center [249, 233] width 44 height 16
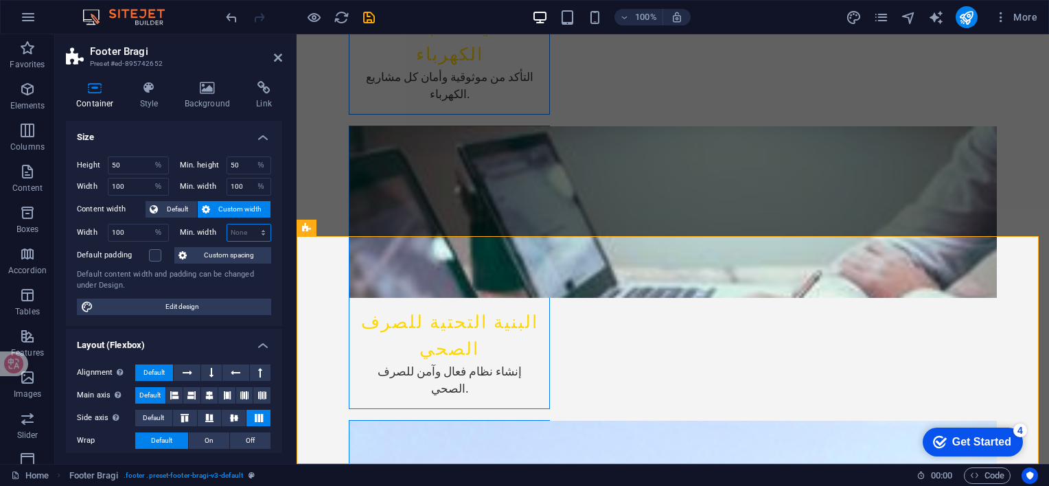
select select "%"
click at [249, 225] on select "None px rem % vh vw" at bounding box center [249, 233] width 44 height 16
click at [247, 231] on input "50" at bounding box center [249, 233] width 44 height 16
type input "5"
type input "100"
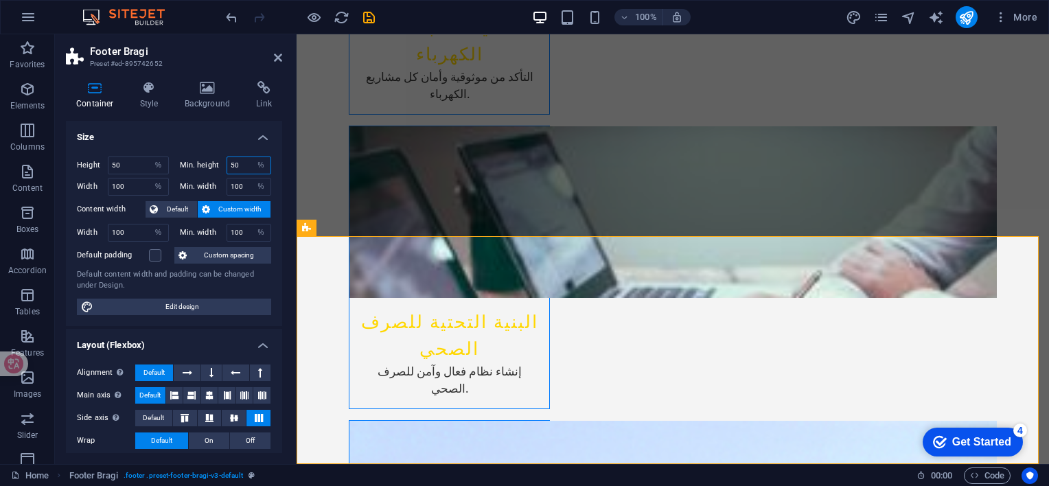
drag, startPoint x: 244, startPoint y: 167, endPoint x: 212, endPoint y: 163, distance: 32.5
click at [212, 163] on div "Min. height 50 None px rem % vh vw" at bounding box center [226, 166] width 92 height 18
type input "100"
click at [126, 165] on input "50" at bounding box center [139, 165] width 60 height 16
drag, startPoint x: 139, startPoint y: 163, endPoint x: 104, endPoint y: 155, distance: 36.0
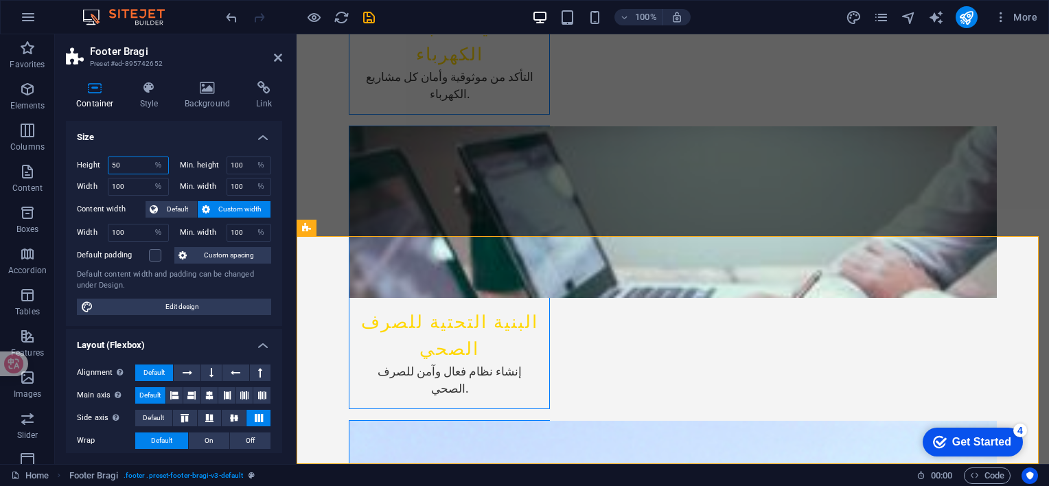
click at [104, 155] on div "Height 50 Default px rem % vh vw Min. height 100 None px rem % vh vw Width 100 …" at bounding box center [174, 236] width 216 height 181
type input "80"
click at [154, 258] on label at bounding box center [155, 255] width 12 height 12
click at [0, 0] on input "Default padding" at bounding box center [0, 0] width 0 height 0
click at [152, 260] on label at bounding box center [155, 255] width 12 height 12
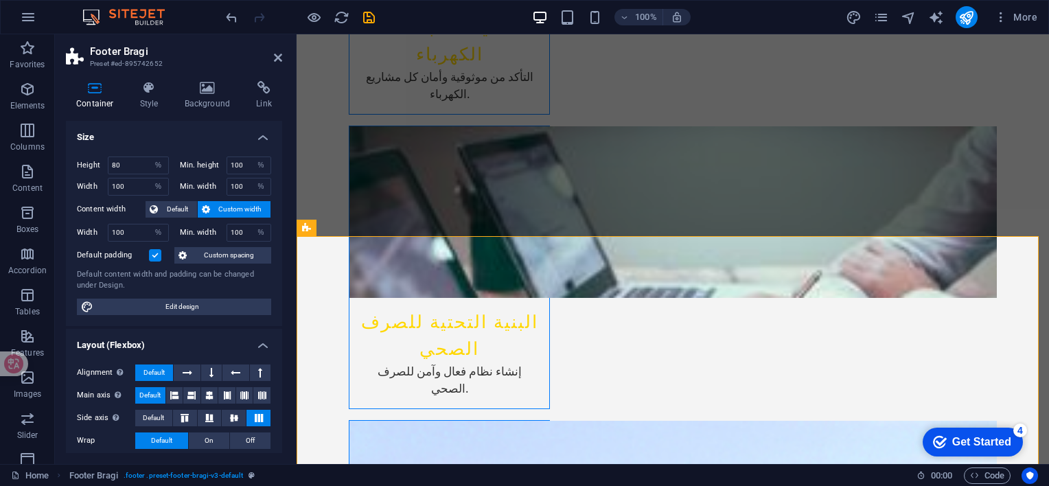
click at [0, 0] on input "Default padding" at bounding box center [0, 0] width 0 height 0
click at [149, 262] on div "Height 80 Default px rem % vh vw Min. height 100 None px rem % vh vw Width 100 …" at bounding box center [174, 236] width 216 height 181
click at [154, 255] on label at bounding box center [155, 255] width 12 height 12
click at [0, 0] on input "Default padding" at bounding box center [0, 0] width 0 height 0
click at [153, 258] on label at bounding box center [155, 255] width 12 height 12
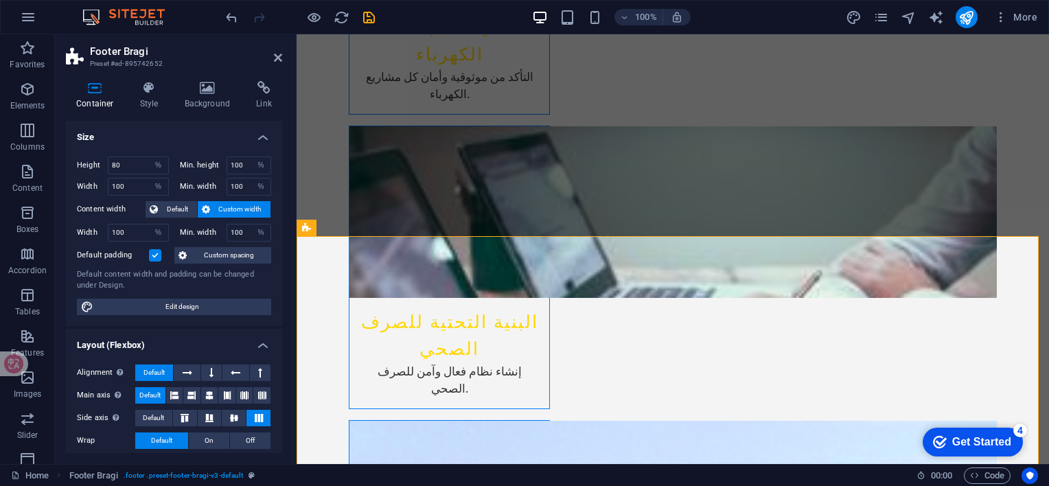
click at [0, 0] on input "Default padding" at bounding box center [0, 0] width 0 height 0
click at [205, 257] on span "Custom spacing" at bounding box center [229, 255] width 76 height 16
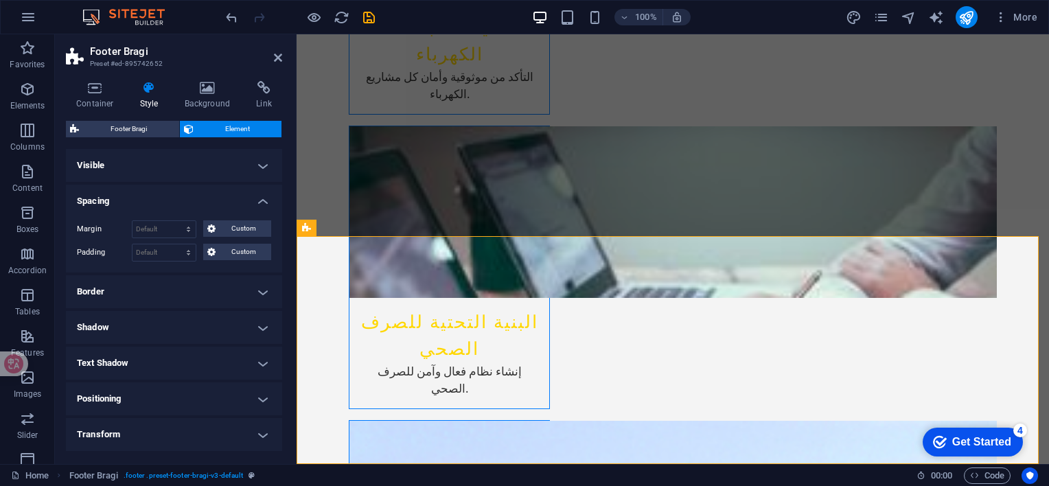
click at [187, 296] on h4 "Border" at bounding box center [174, 291] width 216 height 33
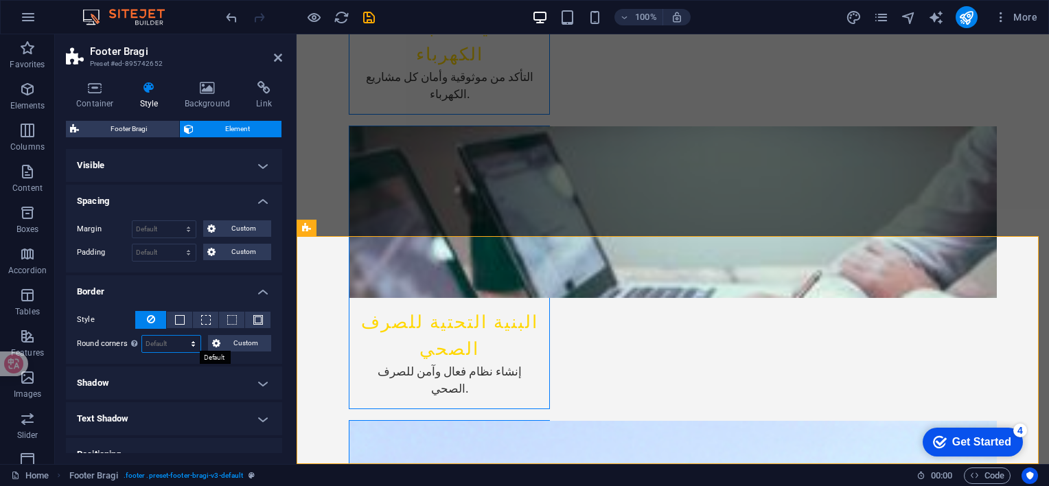
click at [192, 341] on select "Default px rem % vh vw Custom" at bounding box center [171, 344] width 58 height 16
select select "%"
click at [180, 336] on select "Default px rem % vh vw Custom" at bounding box center [171, 344] width 58 height 16
click at [177, 337] on input "200" at bounding box center [171, 344] width 58 height 16
type input "2"
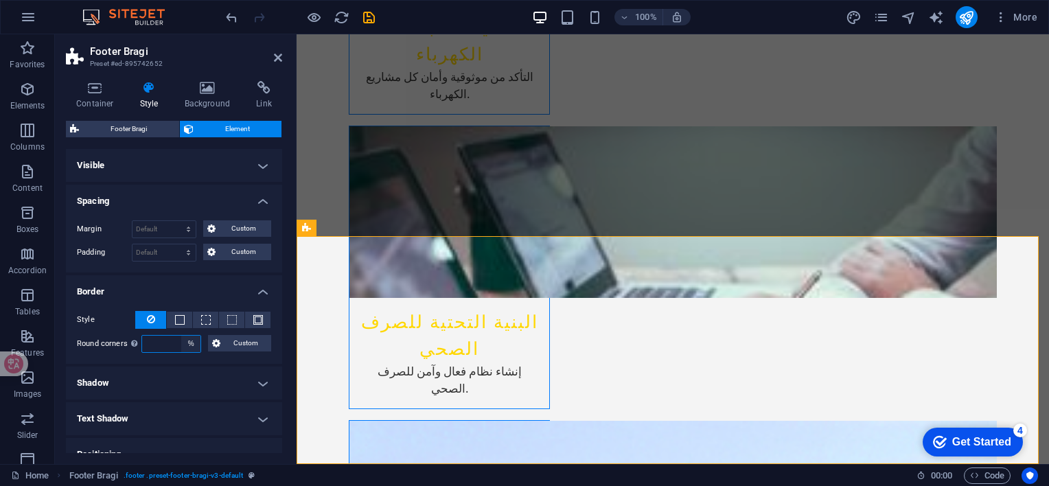
type input "9"
drag, startPoint x: 173, startPoint y: 341, endPoint x: 141, endPoint y: 335, distance: 32.7
click at [141, 335] on div "100 Default px rem % vh vw Custom" at bounding box center [171, 344] width 60 height 18
click at [161, 348] on input "90" at bounding box center [171, 344] width 58 height 16
drag, startPoint x: 160, startPoint y: 338, endPoint x: 137, endPoint y: 332, distance: 23.3
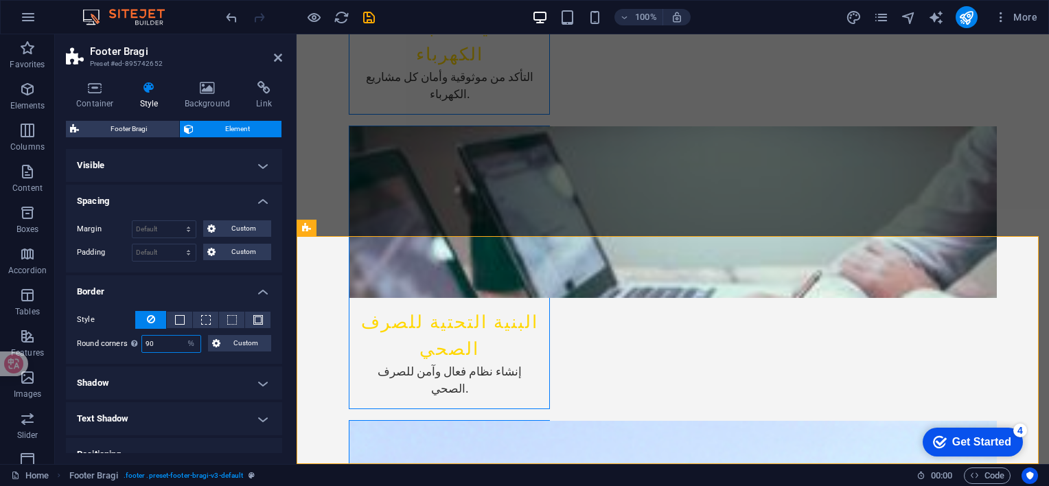
click at [137, 332] on div "Style - Width 1 auto px rem % vh vw Custom Custom 1 auto px rem % vh vw 1 auto …" at bounding box center [174, 332] width 216 height 64
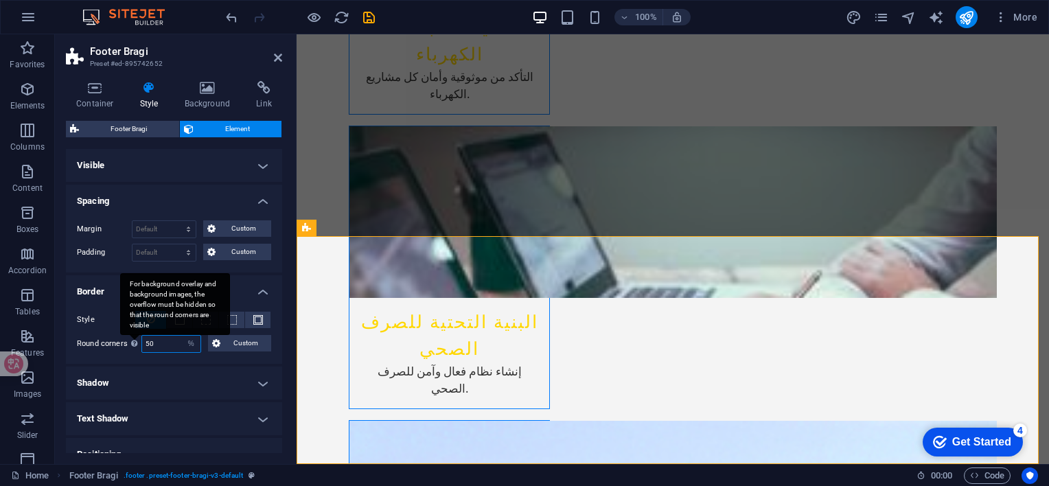
drag, startPoint x: 162, startPoint y: 343, endPoint x: 135, endPoint y: 334, distance: 29.1
click at [135, 335] on div "Round corners For background overlay and background images, the overflow must b…" at bounding box center [174, 344] width 194 height 18
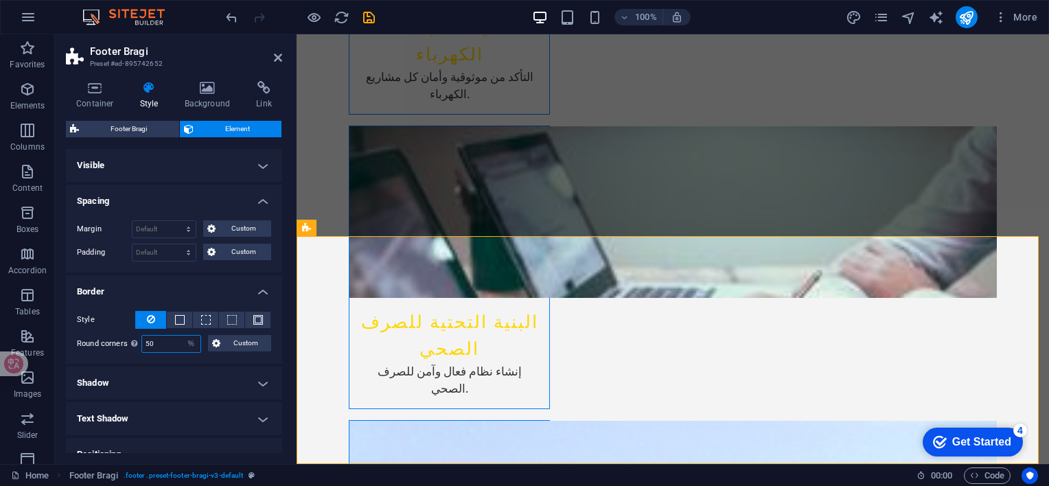
click at [168, 343] on input "50" at bounding box center [171, 344] width 58 height 16
type input "5"
type input "10"
click at [201, 382] on h4 "Shadow" at bounding box center [174, 383] width 216 height 33
click at [201, 410] on span "Outside" at bounding box center [197, 410] width 23 height 16
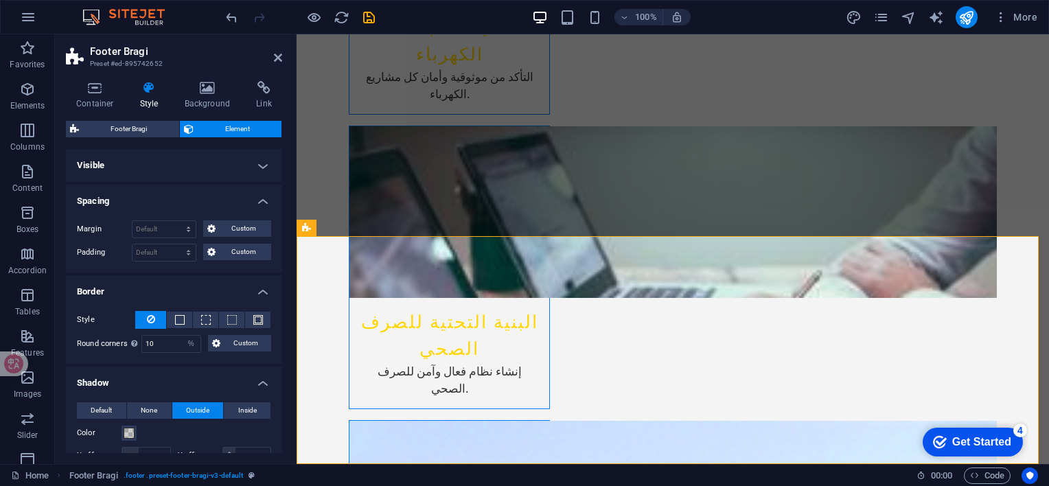
type input "2"
type input "4"
click at [238, 404] on span "Inside" at bounding box center [247, 410] width 19 height 16
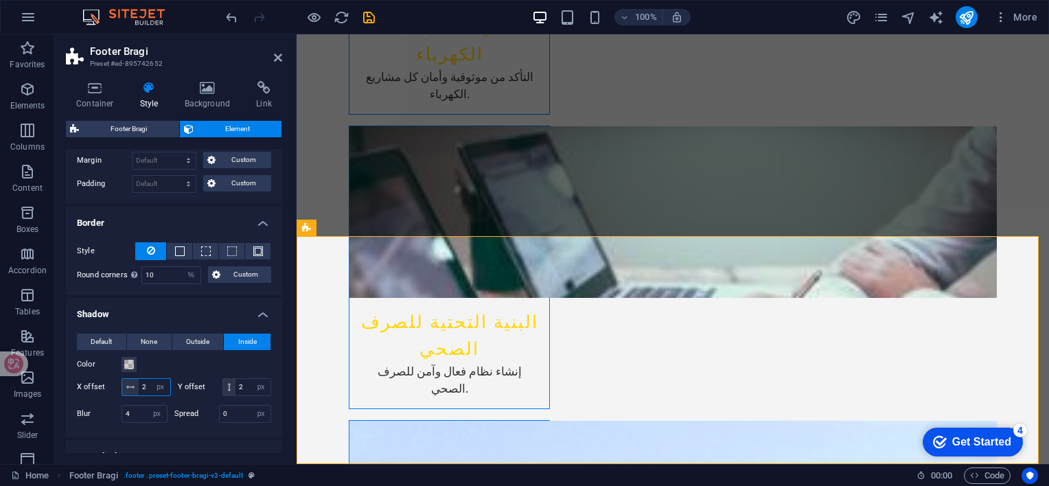
drag, startPoint x: 219, startPoint y: 385, endPoint x: 168, endPoint y: 378, distance: 51.3
click at [168, 379] on input "2" at bounding box center [155, 387] width 32 height 16
drag, startPoint x: 165, startPoint y: 383, endPoint x: 130, endPoint y: 383, distance: 35.0
click at [130, 383] on div "2 px rem vh vw" at bounding box center [146, 387] width 49 height 18
type input "6"
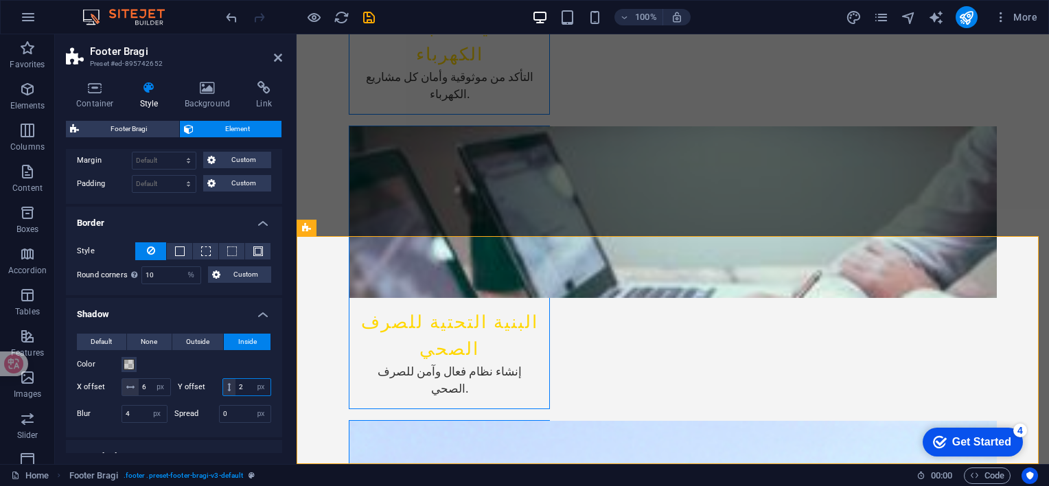
drag, startPoint x: 148, startPoint y: 402, endPoint x: 139, endPoint y: 400, distance: 8.5
click at [236, 396] on input "2" at bounding box center [253, 387] width 35 height 16
type input "6"
drag, startPoint x: 188, startPoint y: 385, endPoint x: 137, endPoint y: 383, distance: 51.5
click at [136, 383] on div "6 px rem vh vw" at bounding box center [146, 387] width 49 height 18
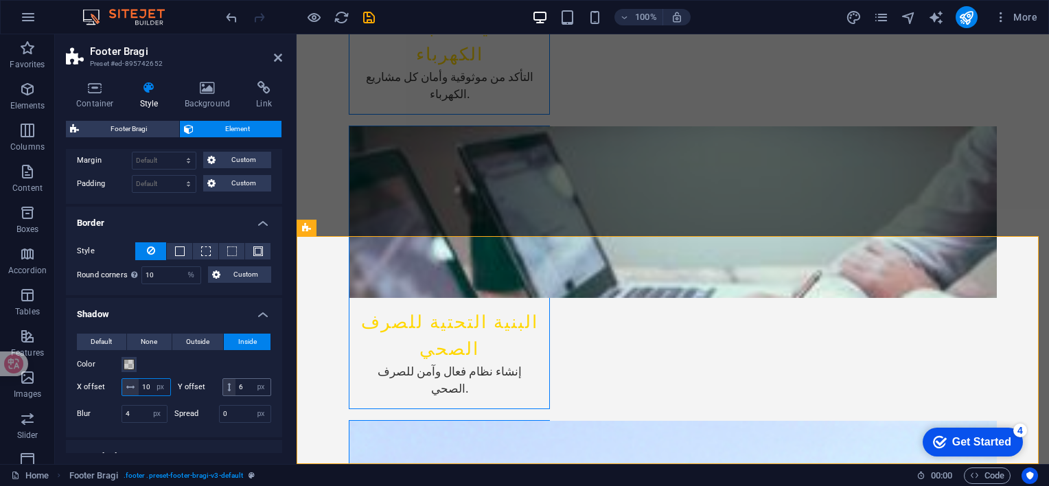
type input "10"
drag, startPoint x: 172, startPoint y: 408, endPoint x: 139, endPoint y: 403, distance: 34.0
click at [236, 396] on input "6" at bounding box center [253, 387] width 35 height 16
type input "10"
click at [204, 341] on span "Outside" at bounding box center [197, 342] width 23 height 16
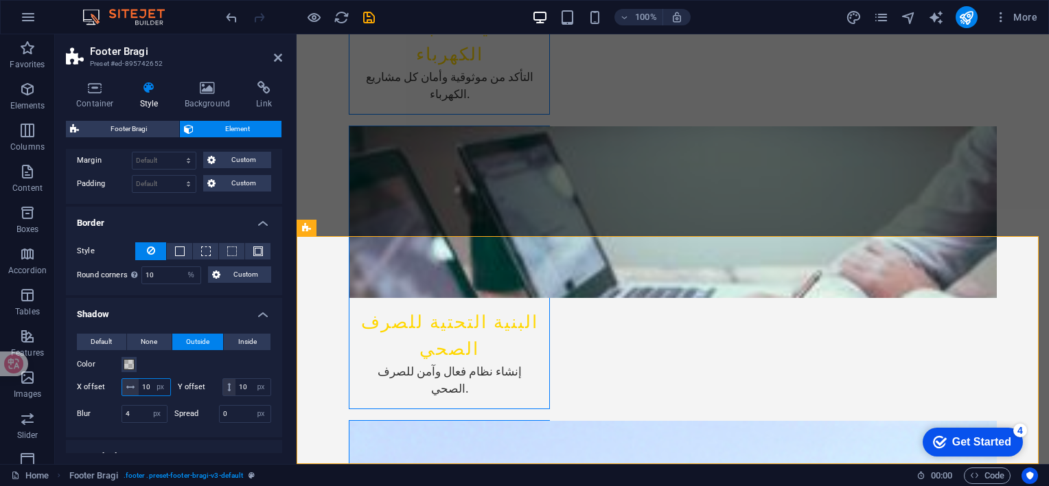
drag, startPoint x: 171, startPoint y: 386, endPoint x: 139, endPoint y: 385, distance: 32.3
click at [139, 385] on input "10" at bounding box center [155, 387] width 32 height 16
type input "20"
drag, startPoint x: 159, startPoint y: 404, endPoint x: 130, endPoint y: 397, distance: 30.3
click at [223, 396] on div "10 px rem vh vw" at bounding box center [247, 387] width 49 height 18
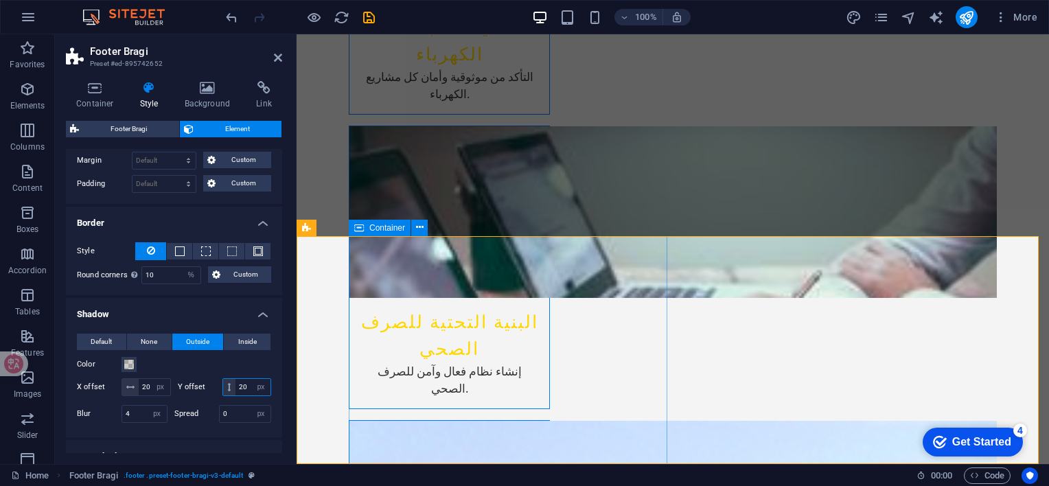
type input "20"
drag, startPoint x: 135, startPoint y: 429, endPoint x: 121, endPoint y: 431, distance: 14.0
click at [121, 423] on div "Blur 4 px rem % vh vw" at bounding box center [122, 414] width 91 height 18
type input "10"
drag, startPoint x: 233, startPoint y: 431, endPoint x: 216, endPoint y: 426, distance: 17.8
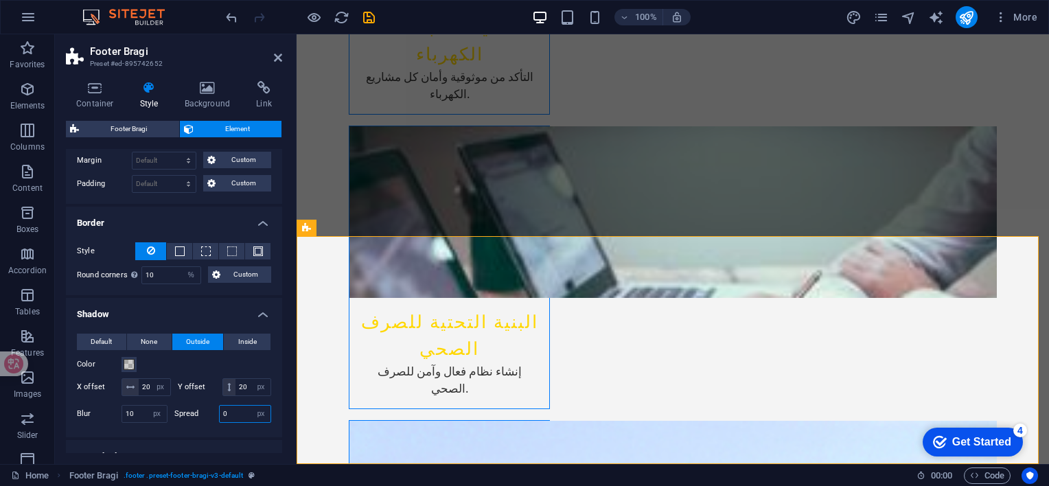
click at [216, 423] on div "Spread 0 px rem vh vw" at bounding box center [223, 414] width 98 height 18
type input "1"
type input "8"
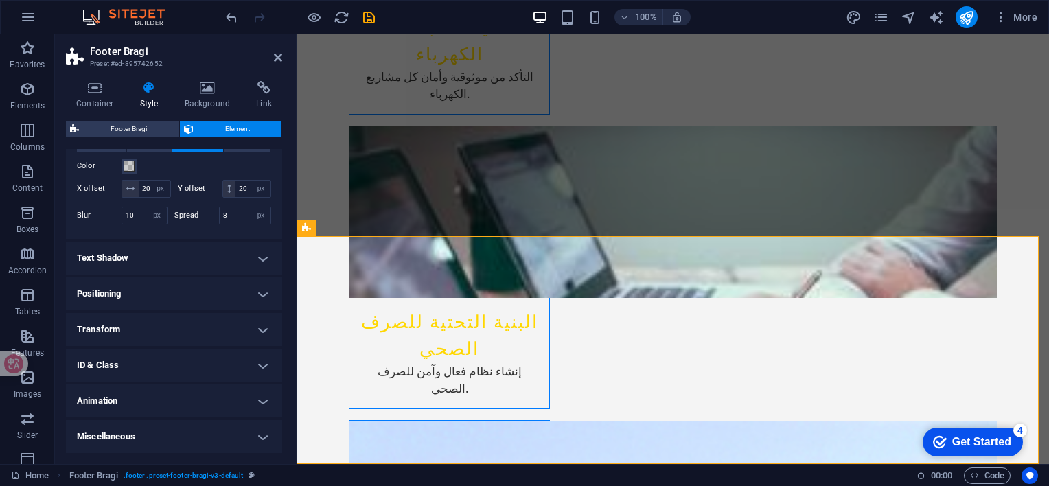
click at [176, 265] on h4 "Text Shadow" at bounding box center [174, 258] width 216 height 33
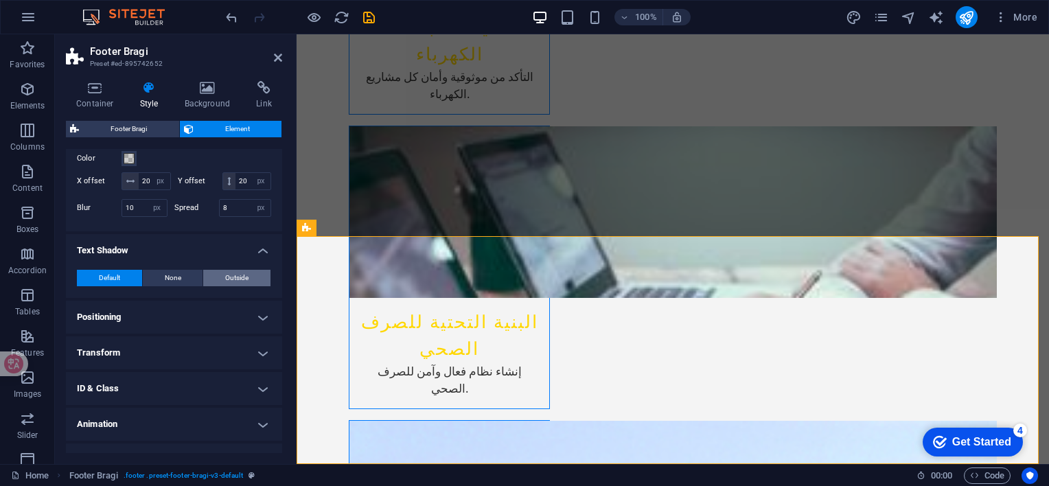
click at [232, 286] on span "Outside" at bounding box center [236, 278] width 23 height 16
type input "2"
type input "4"
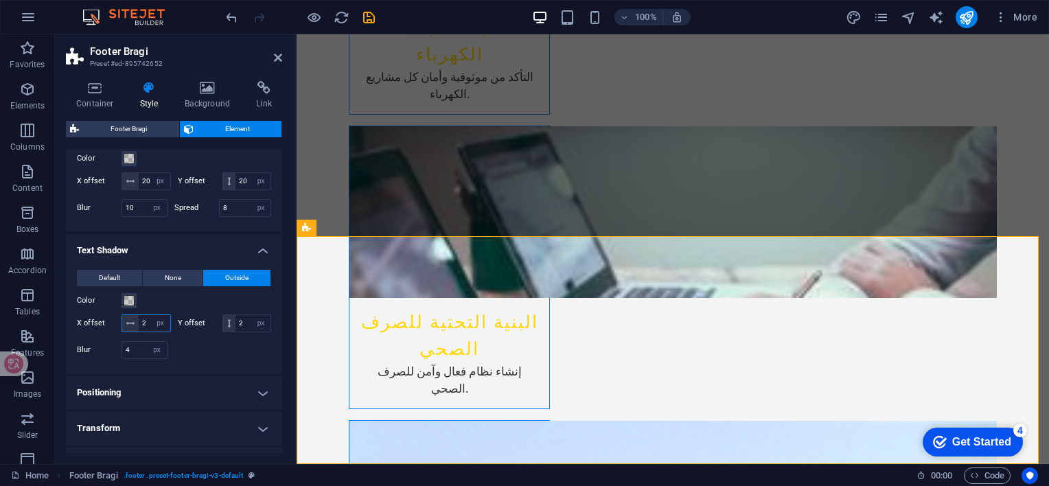
drag, startPoint x: 173, startPoint y: 340, endPoint x: 135, endPoint y: 330, distance: 39.8
click at [135, 330] on div "2 px rem vh vw" at bounding box center [146, 324] width 49 height 18
type input "6"
drag, startPoint x: 155, startPoint y: 360, endPoint x: 134, endPoint y: 356, distance: 21.0
click at [223, 332] on div "2 px rem vh vw" at bounding box center [247, 324] width 49 height 18
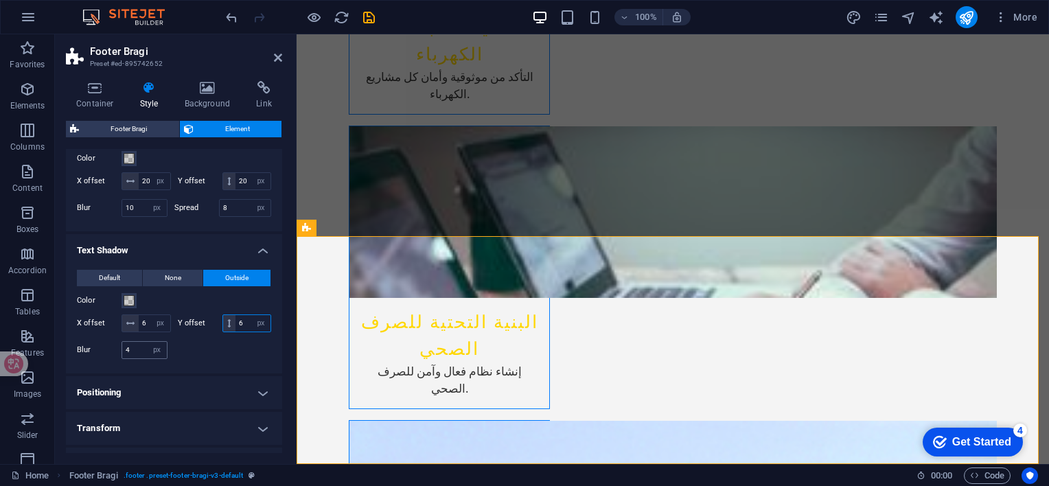
type input "6"
drag, startPoint x: 135, startPoint y: 387, endPoint x: 111, endPoint y: 382, distance: 24.5
click at [111, 359] on div "Blur 4 px rem % vh vw" at bounding box center [122, 350] width 91 height 18
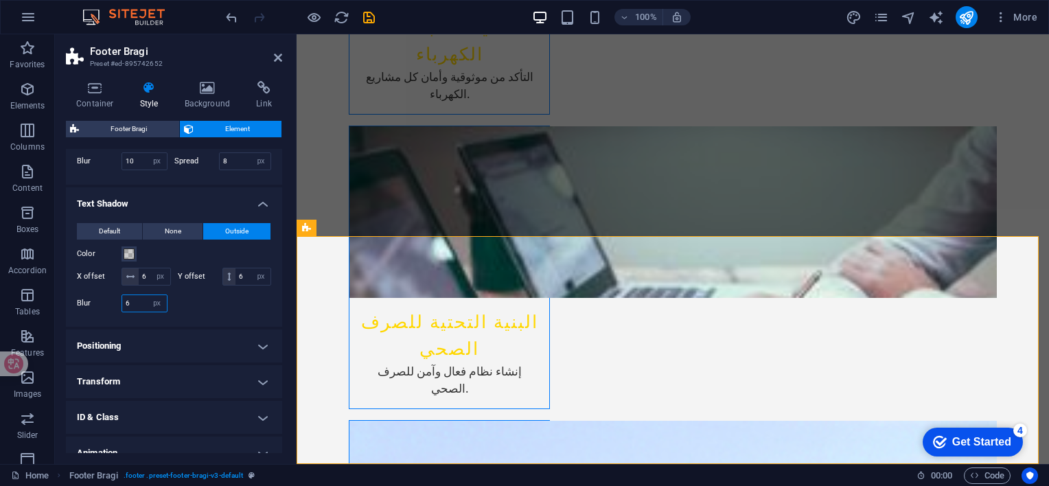
scroll to position [343, 0]
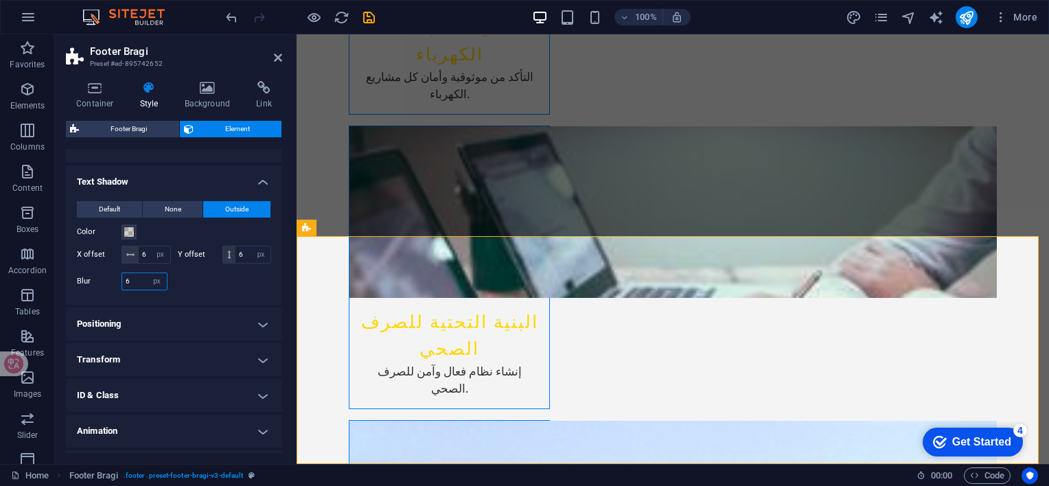
type input "6"
click at [222, 341] on h4 "Positioning" at bounding box center [174, 324] width 216 height 33
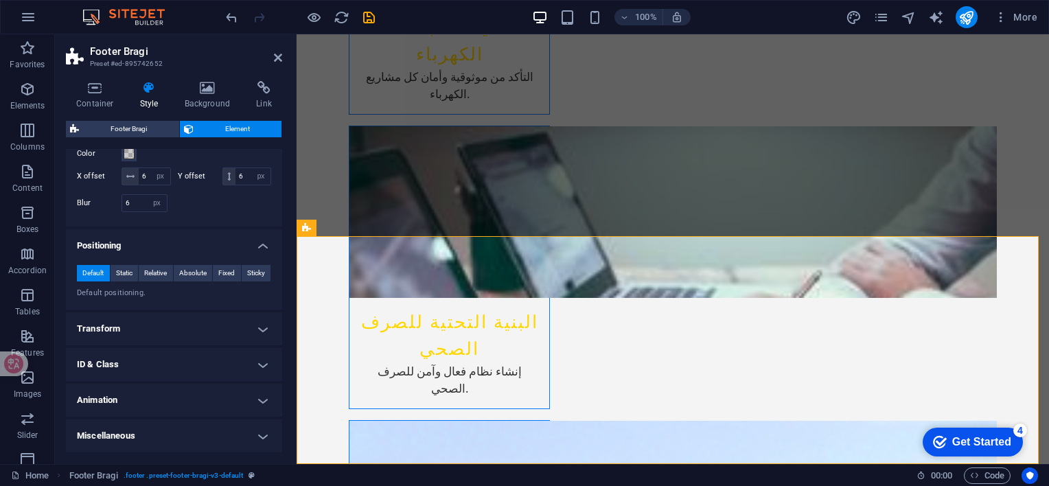
scroll to position [453, 0]
click at [236, 327] on h4 "Transform" at bounding box center [174, 328] width 216 height 33
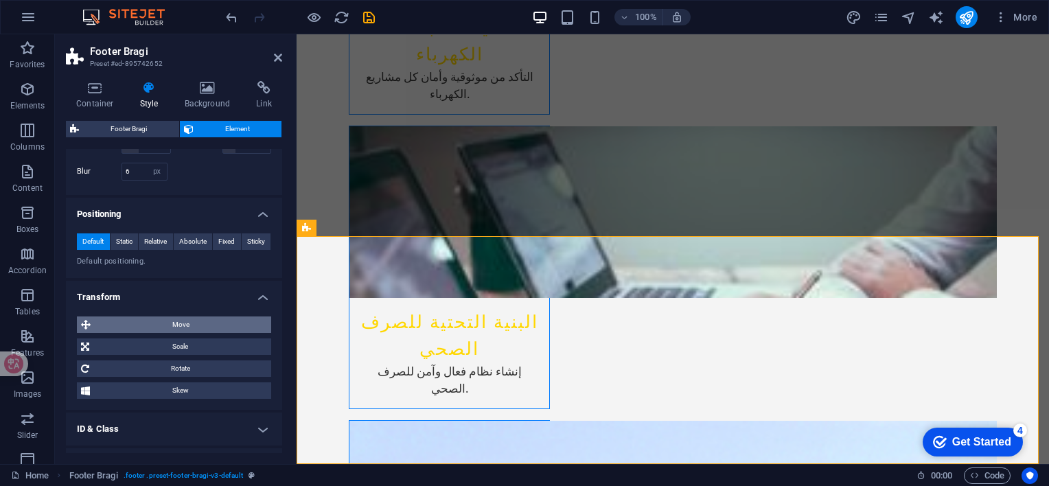
click at [201, 333] on span "Move" at bounding box center [181, 325] width 172 height 16
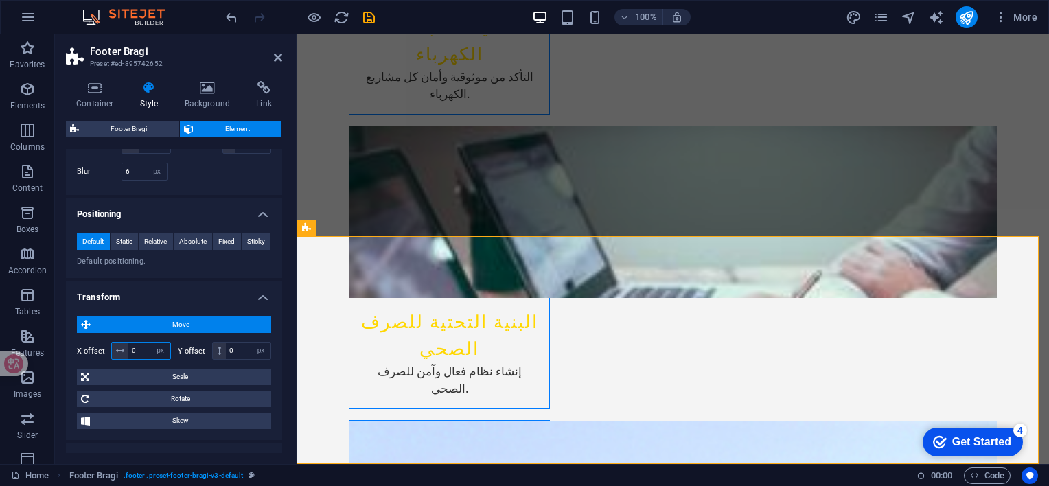
click at [139, 359] on input "0" at bounding box center [149, 351] width 42 height 16
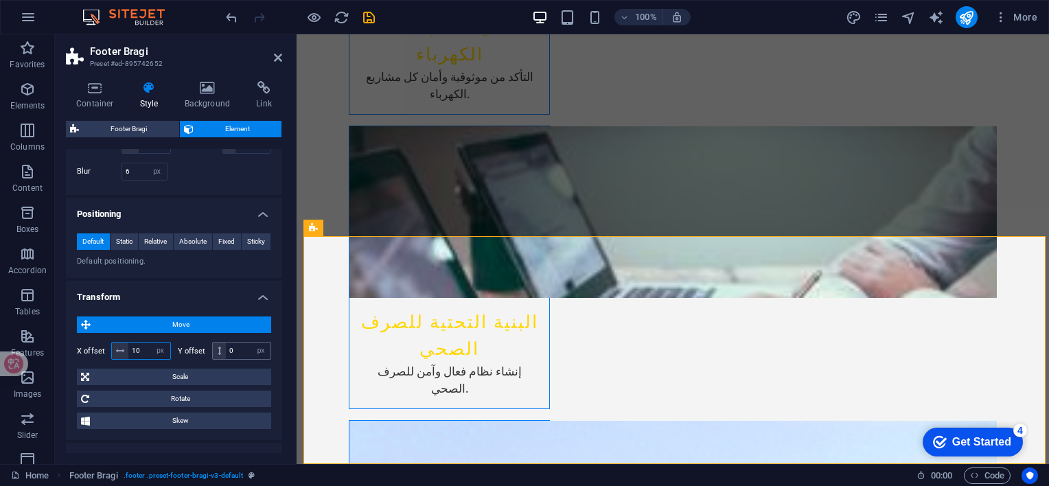
type input "10"
drag, startPoint x: 238, startPoint y: 382, endPoint x: 223, endPoint y: 376, distance: 16.7
click at [218, 360] on div "0 px rem % em vh vw" at bounding box center [242, 351] width 60 height 18
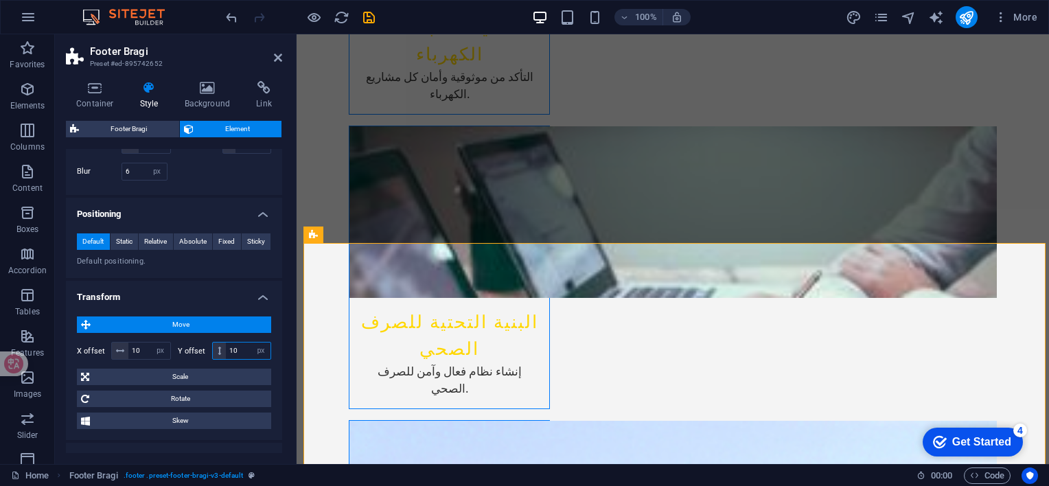
drag, startPoint x: 241, startPoint y: 385, endPoint x: 228, endPoint y: 385, distance: 13.1
click at [228, 359] on input "10" at bounding box center [248, 351] width 45 height 16
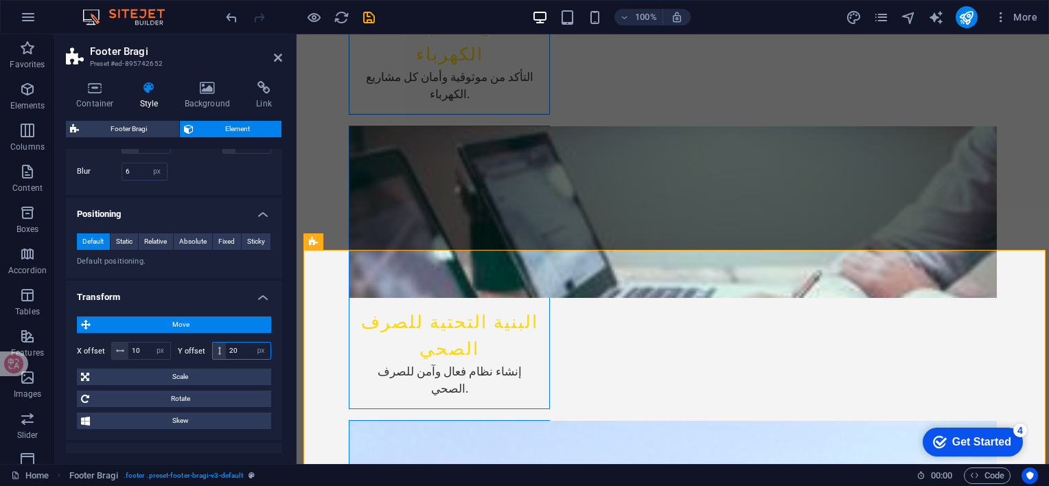
drag, startPoint x: 242, startPoint y: 382, endPoint x: 224, endPoint y: 378, distance: 18.9
click at [226, 359] on input "20" at bounding box center [248, 351] width 45 height 16
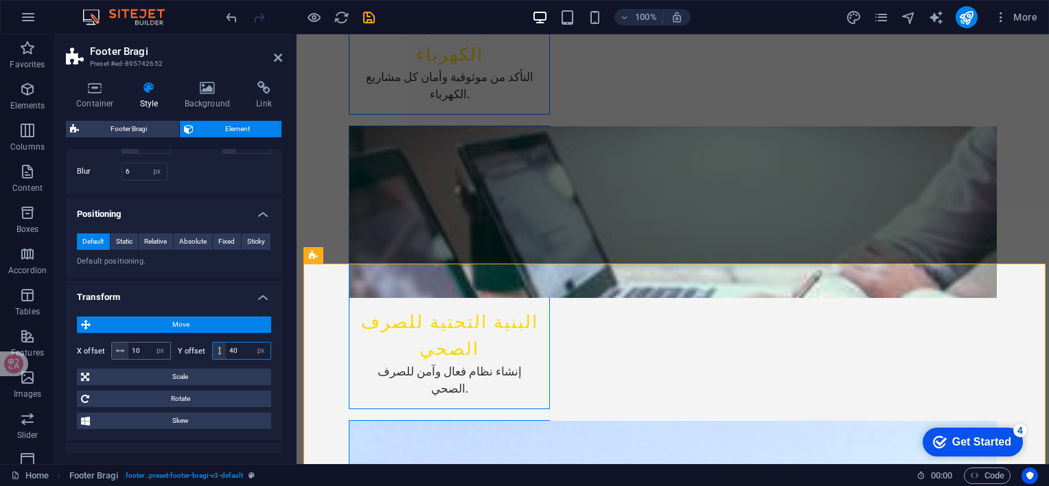
type input "40"
drag, startPoint x: 142, startPoint y: 382, endPoint x: 130, endPoint y: 380, distance: 12.5
click at [130, 359] on input "10" at bounding box center [149, 351] width 42 height 16
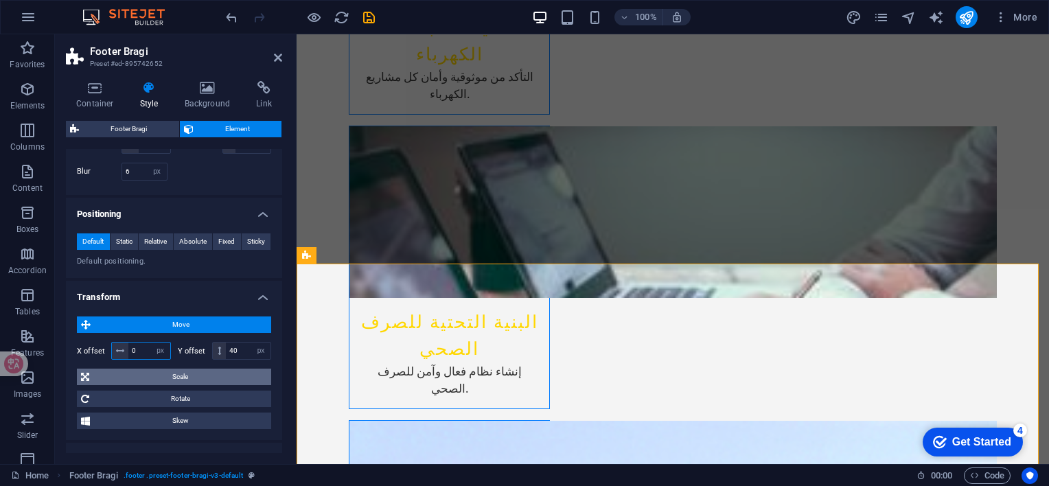
type input "0"
click at [192, 385] on span "Scale" at bounding box center [180, 377] width 174 height 16
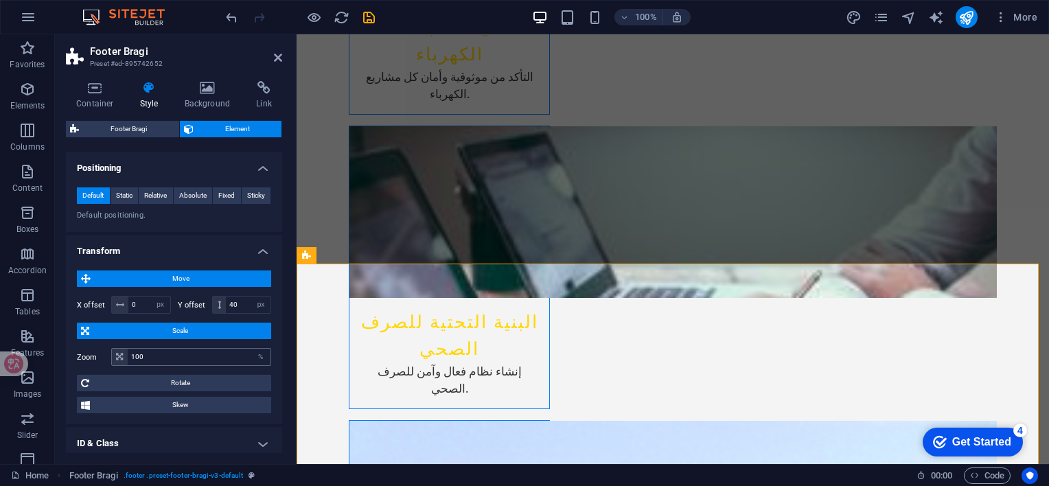
scroll to position [522, 0]
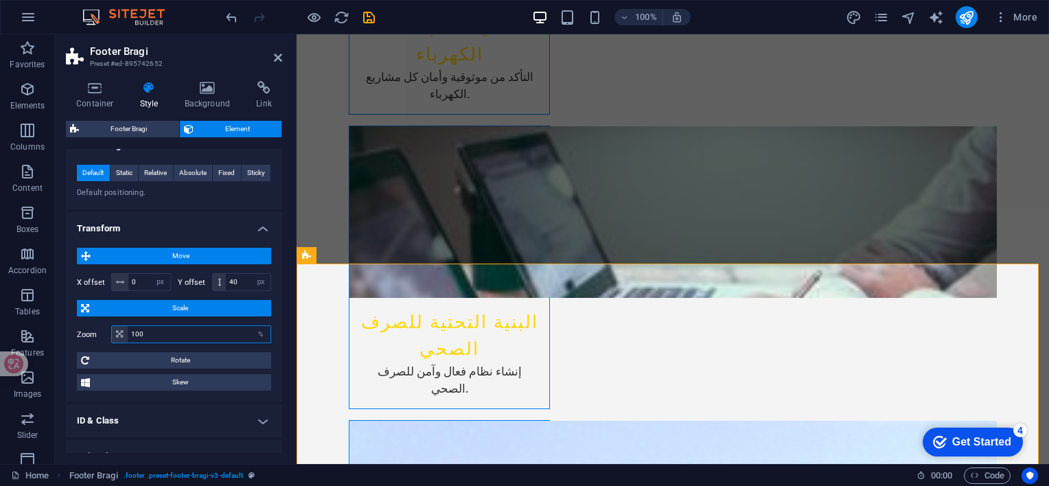
drag, startPoint x: 166, startPoint y: 365, endPoint x: 129, endPoint y: 363, distance: 37.2
click at [128, 343] on input "100" at bounding box center [199, 334] width 143 height 16
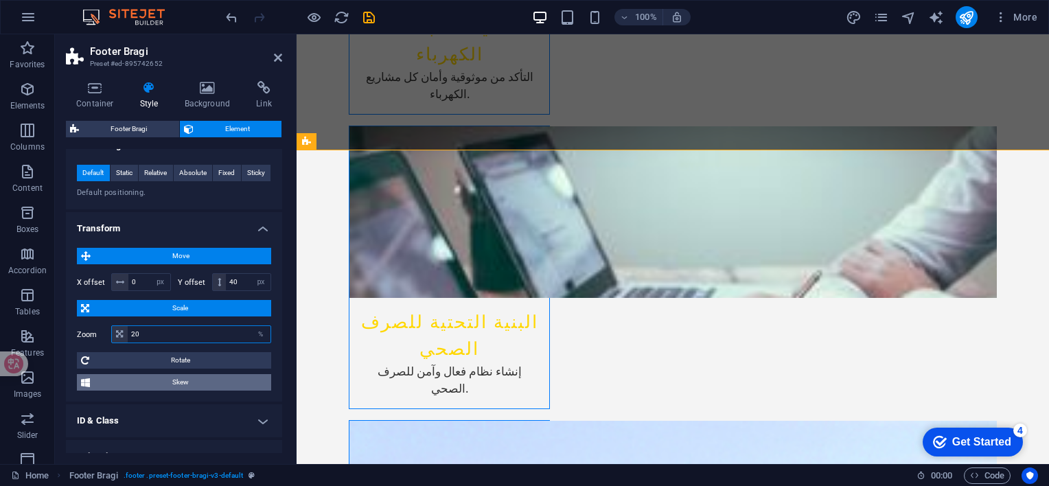
type input "2"
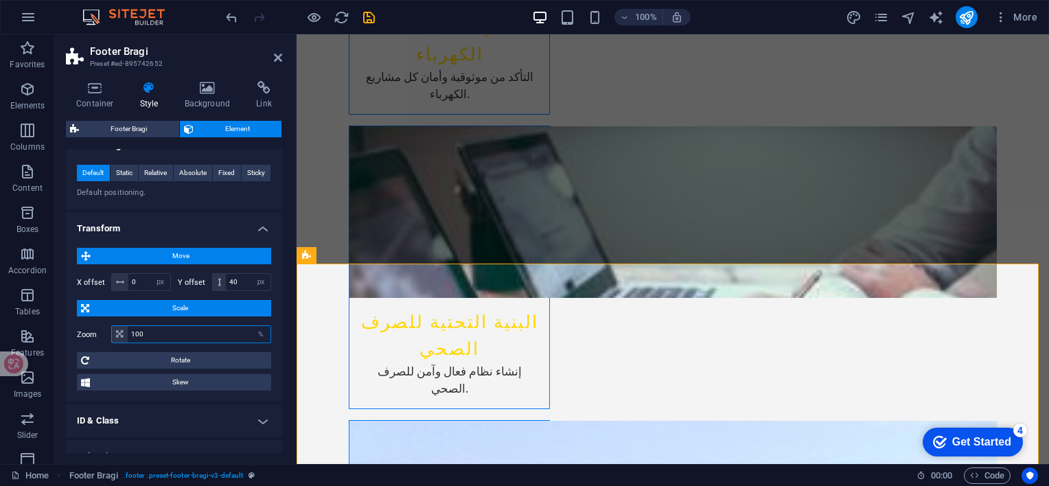
drag, startPoint x: 170, startPoint y: 372, endPoint x: 123, endPoint y: 356, distance: 49.9
click at [123, 347] on div "Zoom 100 %" at bounding box center [174, 334] width 194 height 25
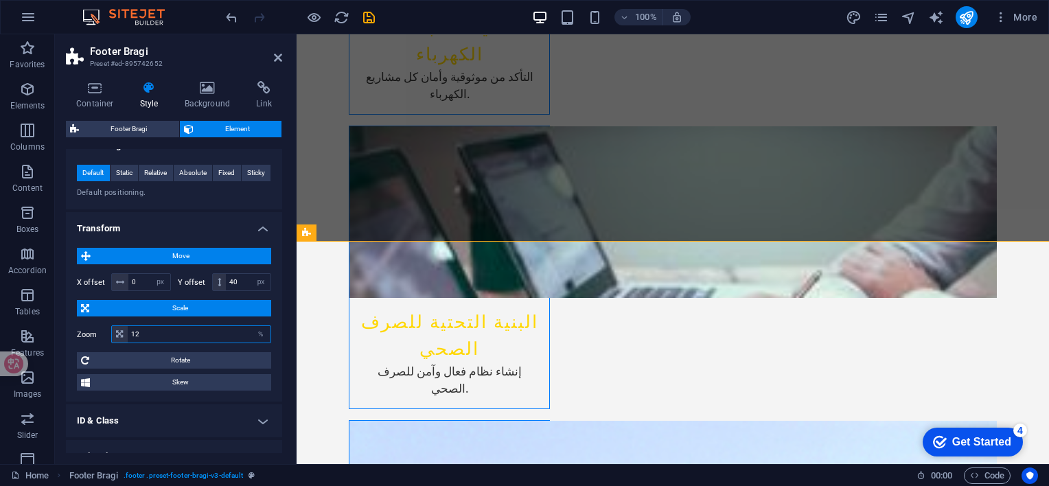
type input "1"
type input "100"
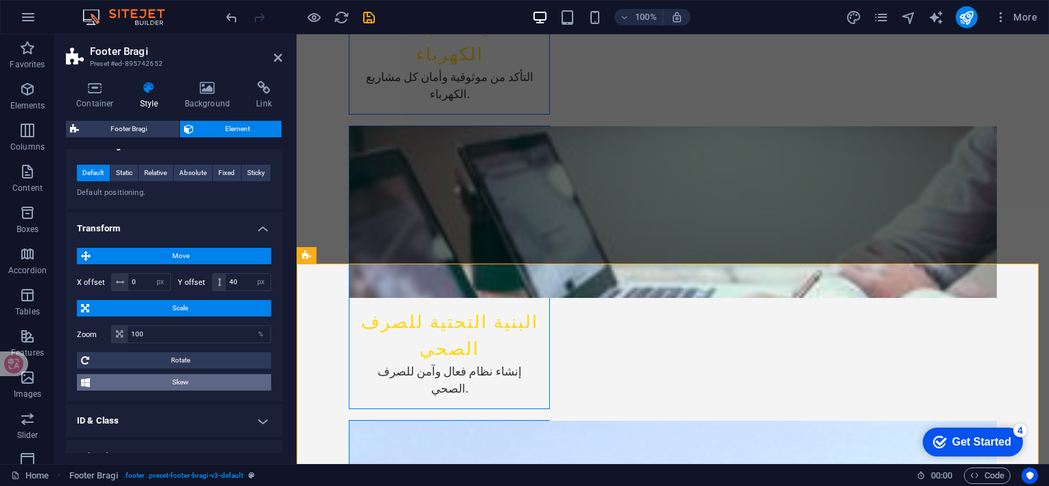
click at [212, 391] on span "Skew" at bounding box center [180, 382] width 173 height 16
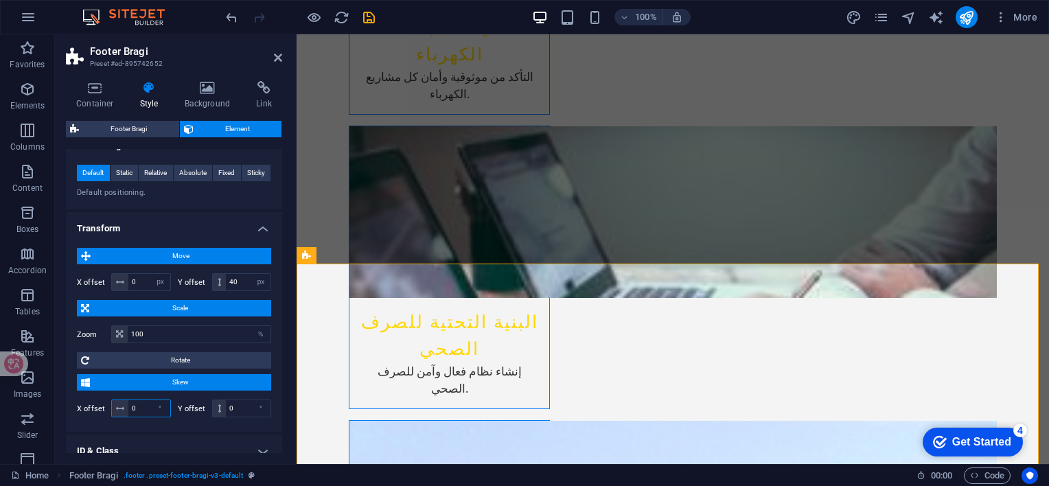
drag, startPoint x: 147, startPoint y: 442, endPoint x: 124, endPoint y: 432, distance: 25.3
click at [124, 418] on div "0 °" at bounding box center [141, 409] width 60 height 18
type input "1"
type input "0"
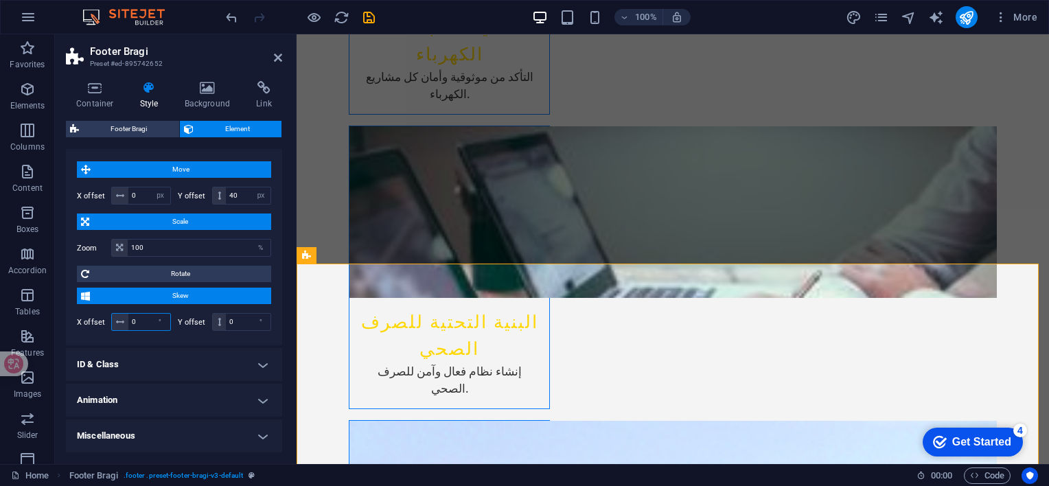
scroll to position [640, 0]
click at [194, 399] on h4 "Animation" at bounding box center [174, 400] width 216 height 33
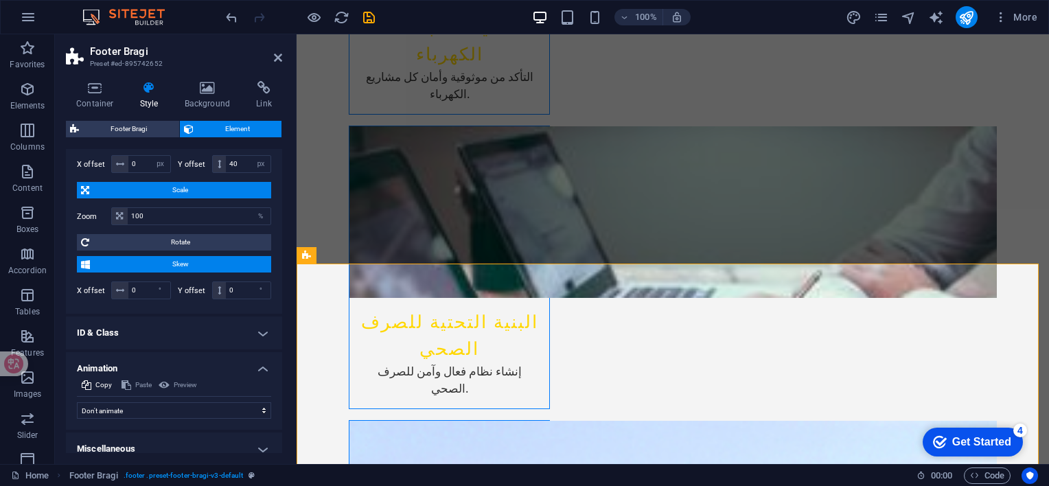
scroll to position [684, 0]
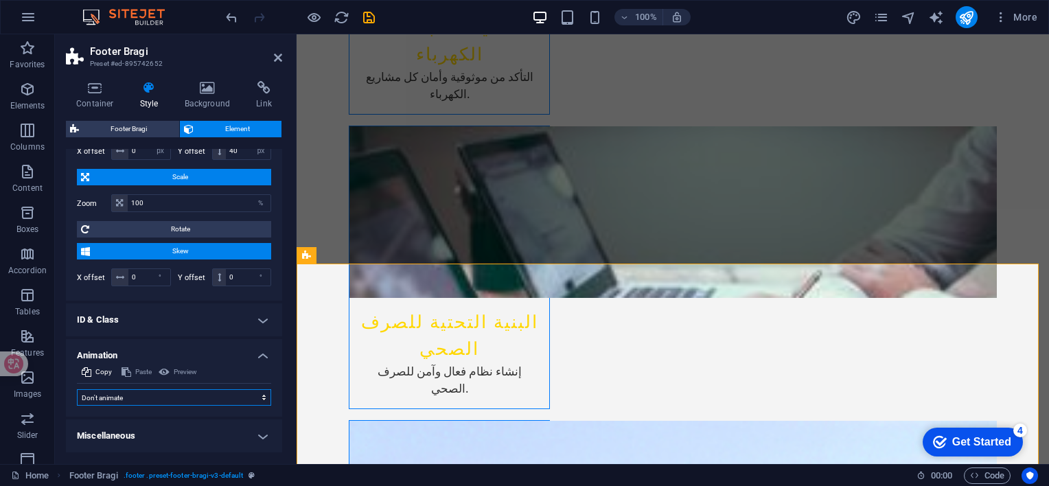
click at [205, 396] on select "Don't animate Show / Hide Slide up/down Zoom in/out Slide left to right Slide r…" at bounding box center [174, 397] width 194 height 16
select select "move-left-to-right"
click at [77, 389] on select "Don't animate Show / Hide Slide up/down Zoom in/out Slide left to right Slide r…" at bounding box center [174, 397] width 194 height 16
select select "scroll"
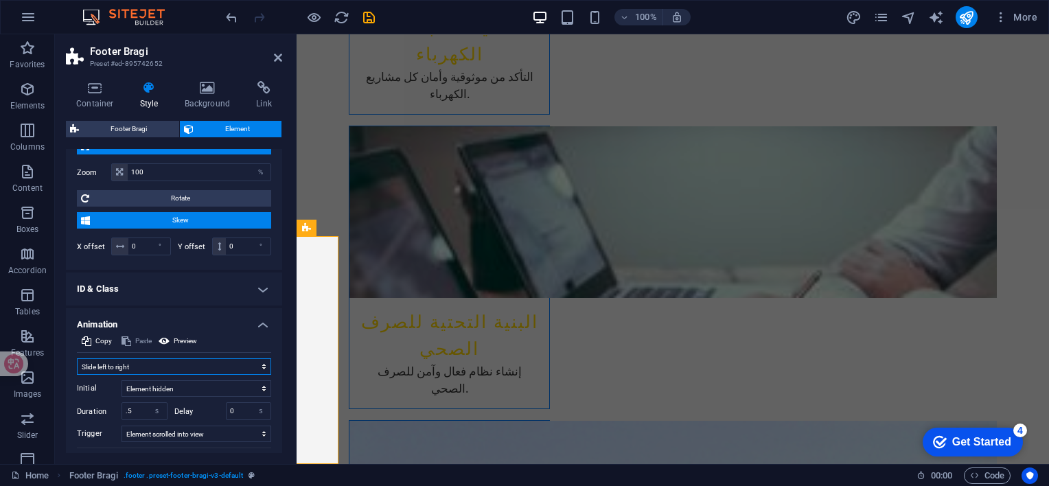
scroll to position [753, 0]
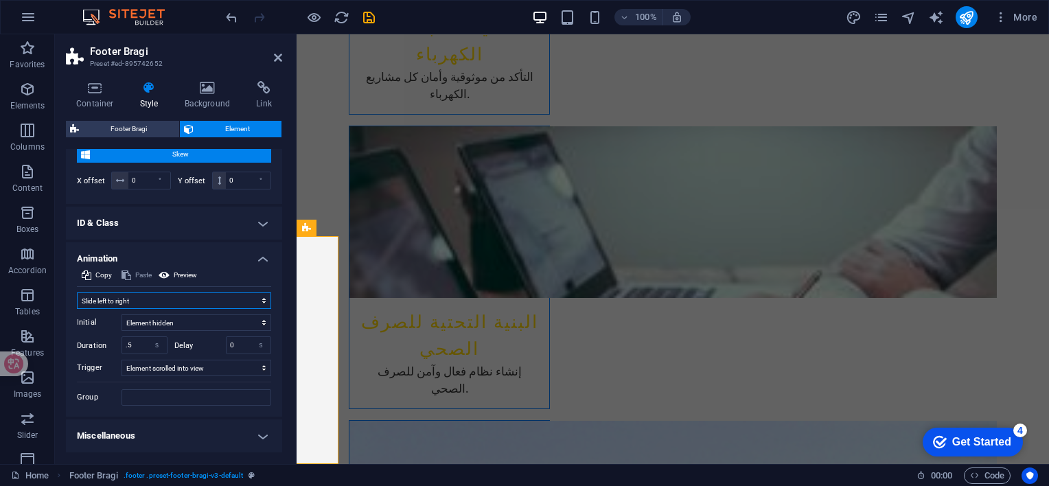
click at [227, 309] on select "Don't animate Show / Hide Slide up/down Zoom in/out Slide left to right Slide r…" at bounding box center [174, 301] width 194 height 16
click at [77, 309] on select "Don't animate Show / Hide Slide up/down Zoom in/out Slide left to right Slide r…" at bounding box center [174, 301] width 194 height 16
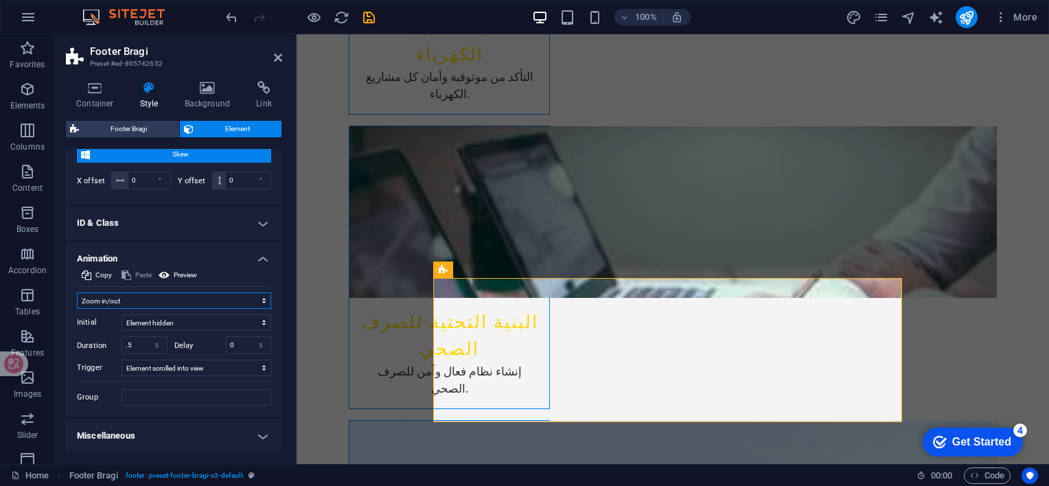
click at [181, 309] on select "Don't animate Show / Hide Slide up/down Zoom in/out Slide left to right Slide r…" at bounding box center [174, 301] width 194 height 16
click at [77, 309] on select "Don't animate Show / Hide Slide up/down Zoom in/out Slide left to right Slide r…" at bounding box center [174, 301] width 194 height 16
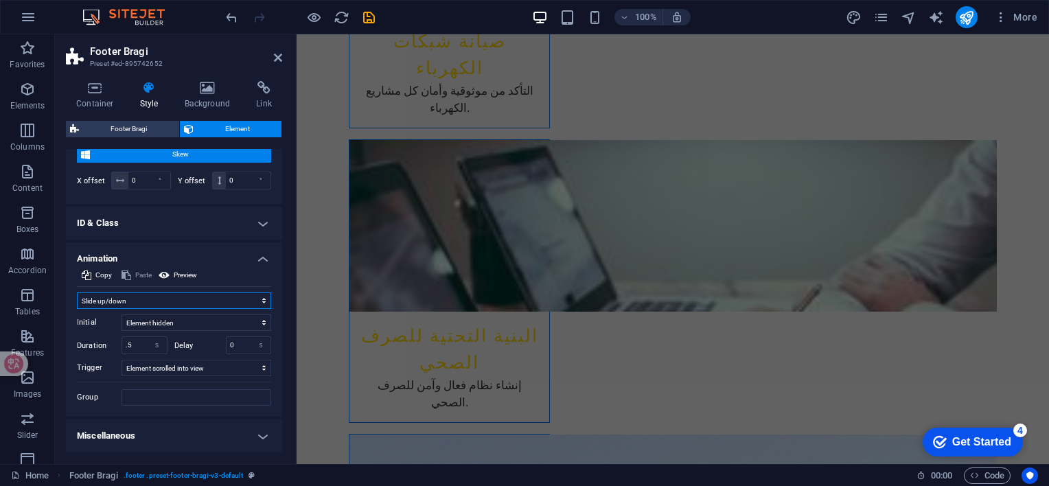
scroll to position [2156, 0]
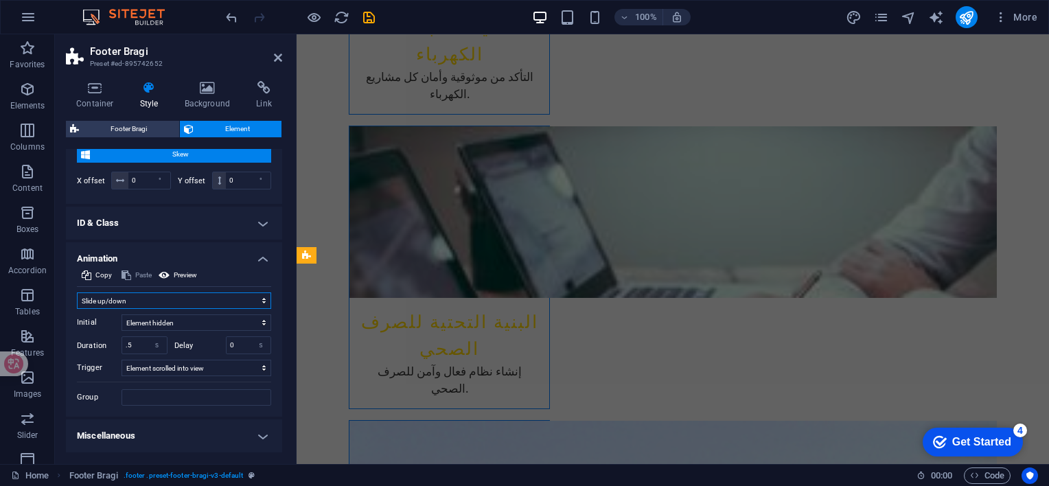
click at [185, 309] on select "Don't animate Show / Hide Slide up/down Zoom in/out Slide left to right Slide r…" at bounding box center [174, 301] width 194 height 16
click at [199, 331] on select "Element hidden Element shown" at bounding box center [197, 323] width 150 height 16
click at [290, 310] on div "Container Style Background Link Size Height 80 Default px rem % vh vw Min. heig…" at bounding box center [174, 267] width 238 height 394
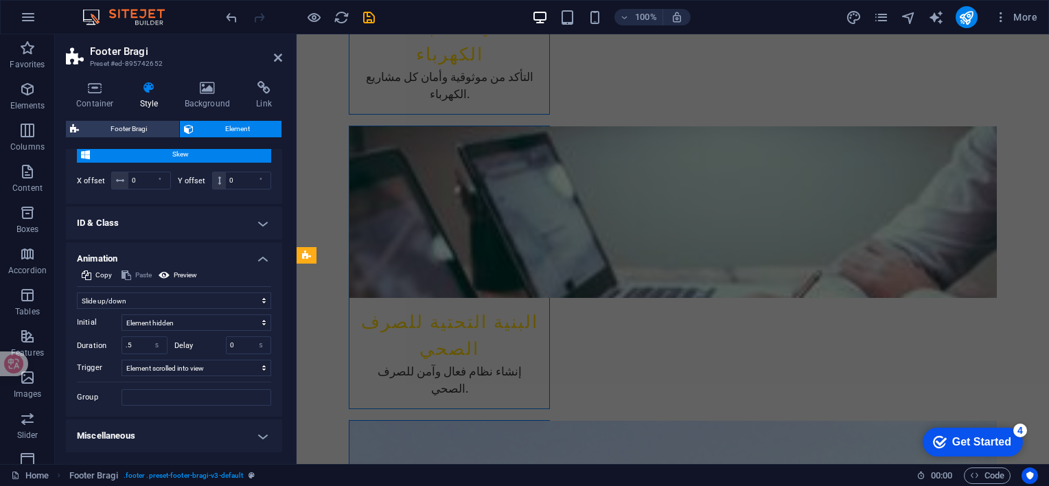
scroll to position [781, 0]
click at [262, 435] on h4 "Miscellaneous" at bounding box center [174, 436] width 216 height 33
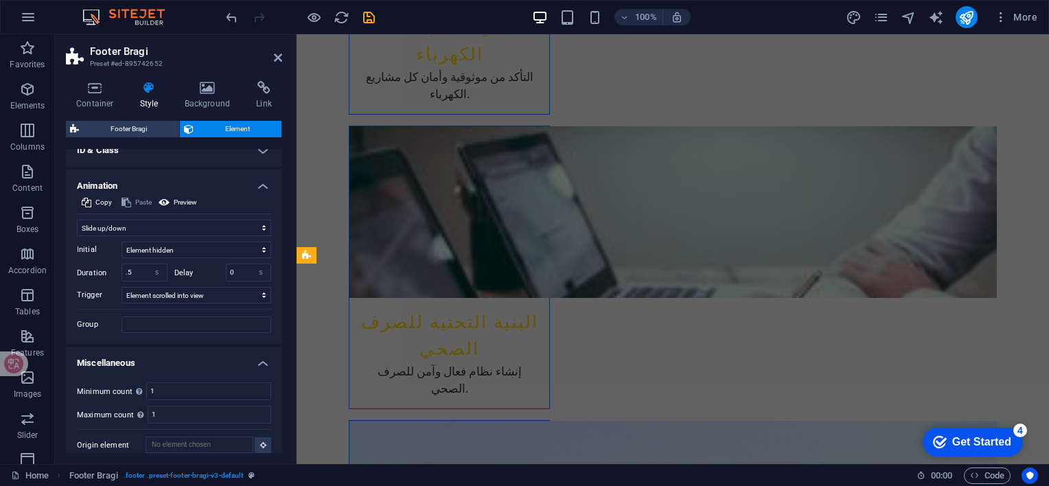
scroll to position [865, 0]
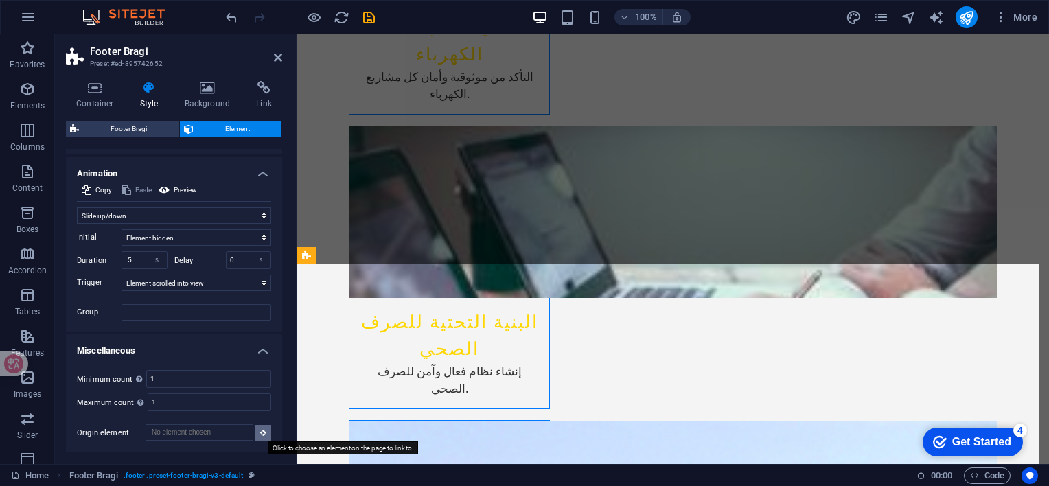
click at [265, 437] on button at bounding box center [263, 433] width 16 height 16
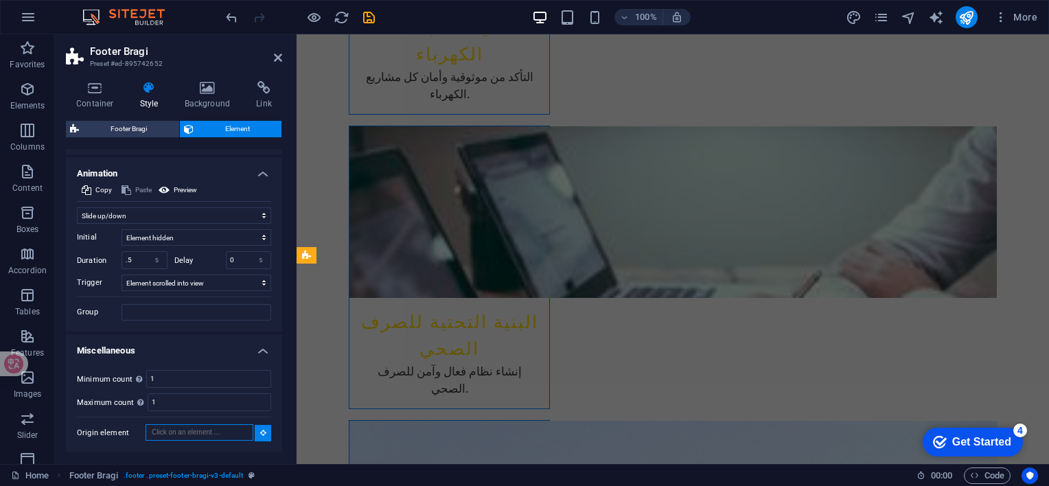
click at [240, 434] on input "Origin element" at bounding box center [200, 432] width 108 height 16
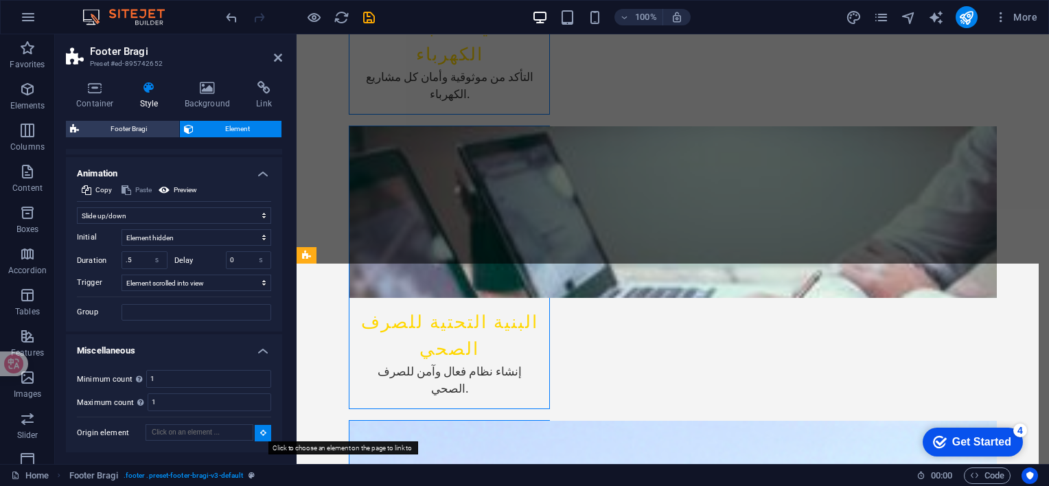
click at [260, 433] on icon at bounding box center [263, 432] width 6 height 7
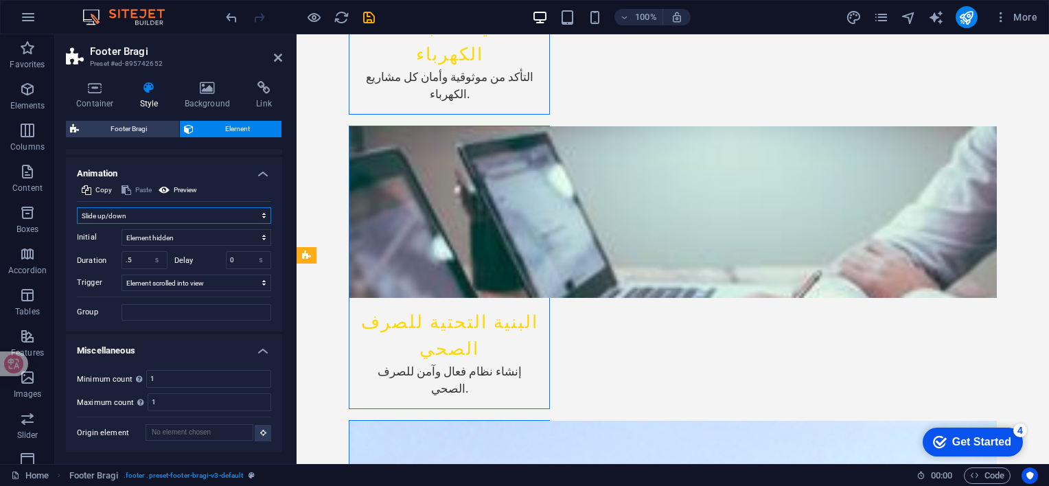
click at [236, 217] on select "Don't animate Show / Hide Slide up/down Zoom in/out Slide left to right Slide r…" at bounding box center [174, 215] width 194 height 16
select select "fade"
click at [77, 208] on select "Don't animate Show / Hide Slide up/down Zoom in/out Slide left to right Slide r…" at bounding box center [174, 215] width 194 height 16
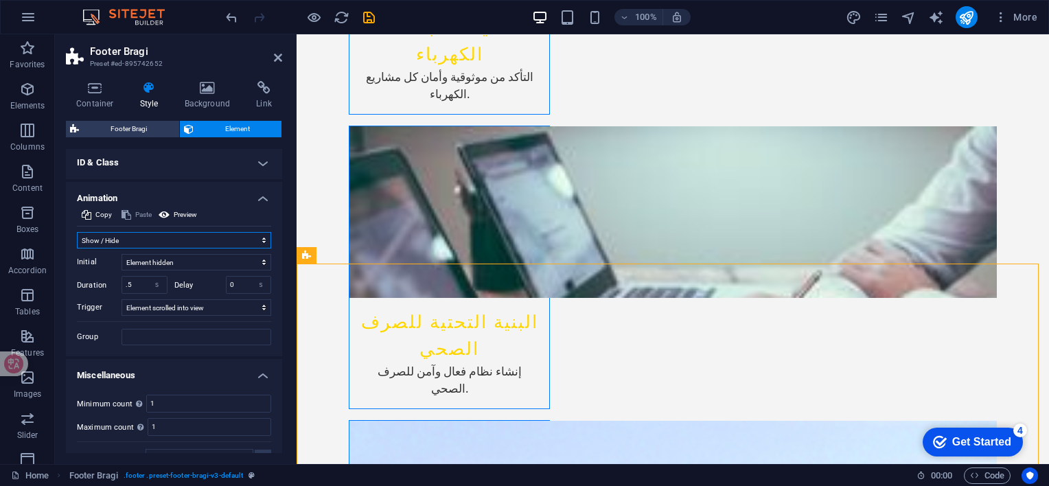
scroll to position [797, 0]
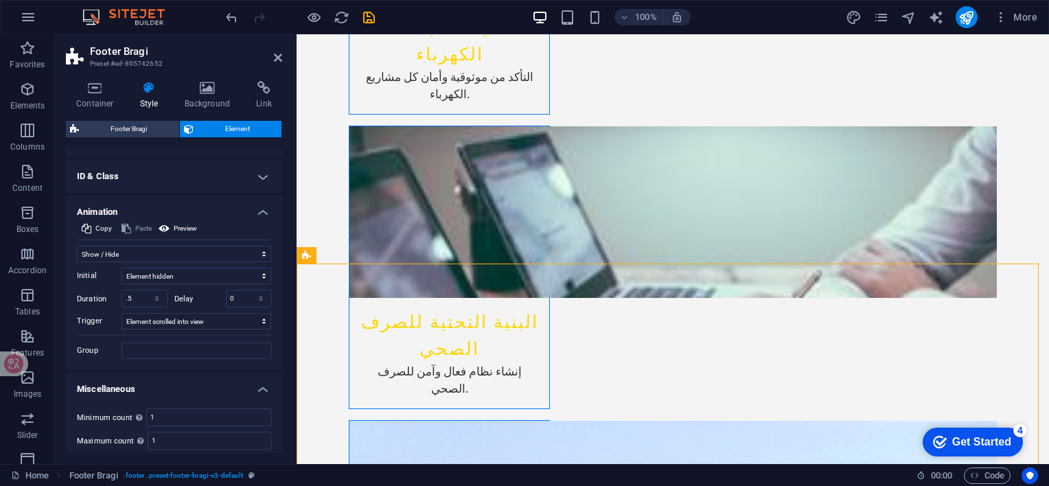
click at [261, 193] on h4 "ID & Class" at bounding box center [174, 176] width 216 height 33
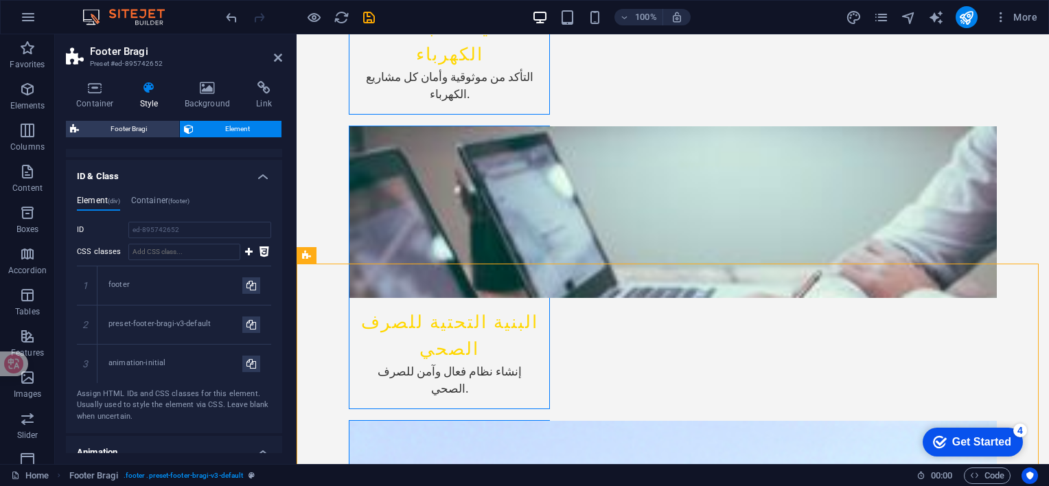
click at [260, 185] on h4 "ID & Class" at bounding box center [174, 172] width 216 height 25
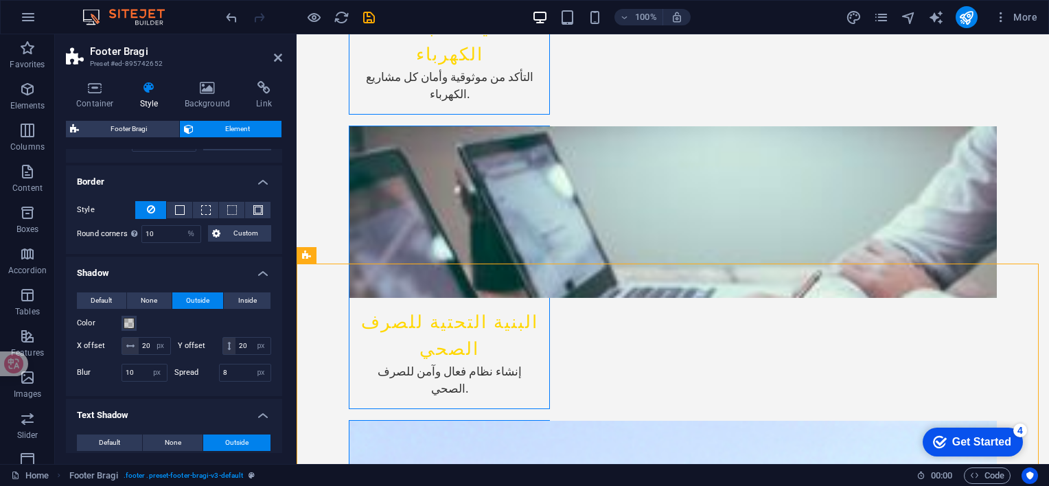
scroll to position [0, 0]
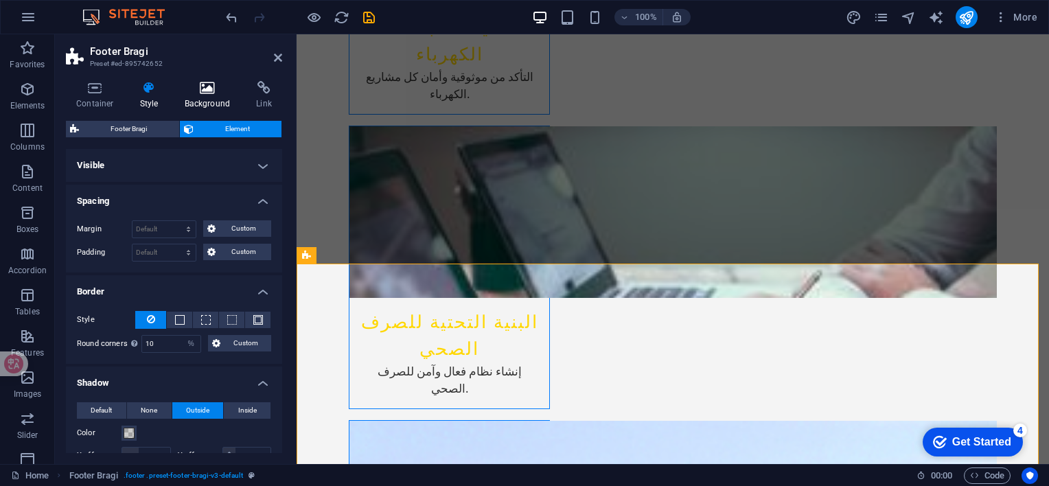
click at [201, 93] on icon at bounding box center [207, 88] width 67 height 14
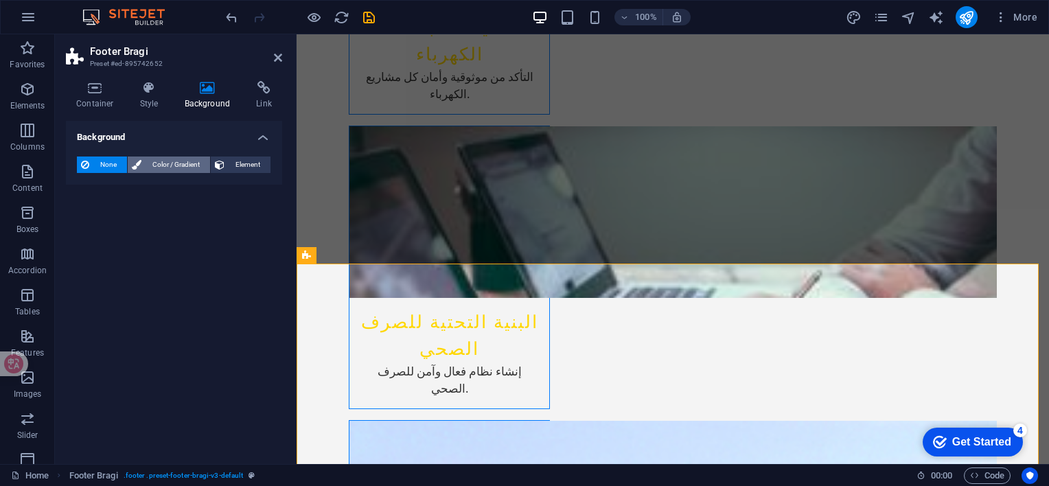
click at [190, 165] on span "Color / Gradient" at bounding box center [176, 165] width 60 height 16
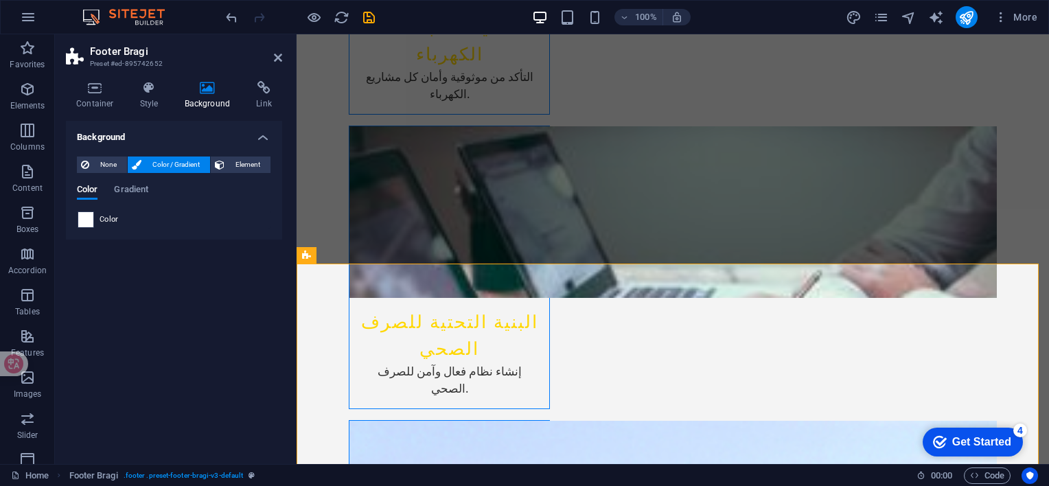
click at [91, 218] on span at bounding box center [85, 219] width 15 height 15
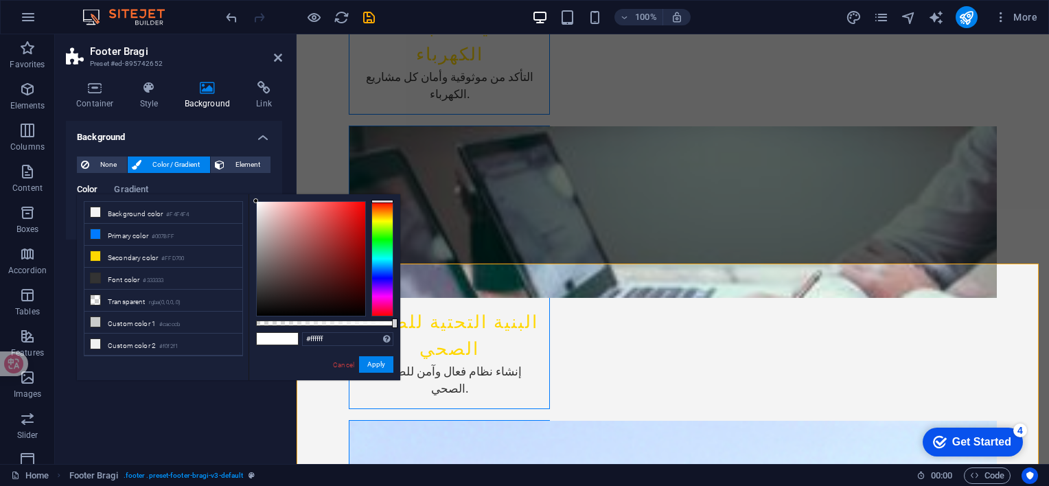
click at [384, 261] on div at bounding box center [383, 258] width 22 height 115
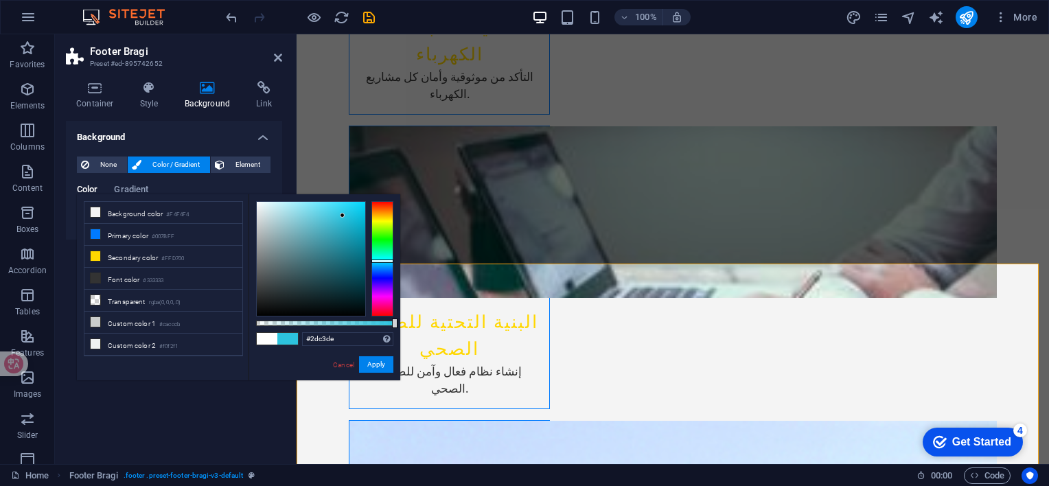
click at [343, 216] on div at bounding box center [311, 259] width 109 height 114
click at [389, 269] on div at bounding box center [383, 258] width 22 height 115
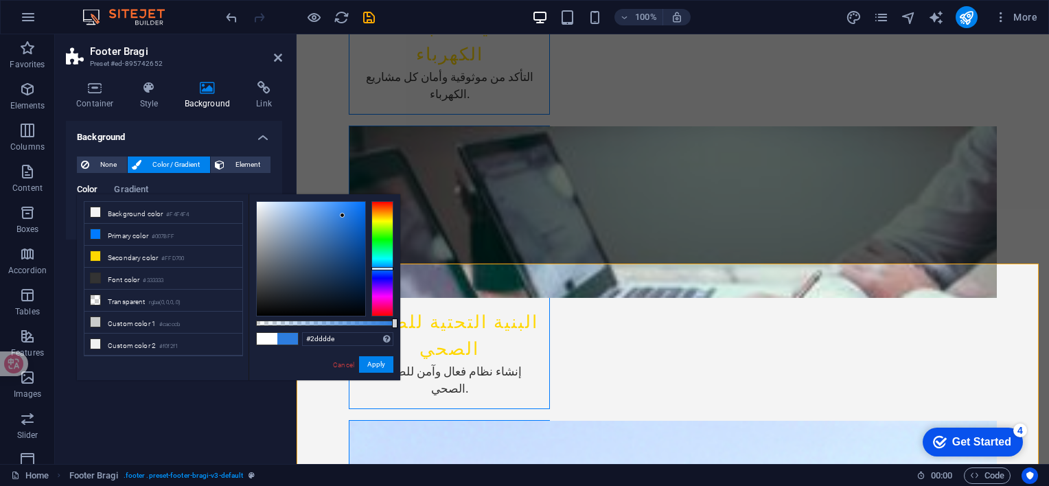
click at [387, 258] on div at bounding box center [383, 258] width 22 height 115
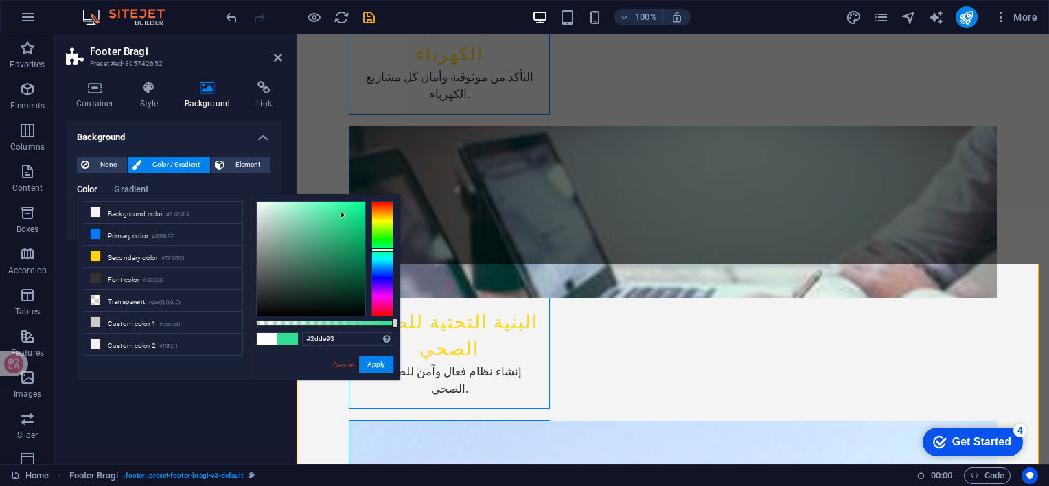
click at [386, 250] on div at bounding box center [383, 258] width 22 height 115
click at [338, 211] on div at bounding box center [311, 259] width 109 height 114
click at [347, 209] on div at bounding box center [311, 259] width 109 height 114
click at [358, 209] on div at bounding box center [311, 259] width 109 height 114
click at [348, 241] on div at bounding box center [311, 259] width 109 height 114
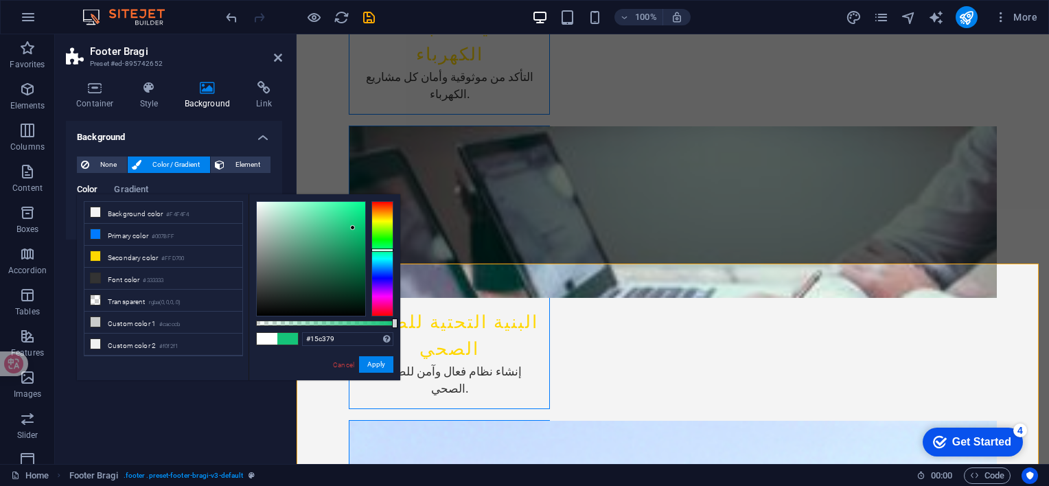
click at [353, 228] on div at bounding box center [311, 259] width 109 height 114
click at [358, 222] on div at bounding box center [311, 259] width 109 height 114
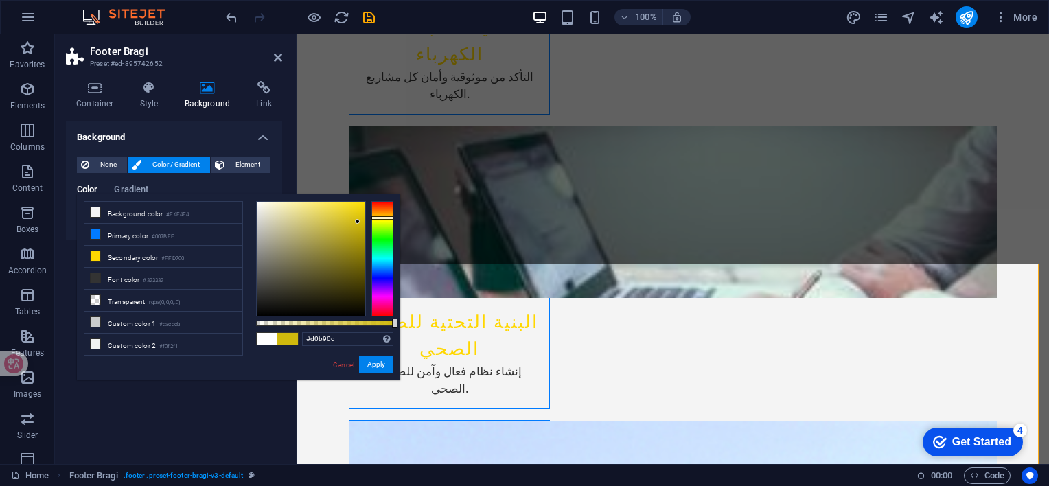
click at [381, 218] on div at bounding box center [383, 258] width 22 height 115
click at [358, 235] on div at bounding box center [311, 259] width 109 height 114
click at [382, 262] on div at bounding box center [383, 258] width 22 height 115
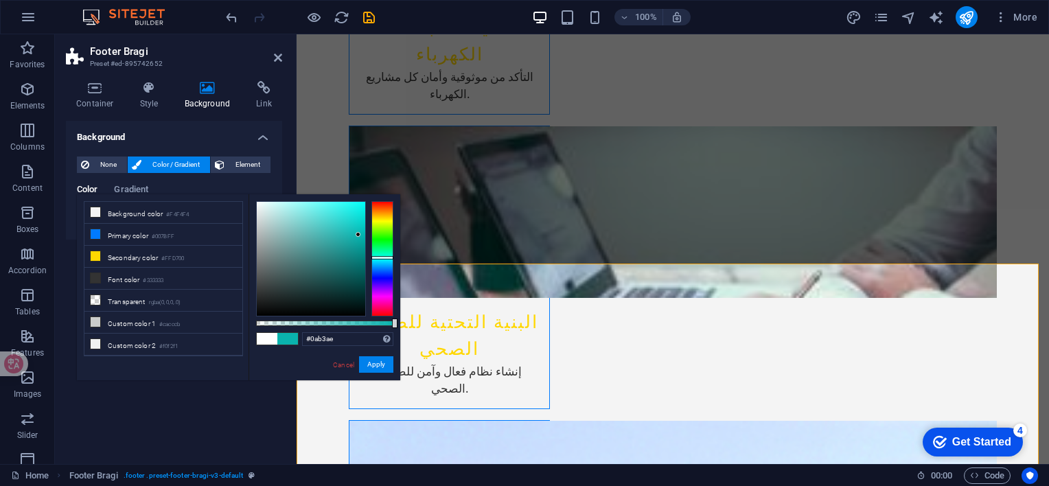
click at [380, 258] on div at bounding box center [383, 258] width 22 height 115
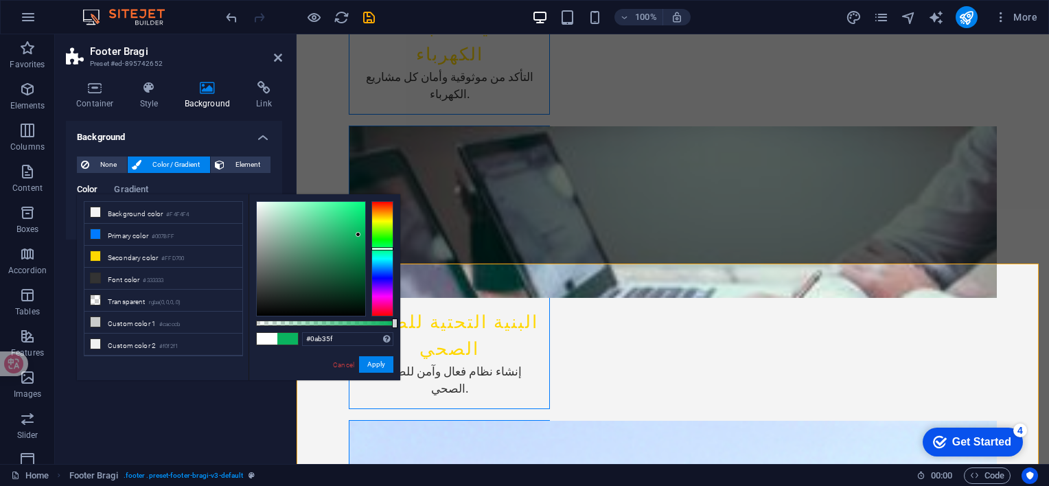
click at [382, 249] on div at bounding box center [383, 258] width 22 height 115
click at [383, 251] on div at bounding box center [383, 258] width 22 height 115
click at [383, 254] on div at bounding box center [383, 258] width 22 height 115
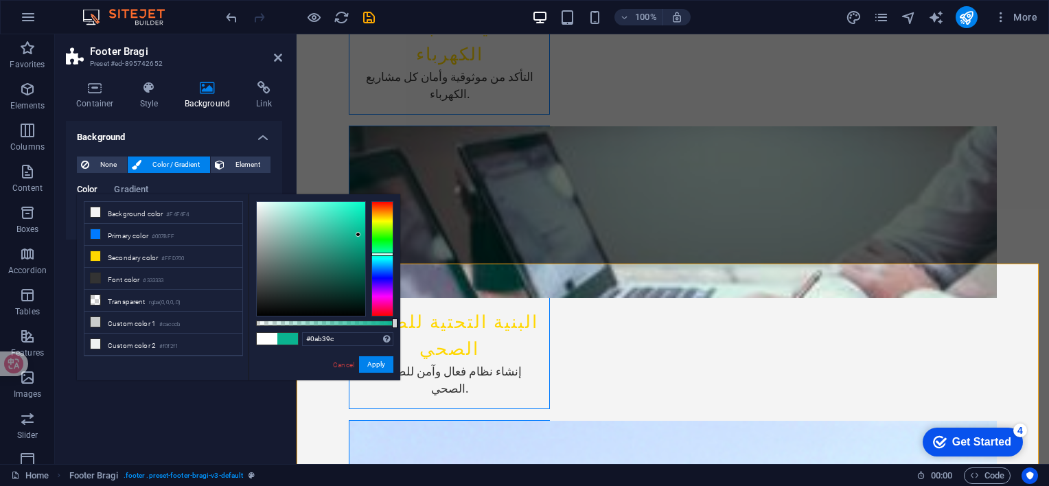
click at [380, 255] on div at bounding box center [383, 258] width 22 height 115
click at [350, 217] on div at bounding box center [311, 259] width 109 height 114
click at [363, 206] on div at bounding box center [311, 259] width 109 height 114
click at [384, 250] on div at bounding box center [383, 258] width 22 height 115
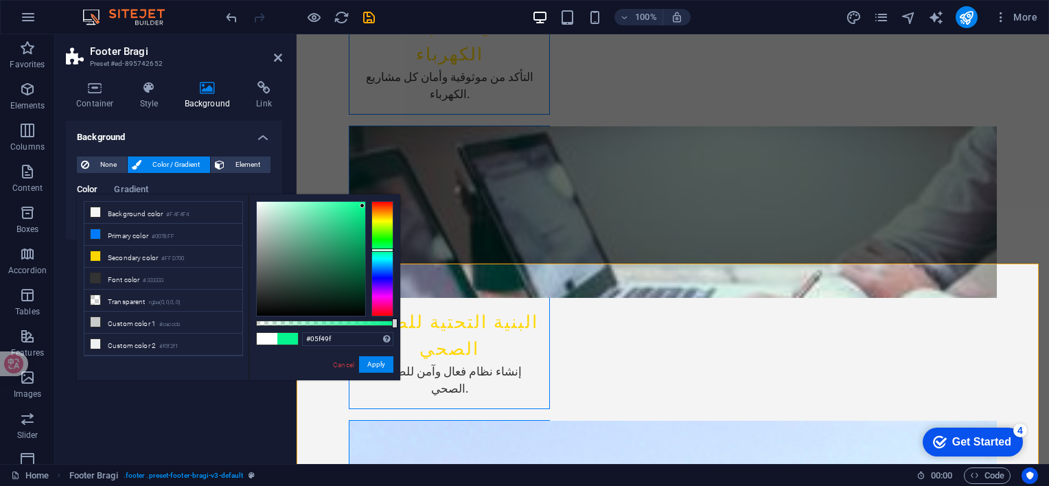
click at [383, 251] on div at bounding box center [383, 258] width 22 height 115
click at [334, 218] on div at bounding box center [311, 259] width 109 height 114
click at [347, 224] on div at bounding box center [311, 259] width 109 height 114
click at [328, 211] on div at bounding box center [311, 259] width 109 height 114
click at [386, 265] on div at bounding box center [383, 258] width 22 height 115
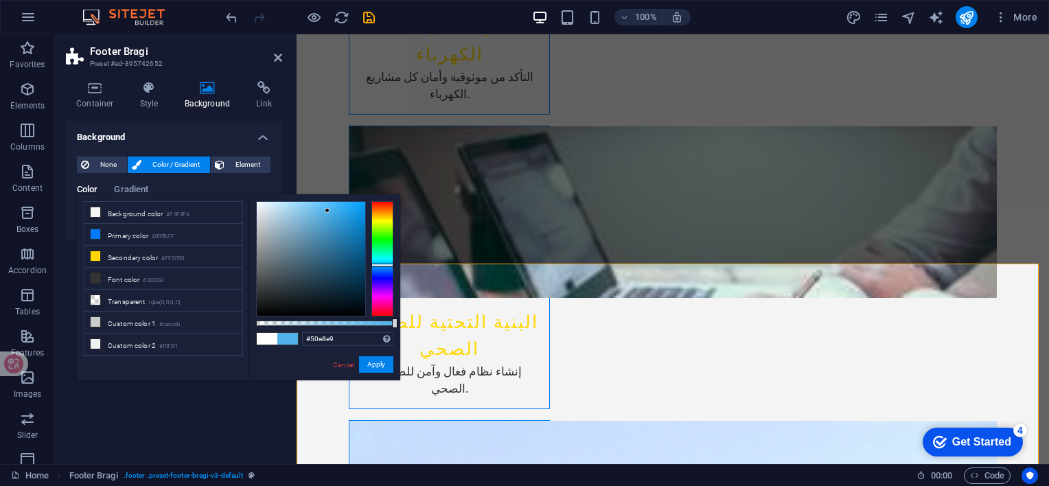
click at [385, 258] on div at bounding box center [383, 258] width 22 height 115
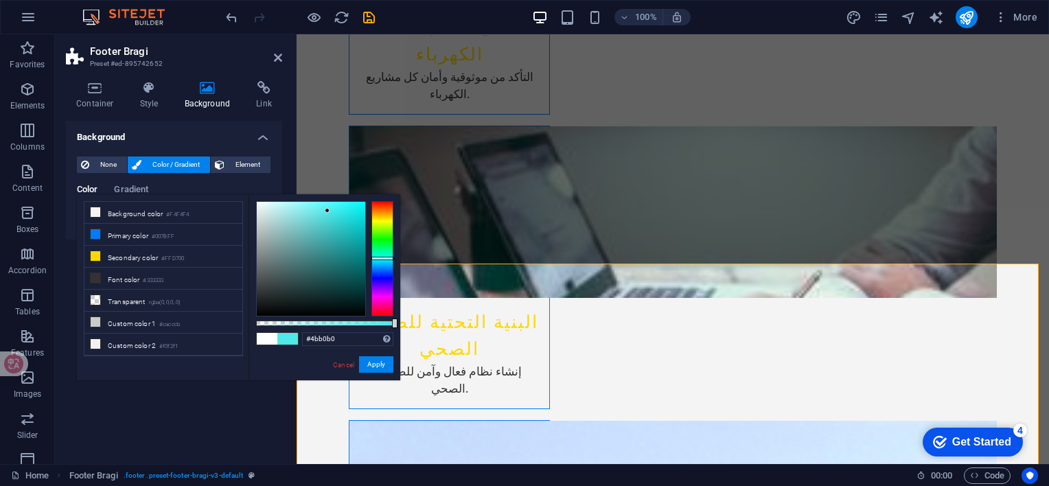
click at [319, 236] on div at bounding box center [311, 259] width 109 height 114
click at [327, 236] on div at bounding box center [311, 259] width 109 height 114
click at [328, 247] on div at bounding box center [311, 259] width 109 height 114
click at [317, 255] on div at bounding box center [311, 259] width 109 height 114
click at [304, 242] on div at bounding box center [311, 259] width 109 height 114
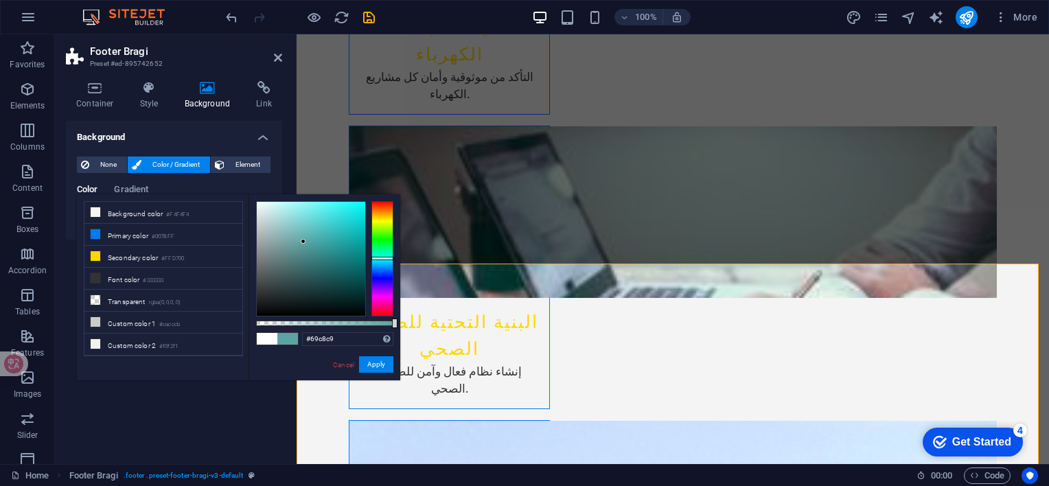
click at [308, 225] on div at bounding box center [311, 259] width 109 height 114
click at [329, 246] on div at bounding box center [311, 259] width 109 height 114
click at [341, 247] on div at bounding box center [311, 259] width 109 height 114
click at [351, 242] on div at bounding box center [311, 259] width 109 height 114
click at [354, 231] on div at bounding box center [311, 259] width 109 height 114
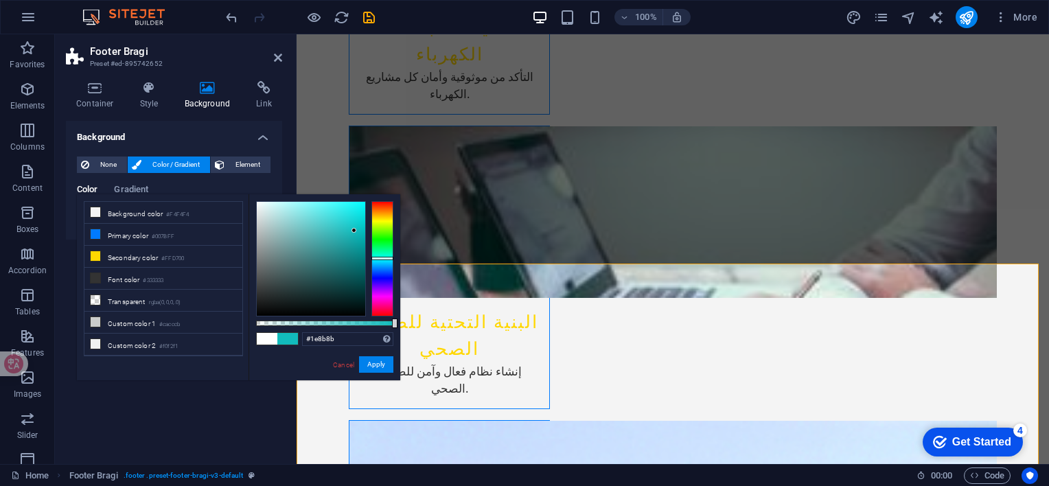
click at [341, 253] on div at bounding box center [311, 259] width 109 height 114
click at [342, 226] on div at bounding box center [311, 259] width 109 height 114
type input "#25d7d8"
click at [346, 218] on div at bounding box center [311, 259] width 109 height 114
drag, startPoint x: 382, startPoint y: 362, endPoint x: 83, endPoint y: 327, distance: 300.8
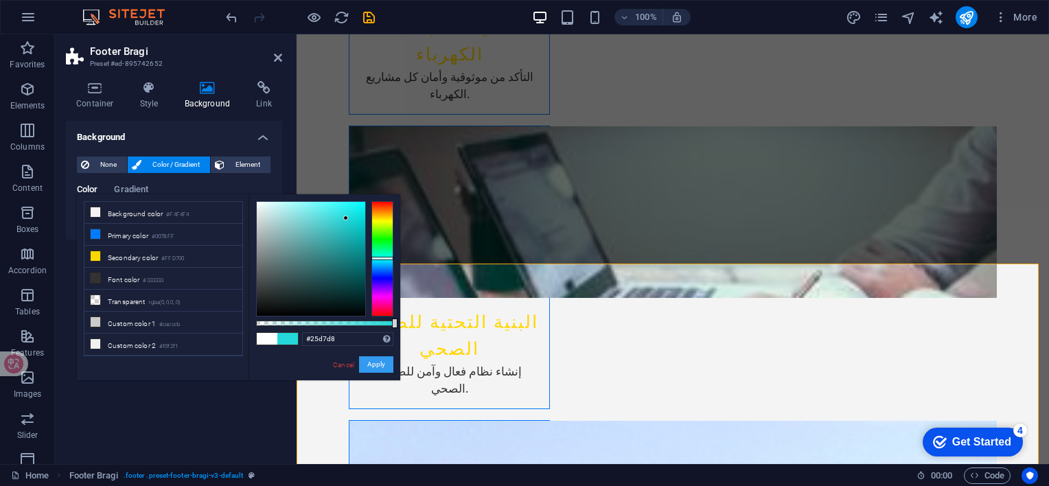
click at [382, 362] on button "Apply" at bounding box center [376, 364] width 34 height 16
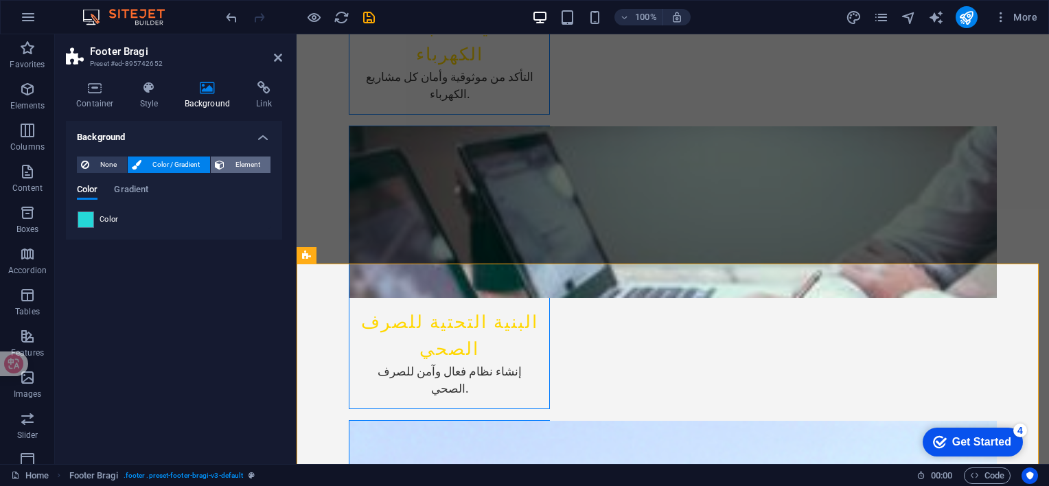
click at [239, 161] on span "Element" at bounding box center [248, 165] width 38 height 16
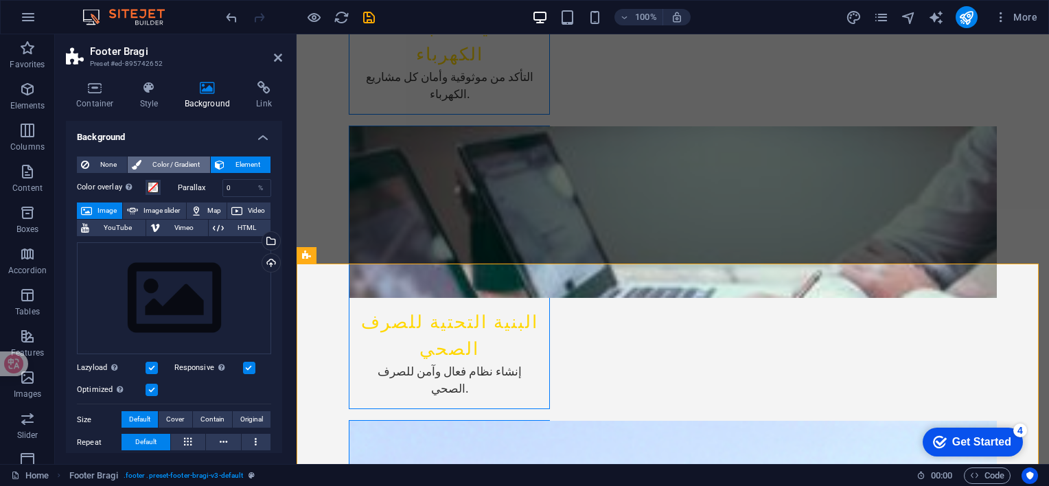
click at [187, 163] on span "Color / Gradient" at bounding box center [176, 165] width 60 height 16
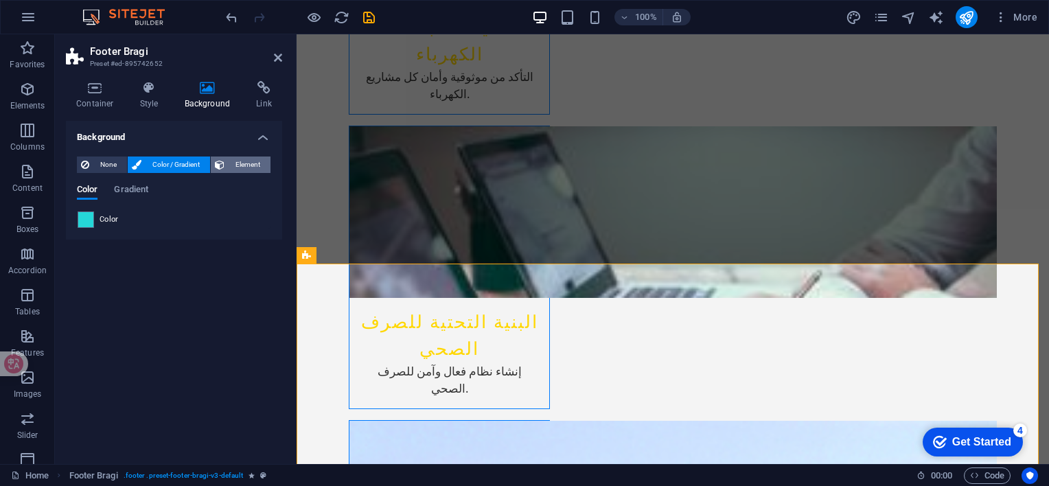
click at [232, 162] on span "Element" at bounding box center [248, 165] width 38 height 16
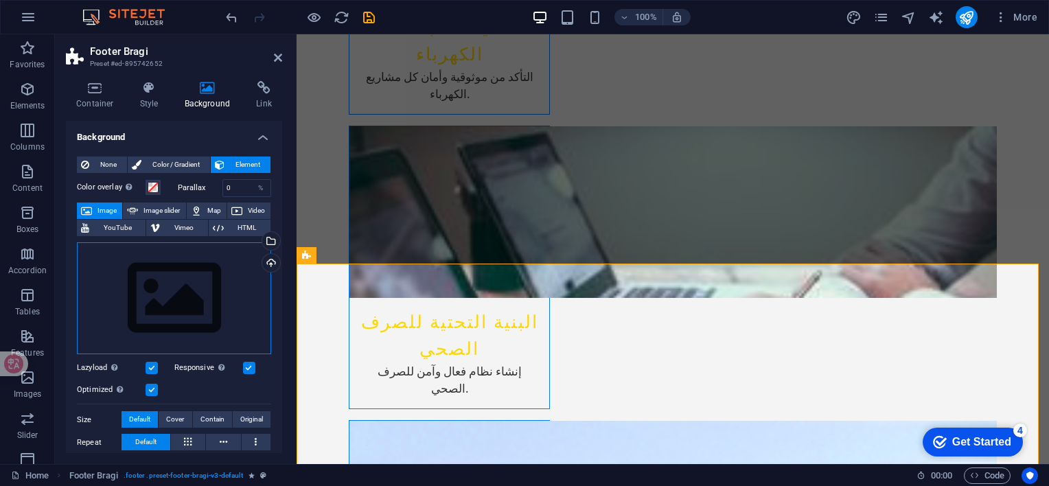
click at [205, 313] on div "Drag files here, click to choose files or select files from Files or our free s…" at bounding box center [174, 298] width 194 height 113
